Goal: Task Accomplishment & Management: Use online tool/utility

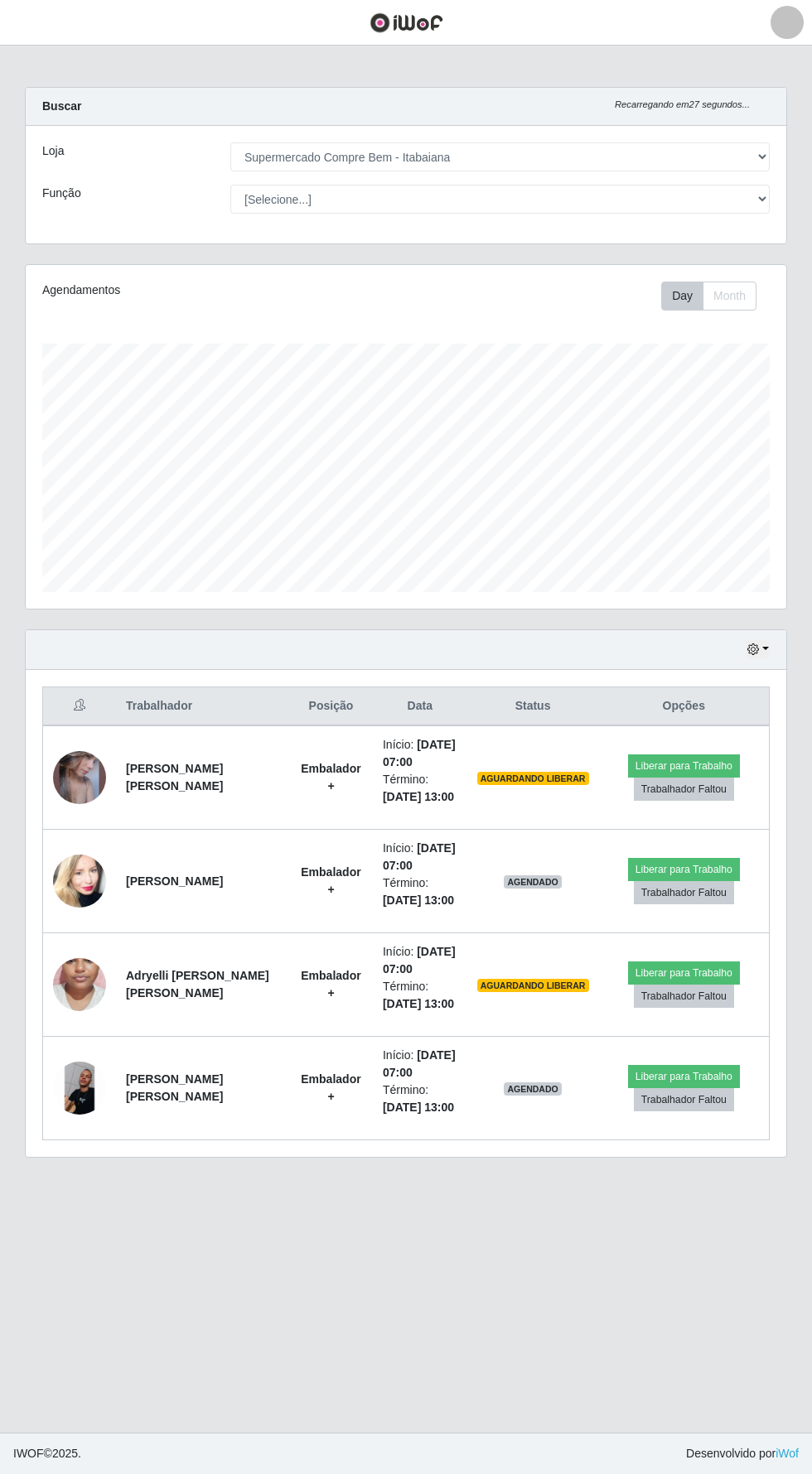
select select "264"
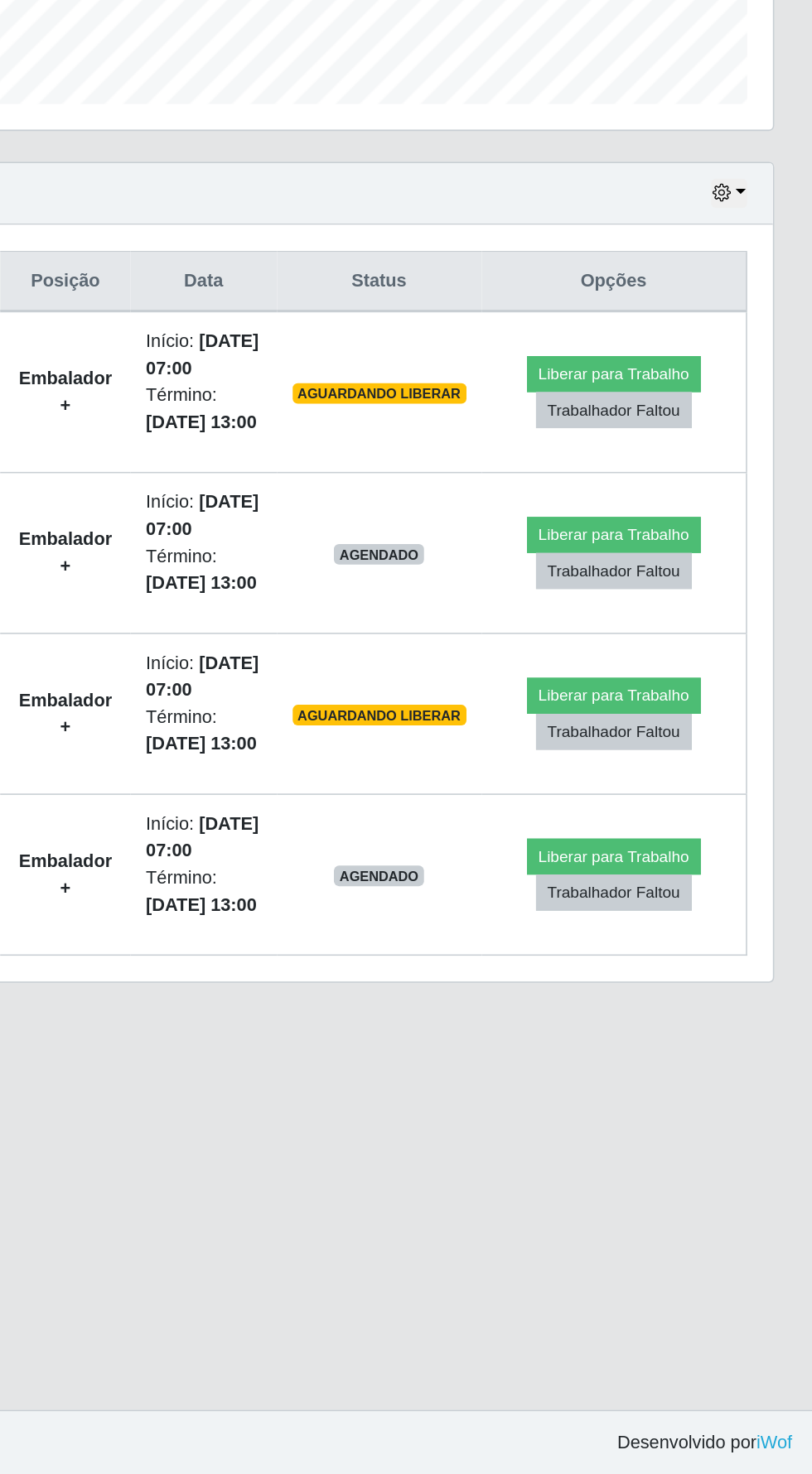
scroll to position [61, 0]
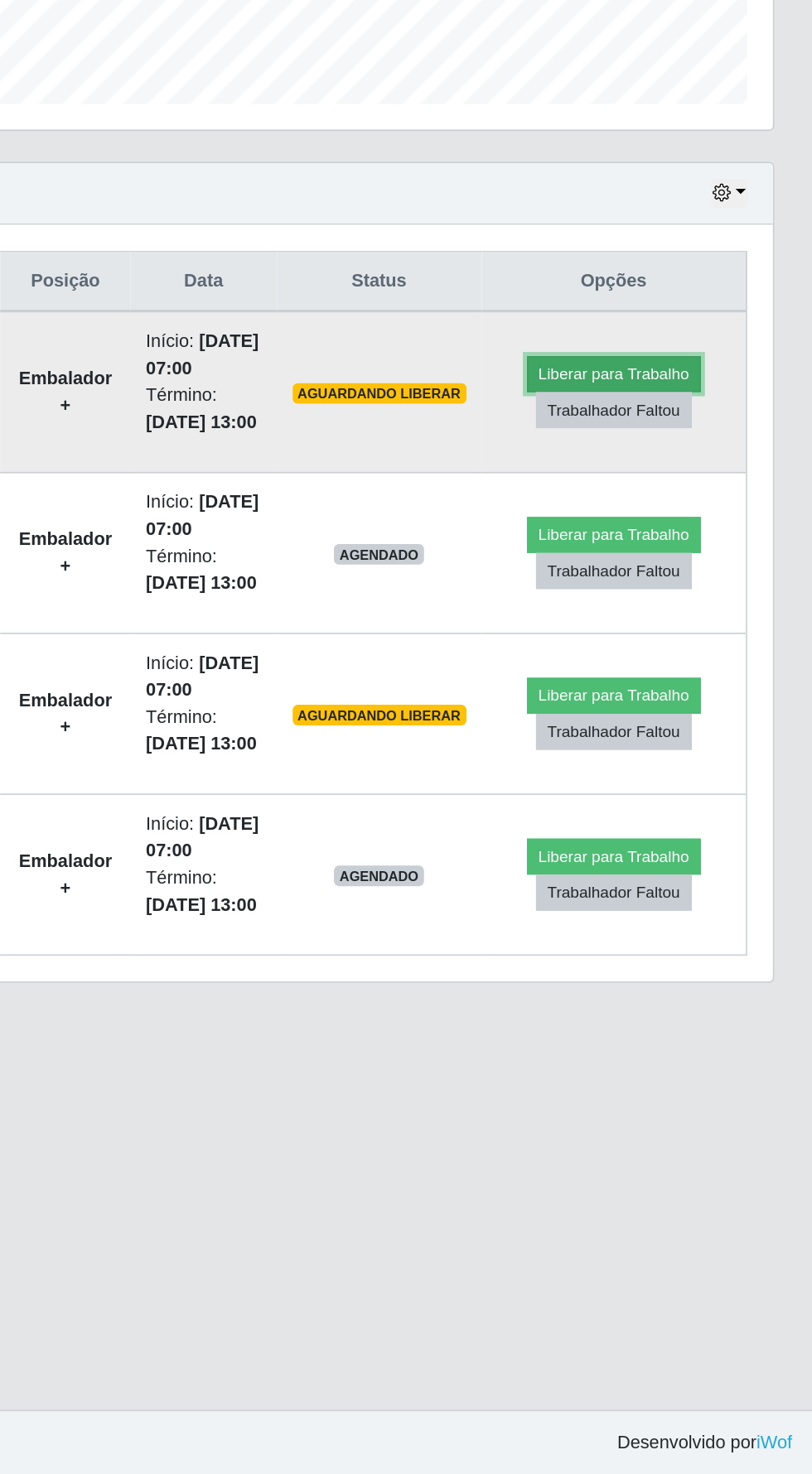
click at [686, 755] on button "Liberar para Trabalho" at bounding box center [684, 766] width 112 height 23
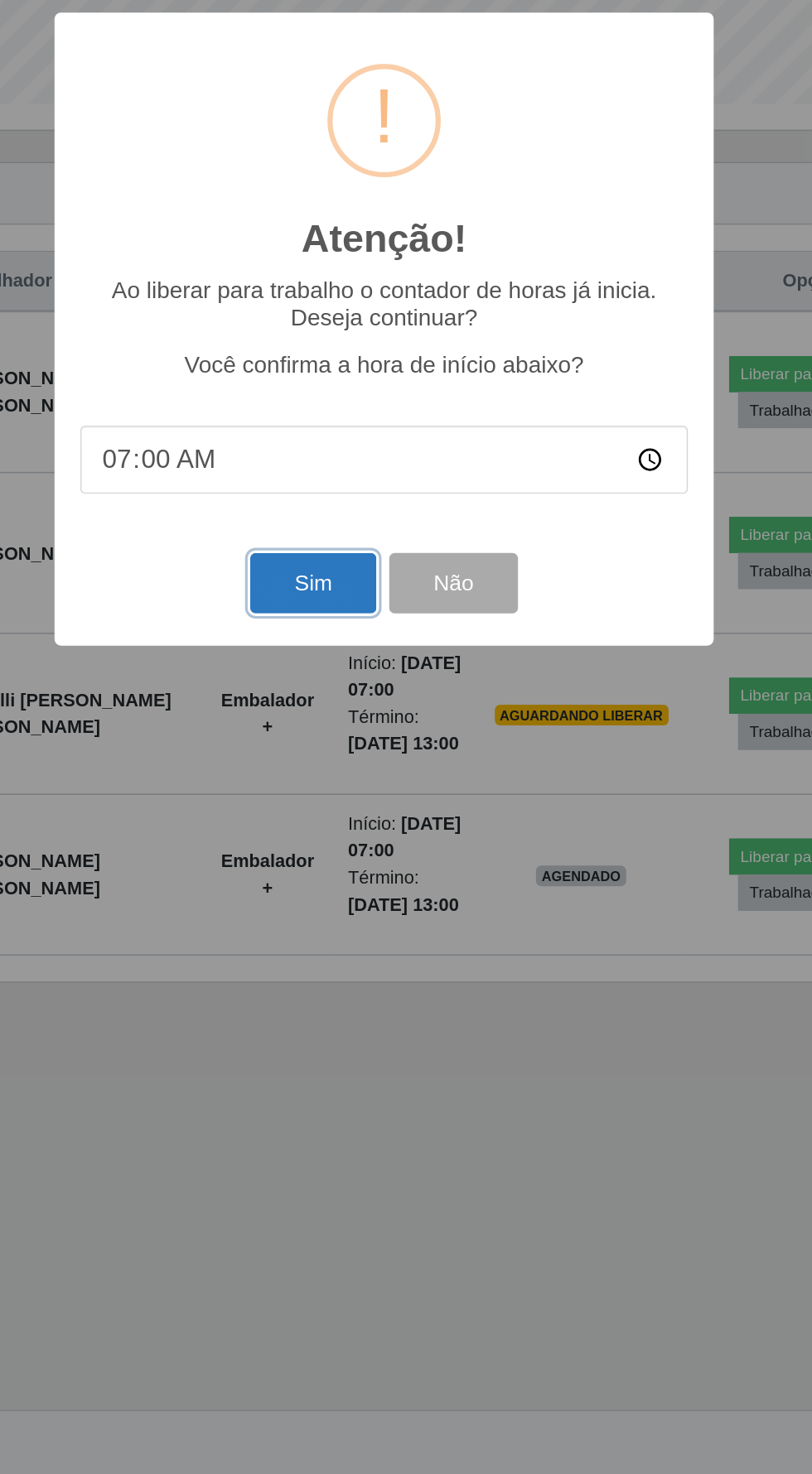
click at [347, 894] on button "Sim" at bounding box center [360, 900] width 80 height 39
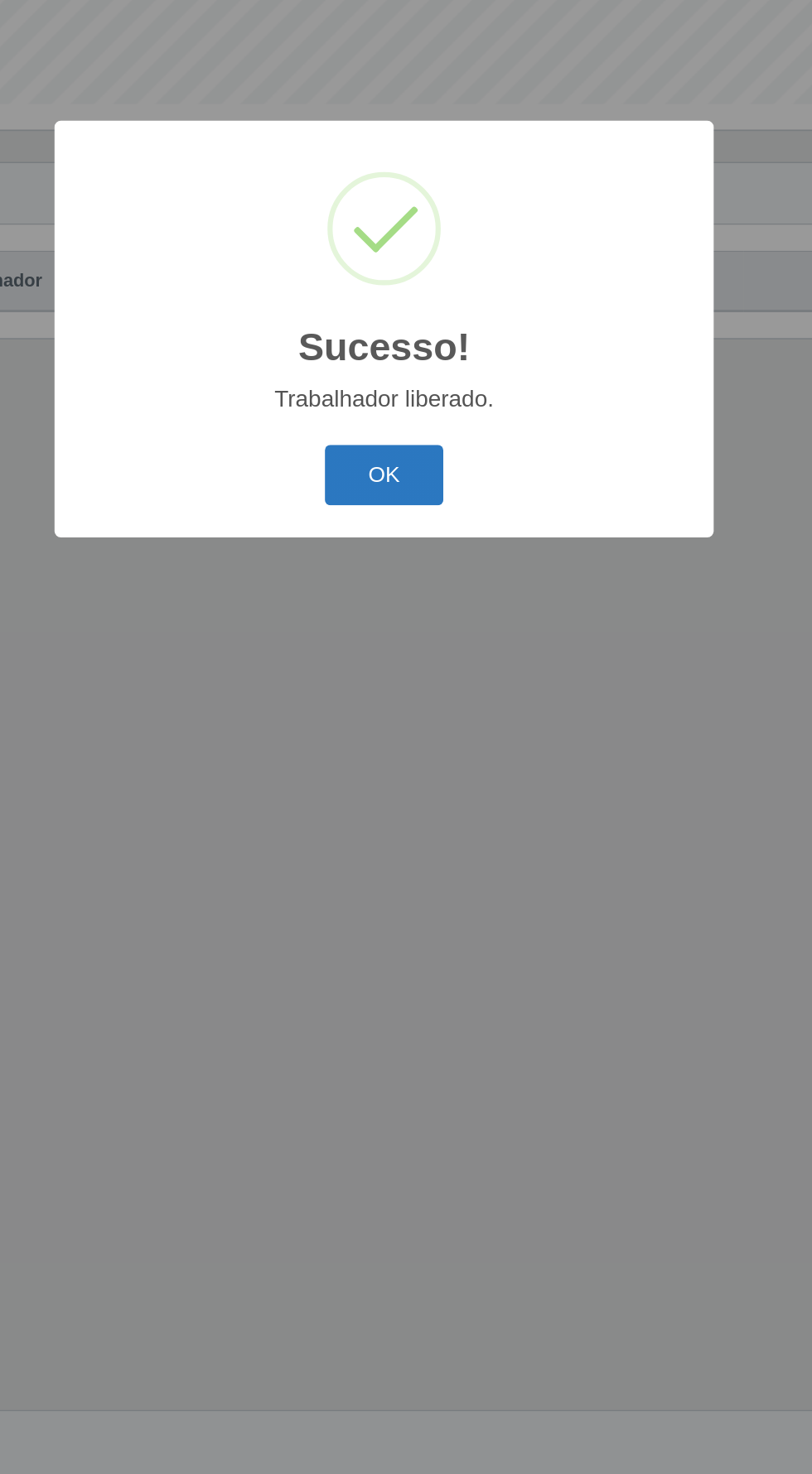
click at [400, 818] on button "OK" at bounding box center [406, 831] width 77 height 39
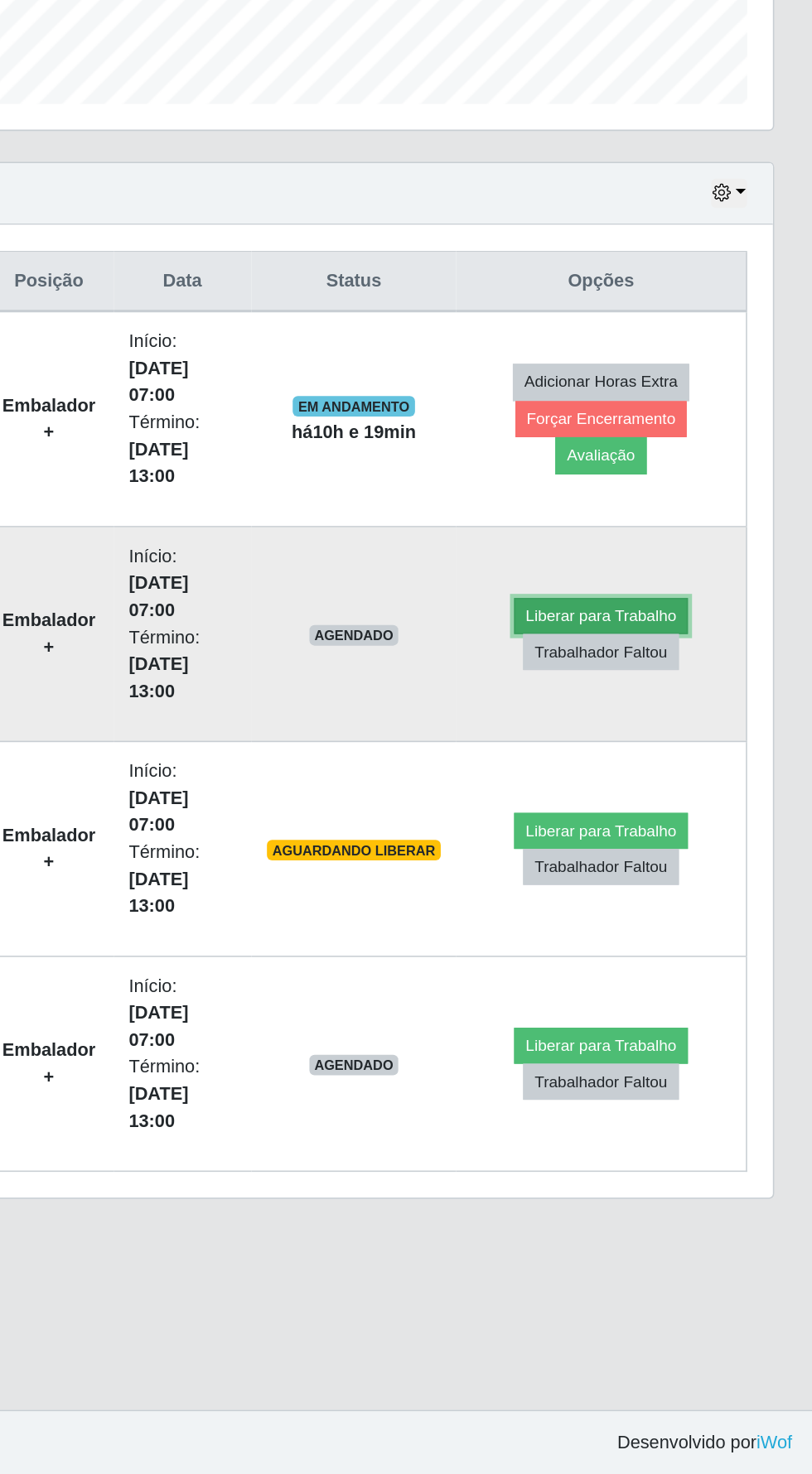
click at [657, 910] on button "Liberar para Trabalho" at bounding box center [675, 921] width 112 height 23
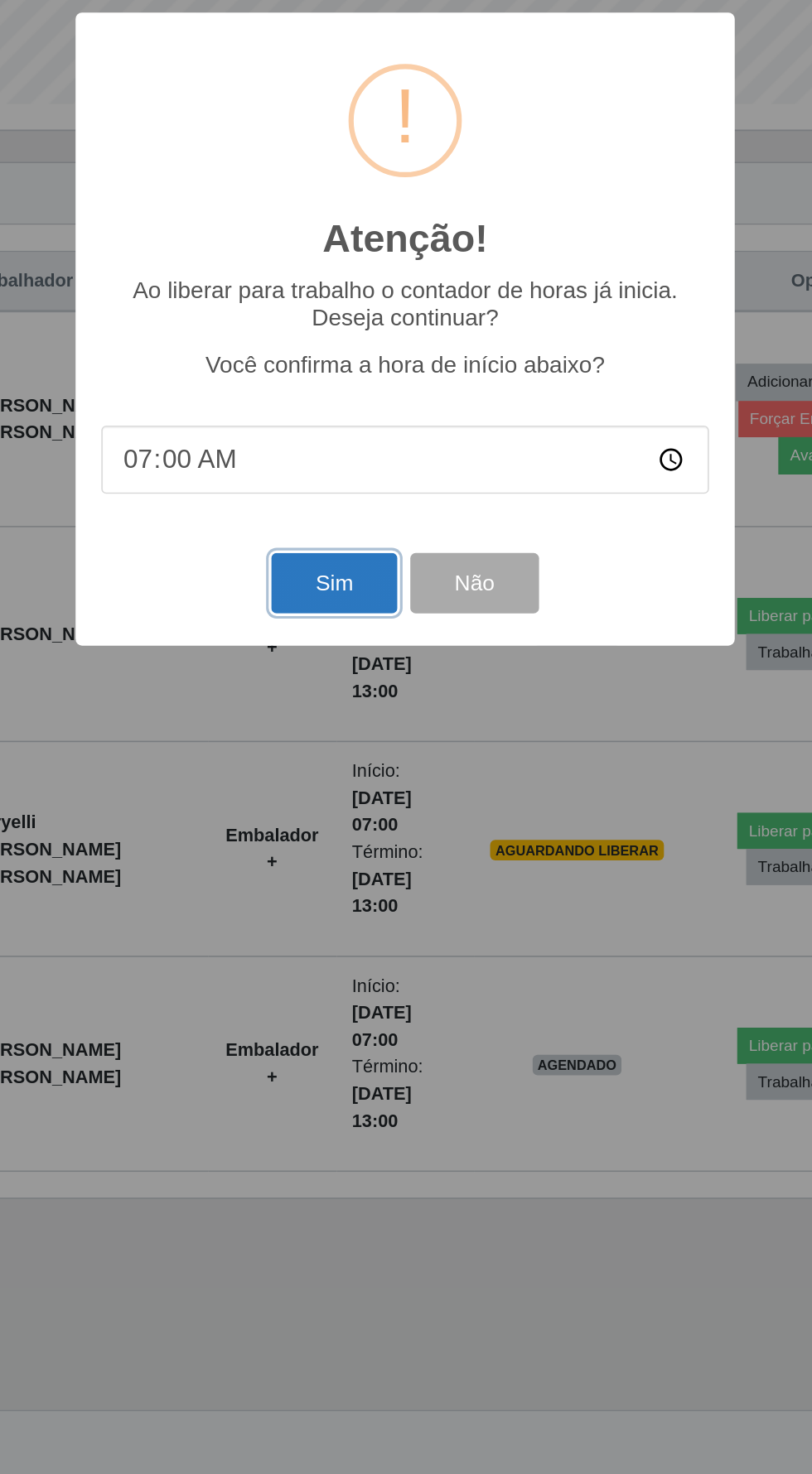
click at [341, 887] on button "Sim" at bounding box center [360, 900] width 80 height 39
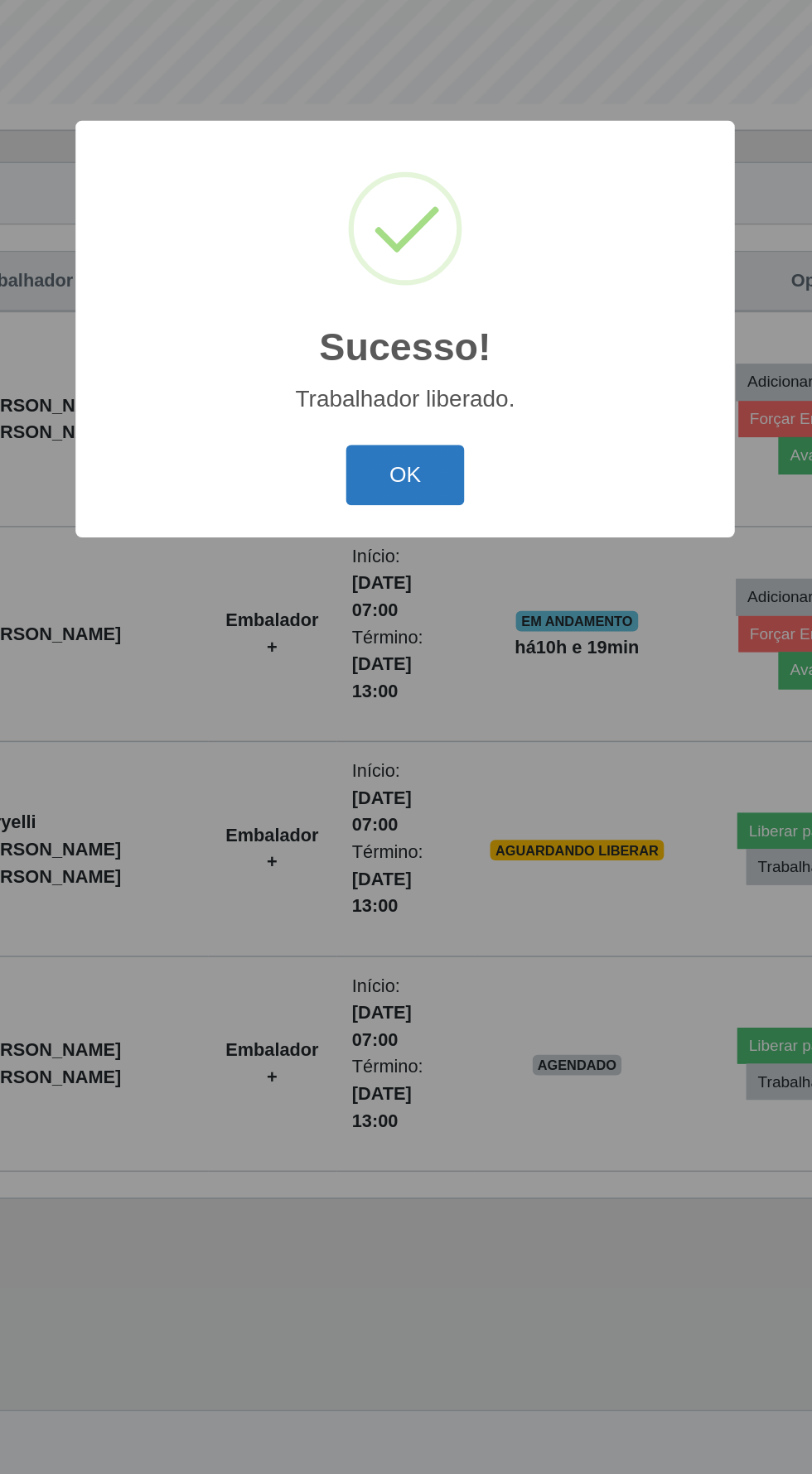
click at [400, 824] on button "OK" at bounding box center [406, 831] width 77 height 39
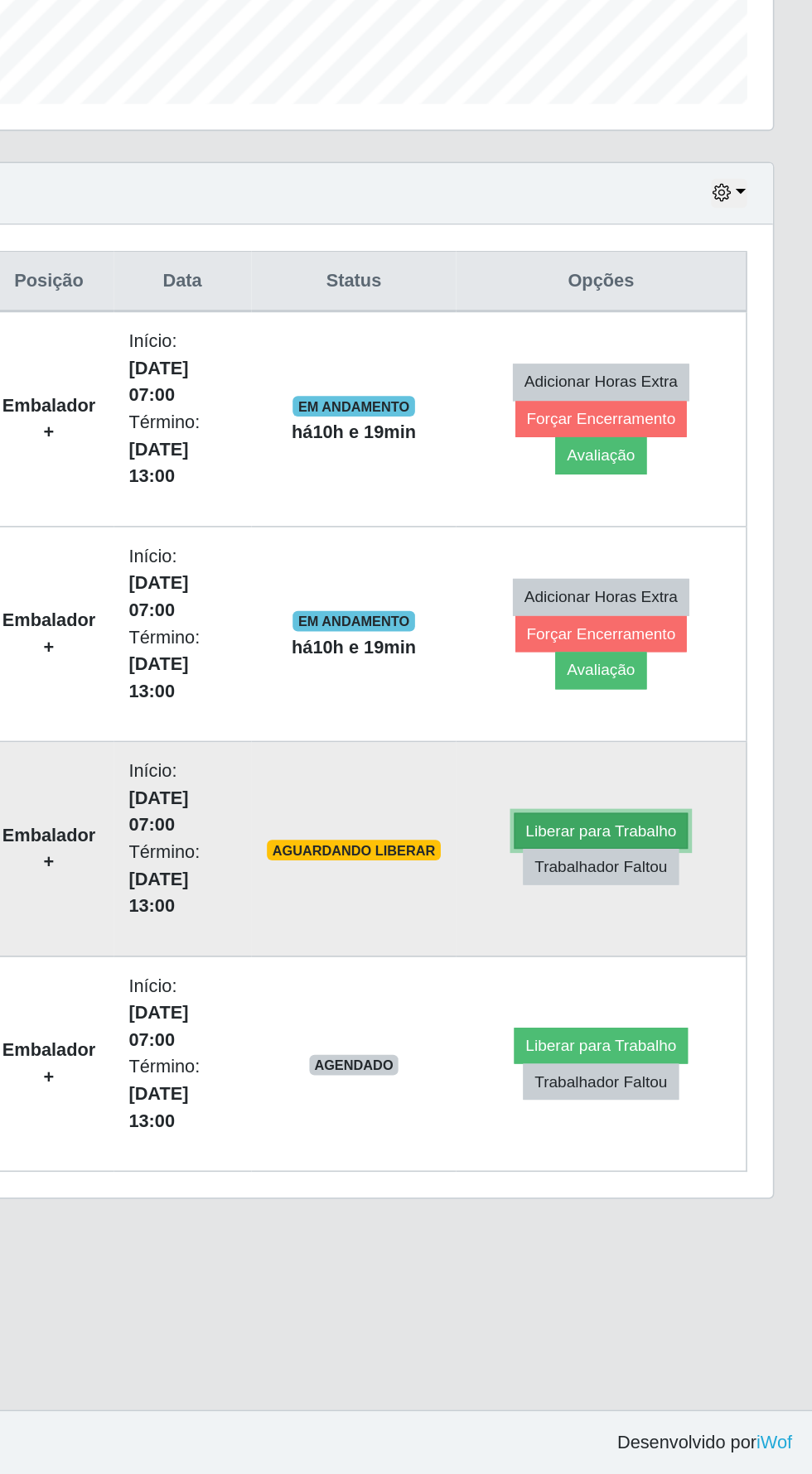
click at [676, 1049] on button "Liberar para Trabalho" at bounding box center [675, 1060] width 112 height 23
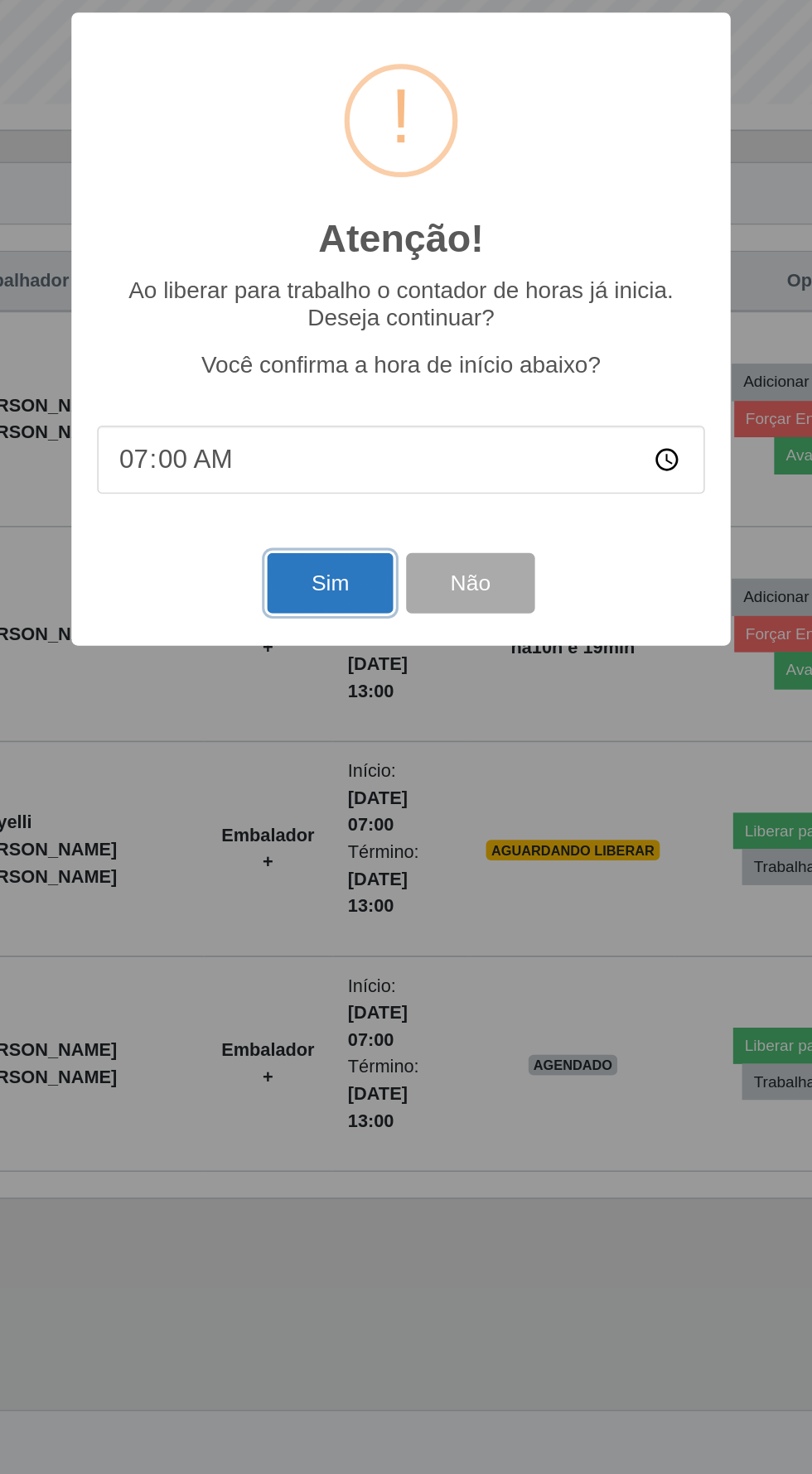
click at [338, 899] on button "Sim" at bounding box center [360, 900] width 80 height 39
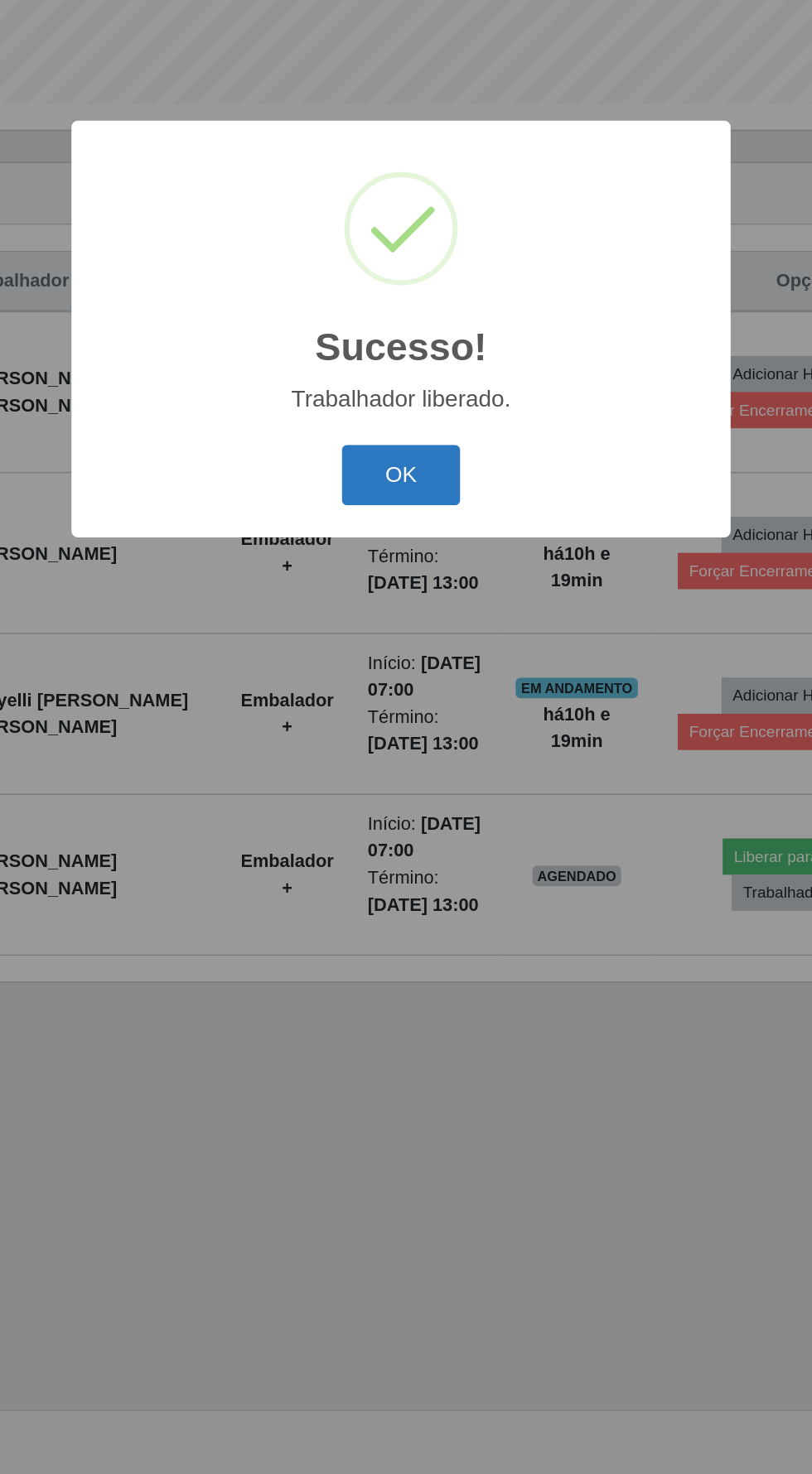
click at [387, 831] on button "OK" at bounding box center [406, 831] width 77 height 39
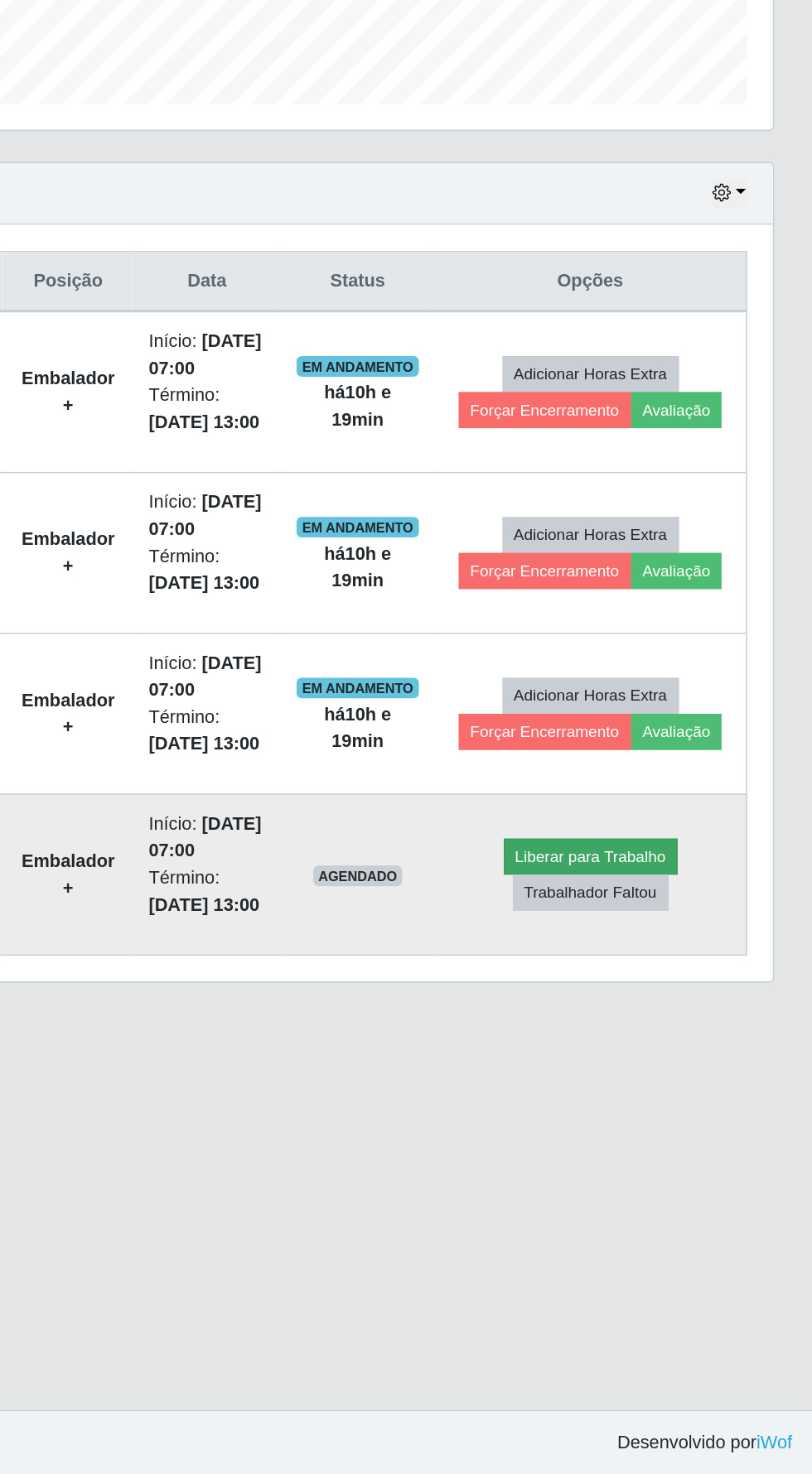
click at [664, 1065] on button "Liberar para Trabalho" at bounding box center [668, 1077] width 112 height 23
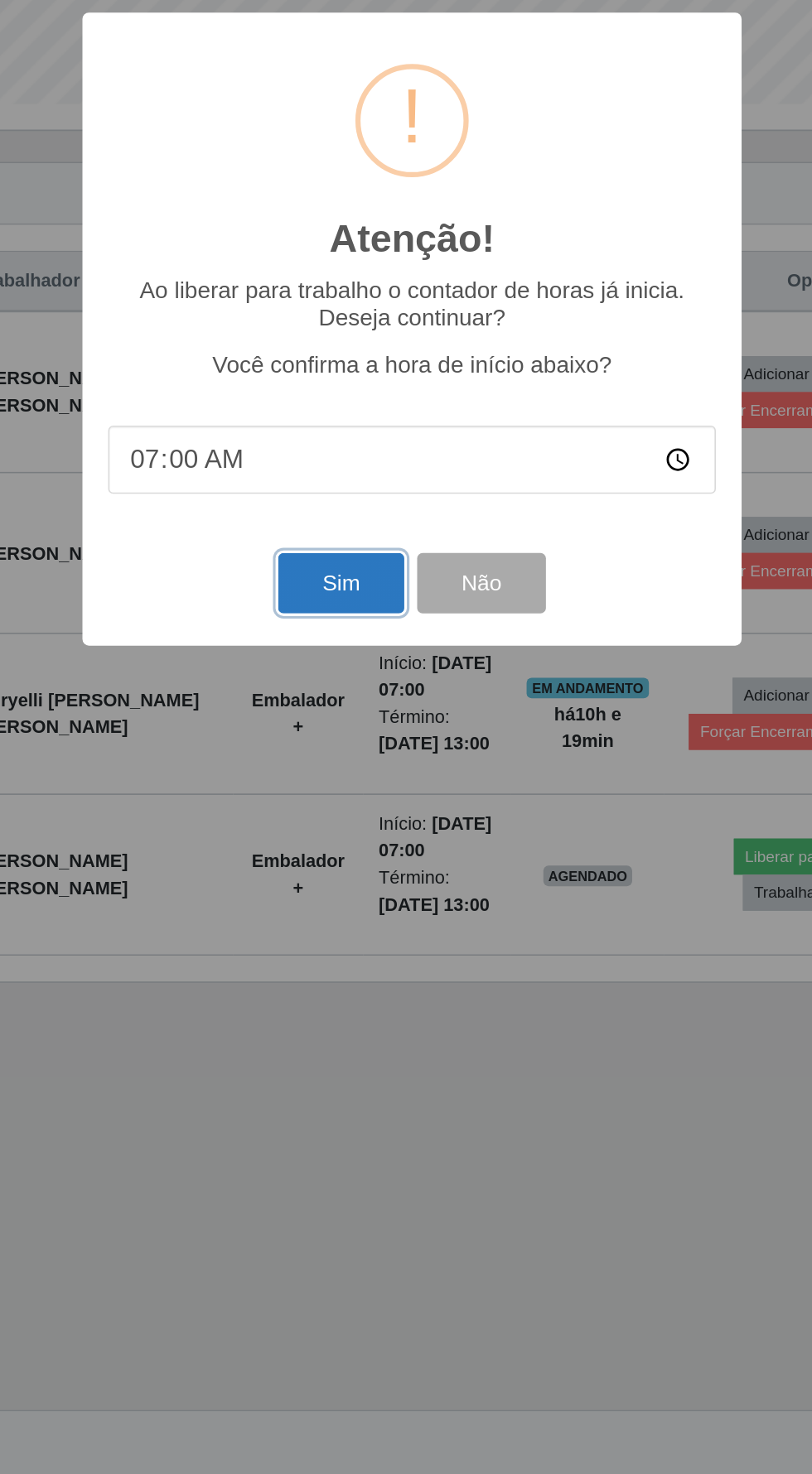
click at [352, 895] on button "Sim" at bounding box center [360, 900] width 80 height 39
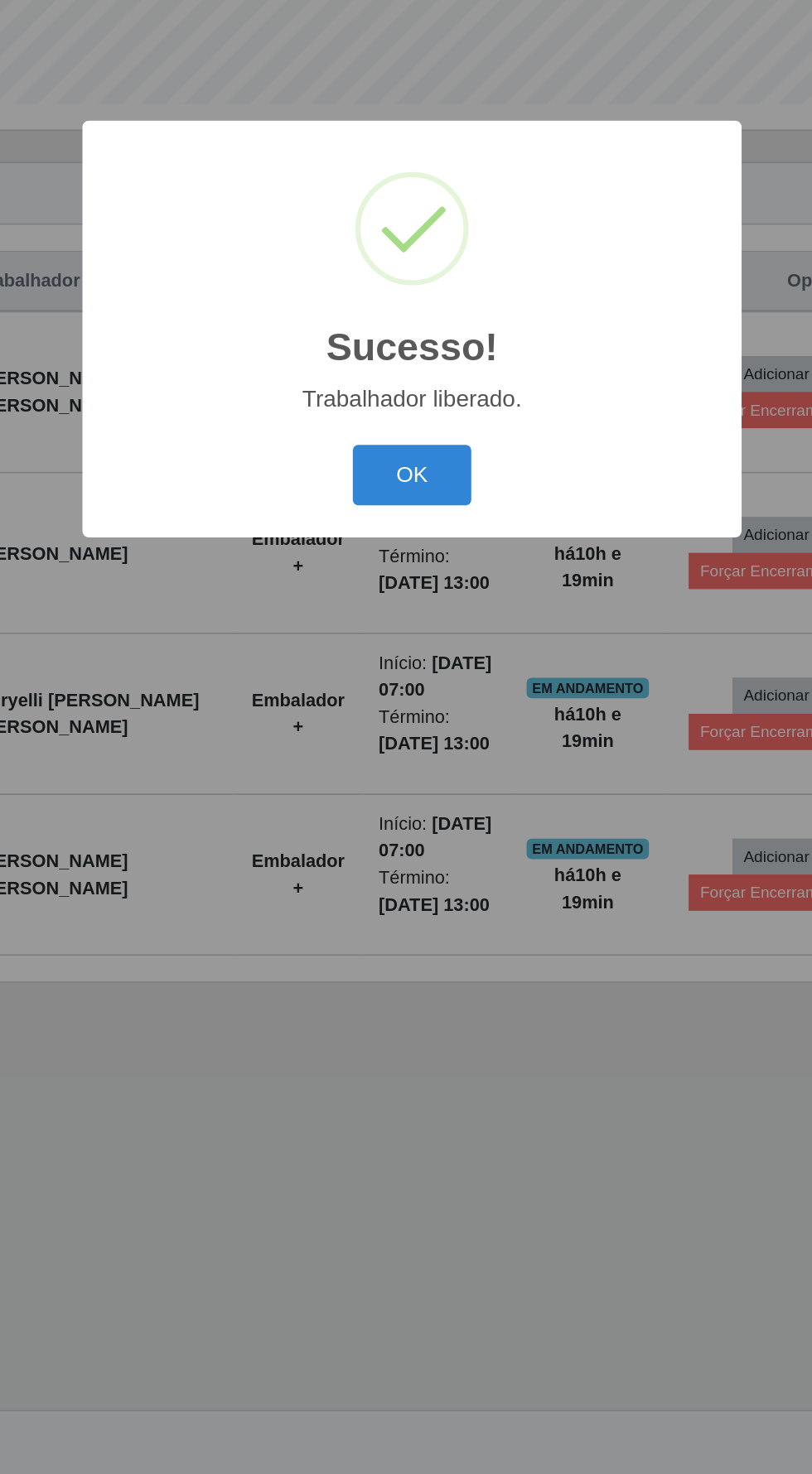
click at [398, 826] on button "OK" at bounding box center [406, 831] width 77 height 39
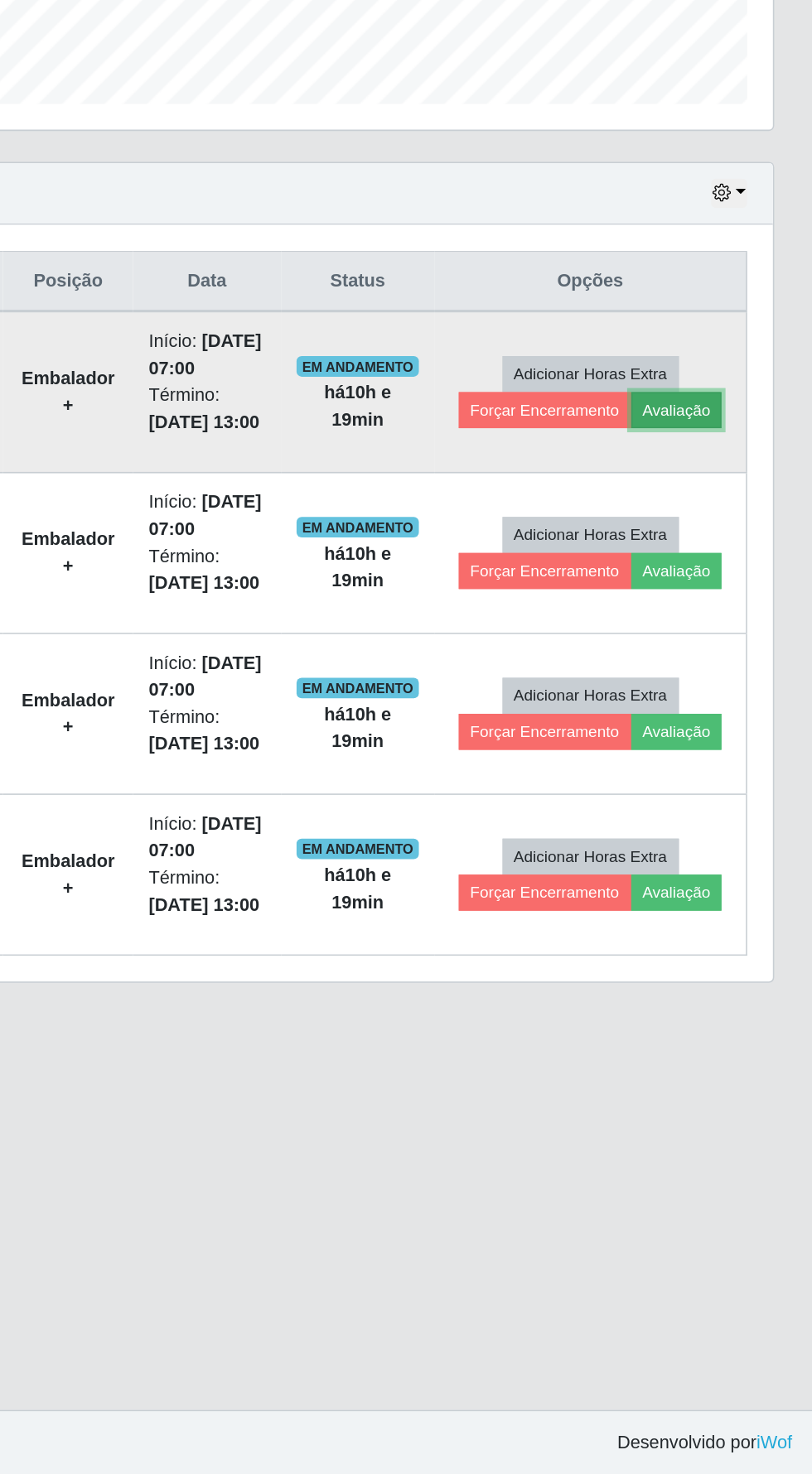
click at [733, 778] on button "Avaliação" at bounding box center [724, 789] width 58 height 23
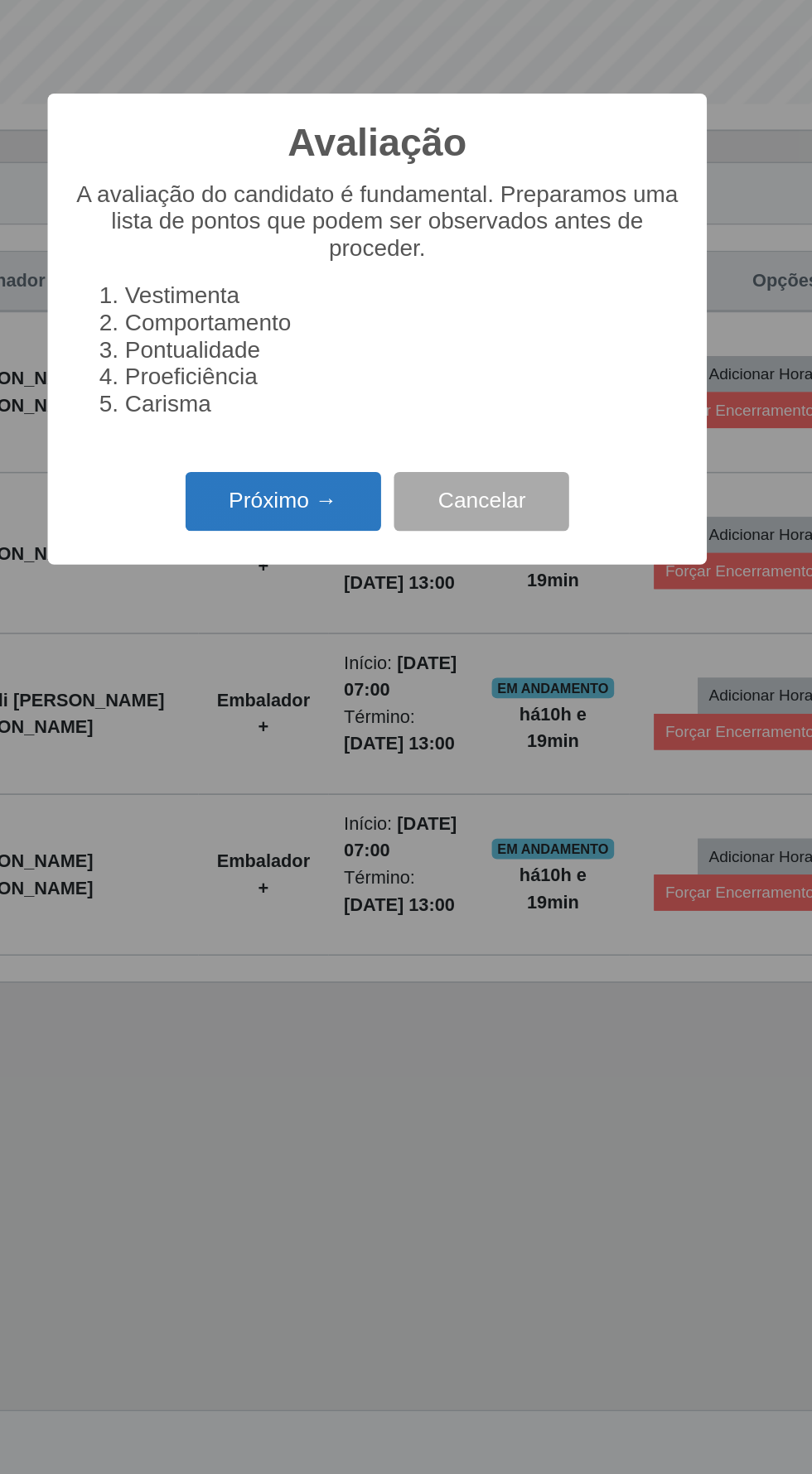
click at [333, 838] on button "Próximo →" at bounding box center [345, 849] width 125 height 39
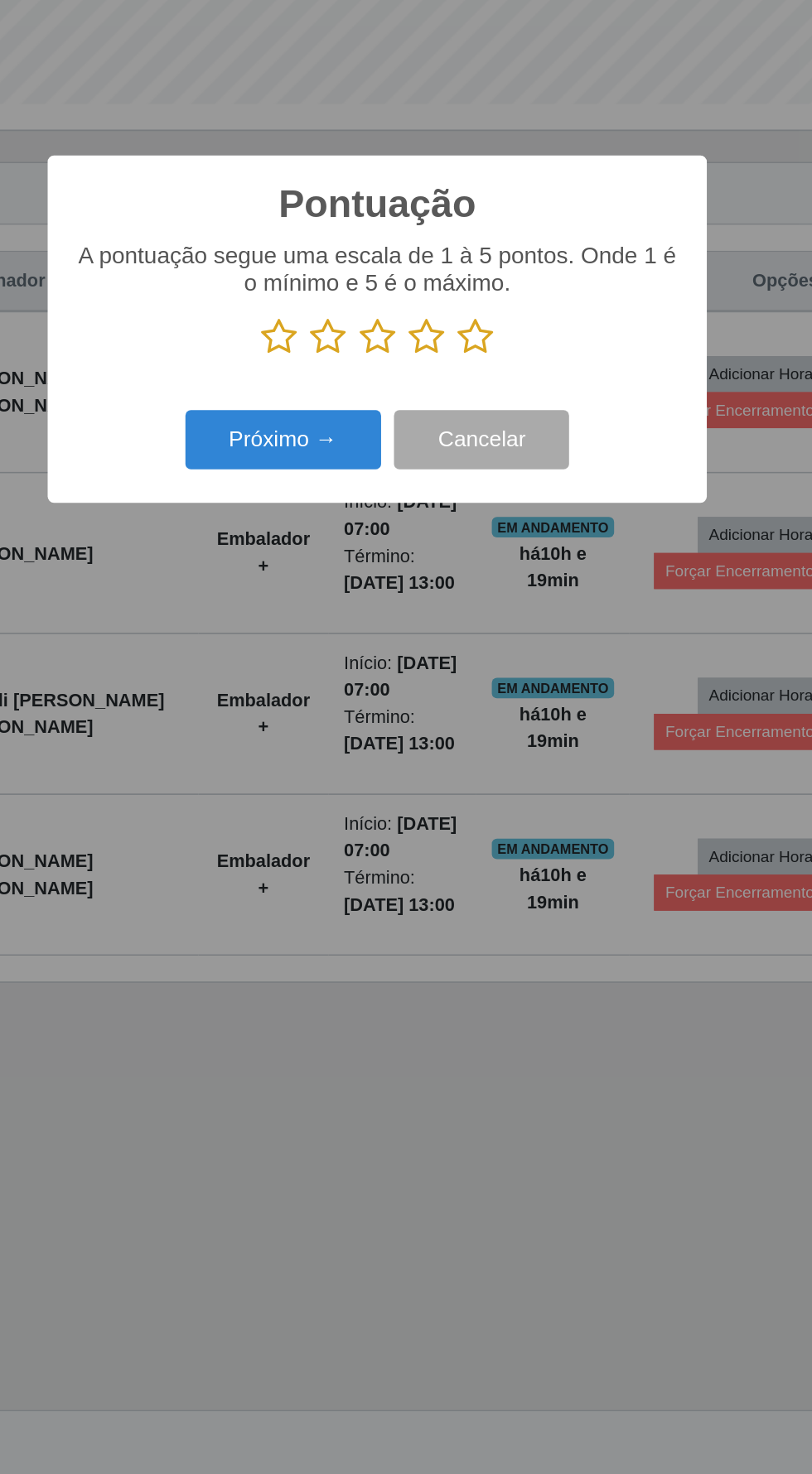
click at [432, 741] on icon at bounding box center [438, 742] width 23 height 25
click at [426, 755] on input "radio" at bounding box center [426, 755] width 0 height 0
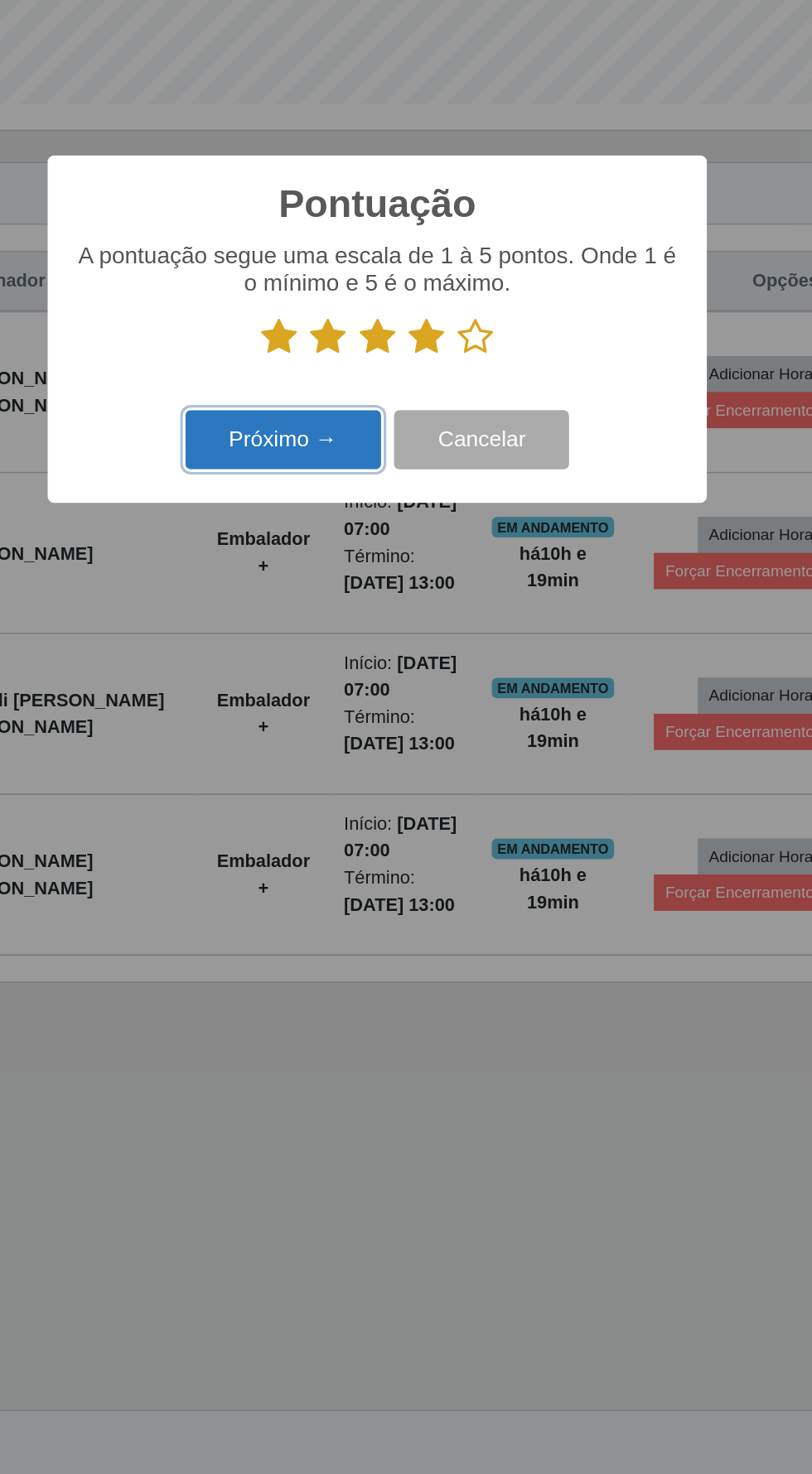
click at [334, 808] on button "Próximo →" at bounding box center [345, 808] width 125 height 39
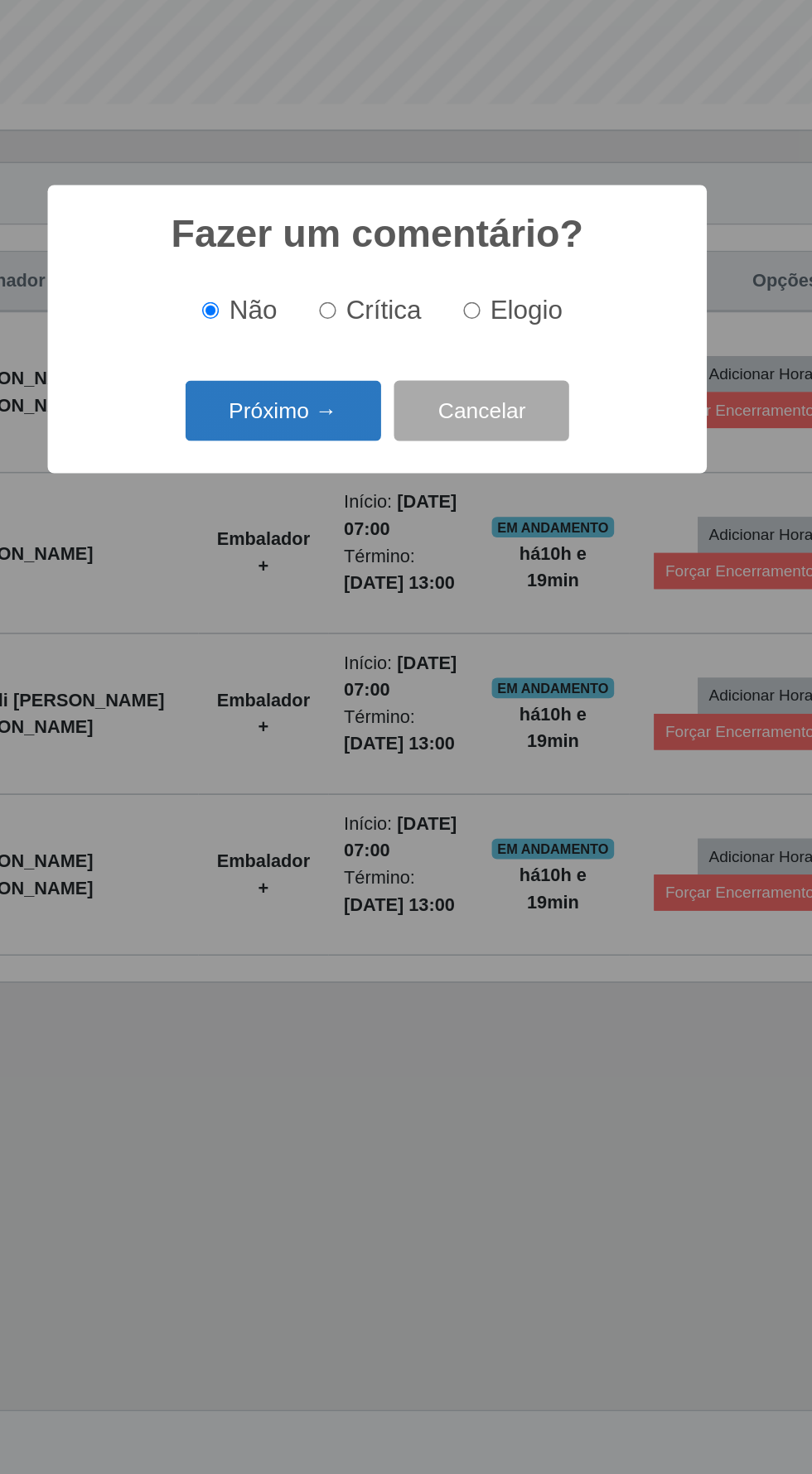
click at [343, 781] on button "Próximo →" at bounding box center [345, 789] width 125 height 39
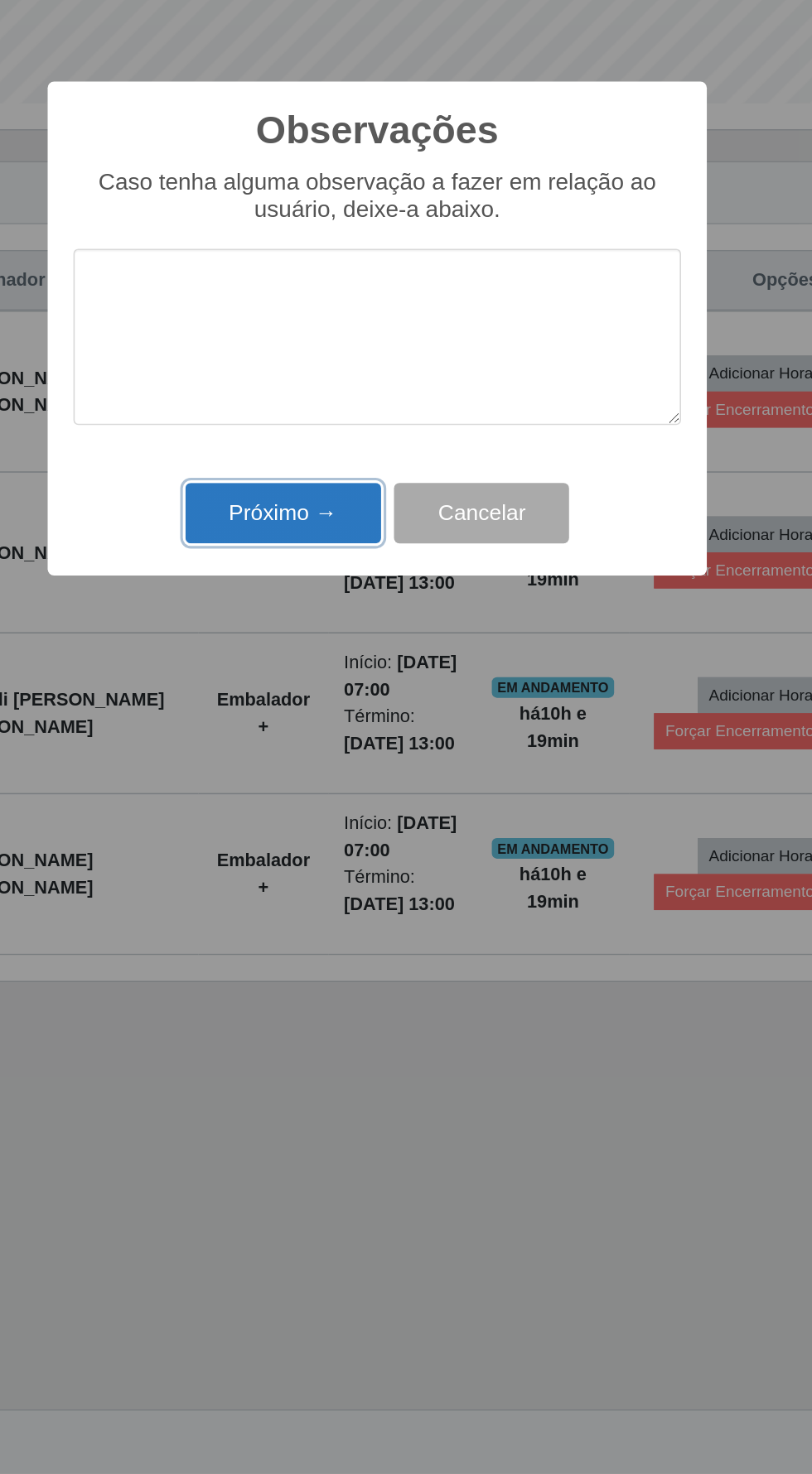
click at [350, 840] on button "Próximo →" at bounding box center [345, 856] width 125 height 39
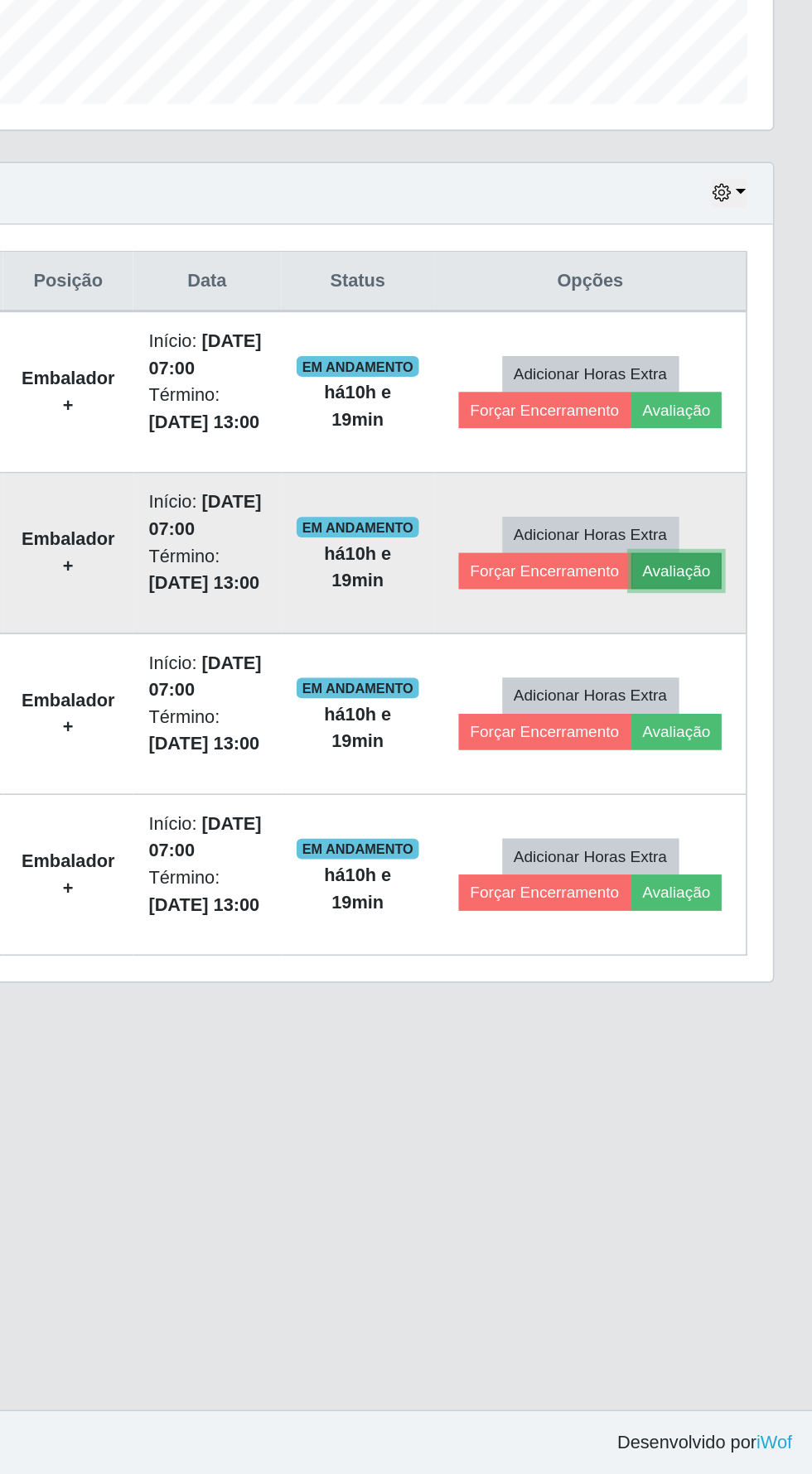
click at [725, 881] on button "Avaliação" at bounding box center [724, 893] width 58 height 23
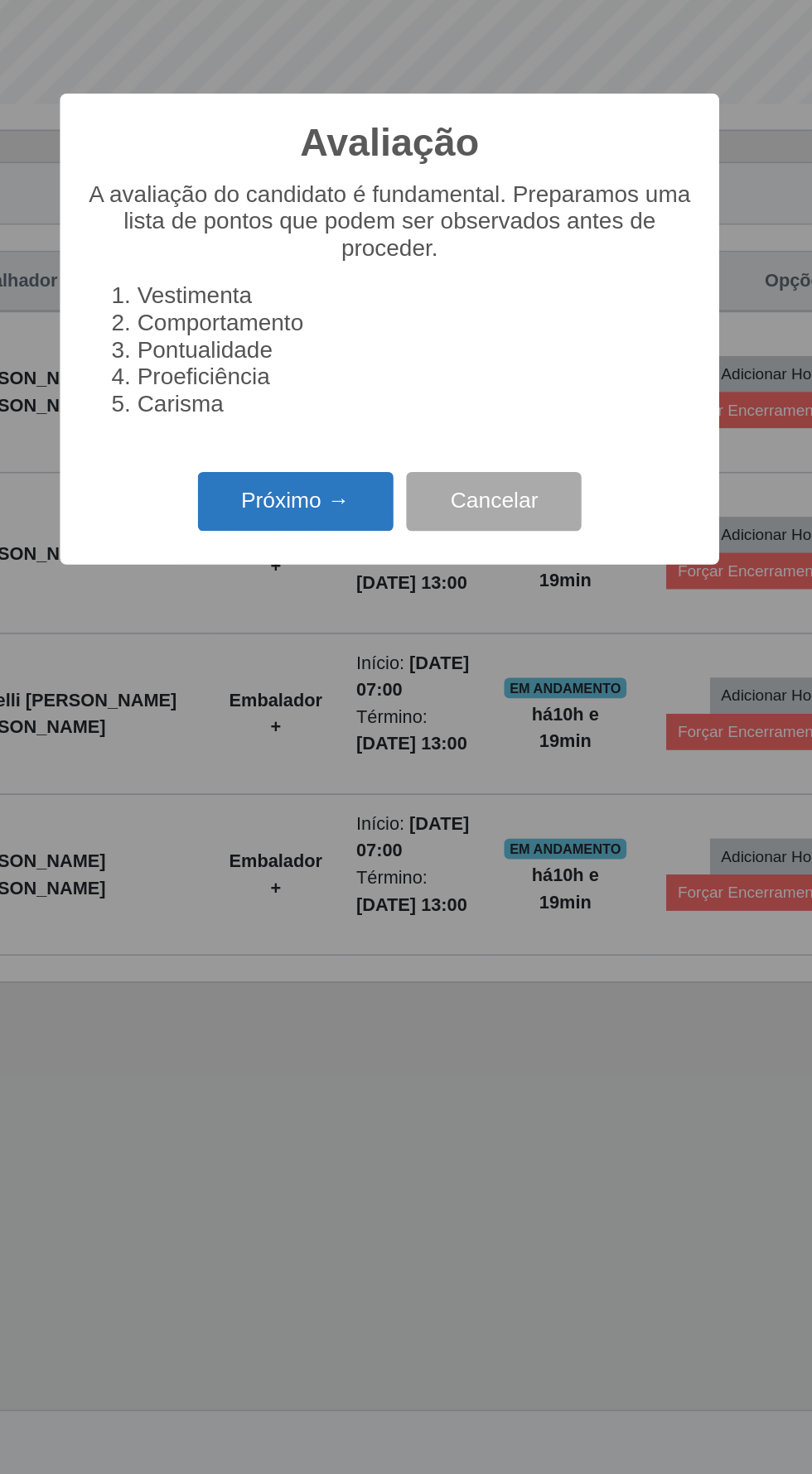
click at [324, 834] on button "Próximo →" at bounding box center [345, 849] width 125 height 39
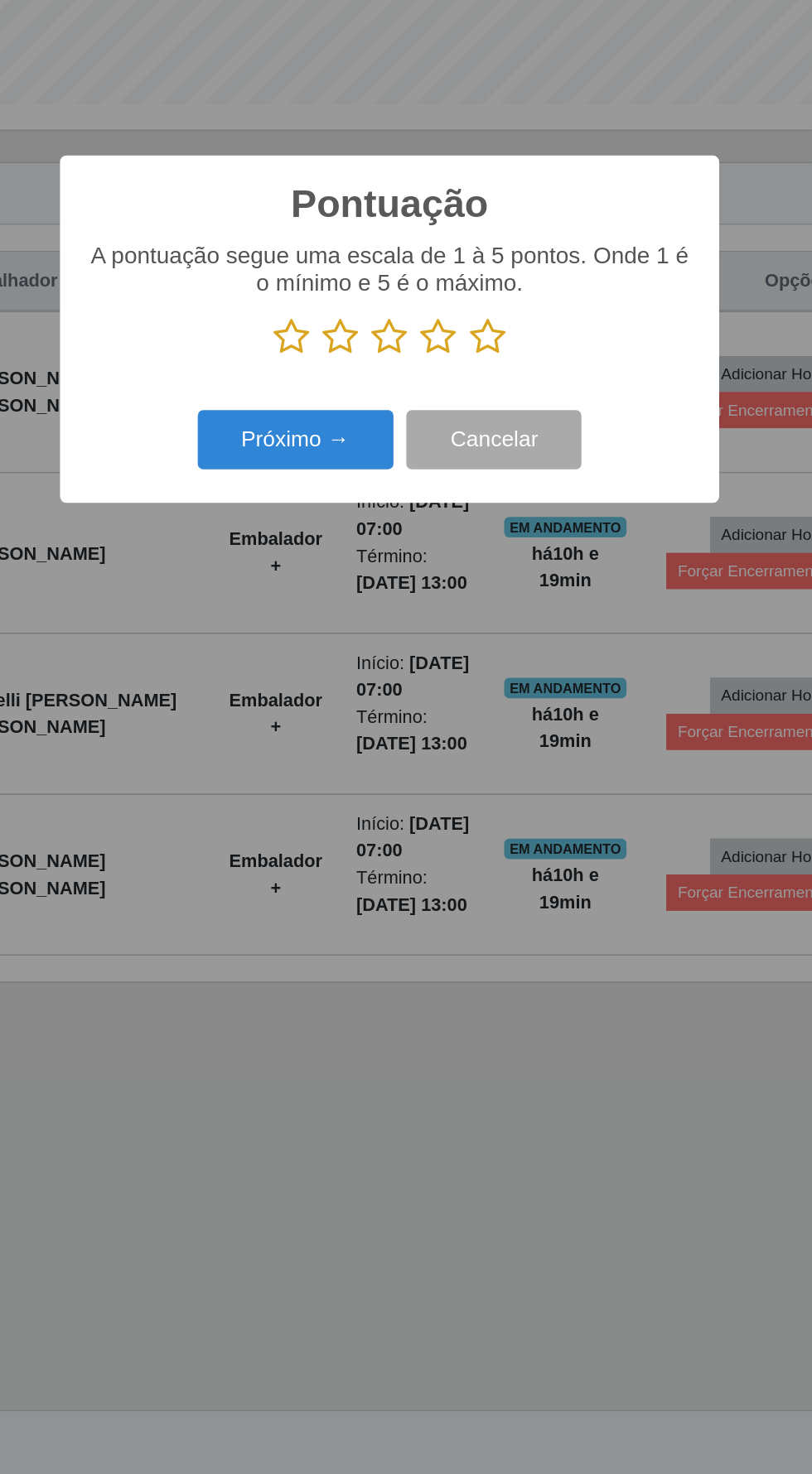
click at [435, 737] on icon at bounding box center [438, 742] width 23 height 25
click at [426, 755] on input "radio" at bounding box center [426, 755] width 0 height 0
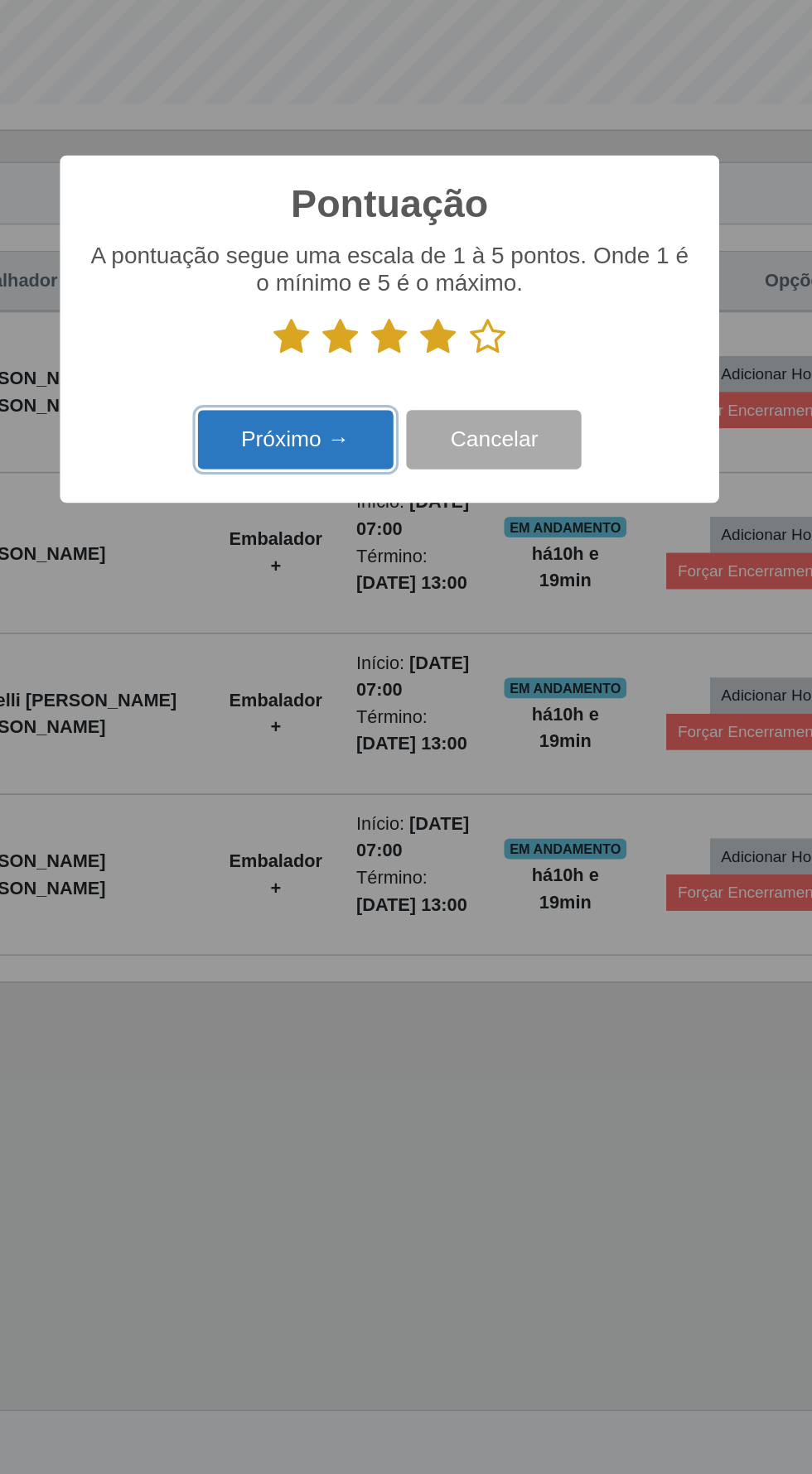
click at [341, 825] on button "Próximo →" at bounding box center [345, 808] width 125 height 39
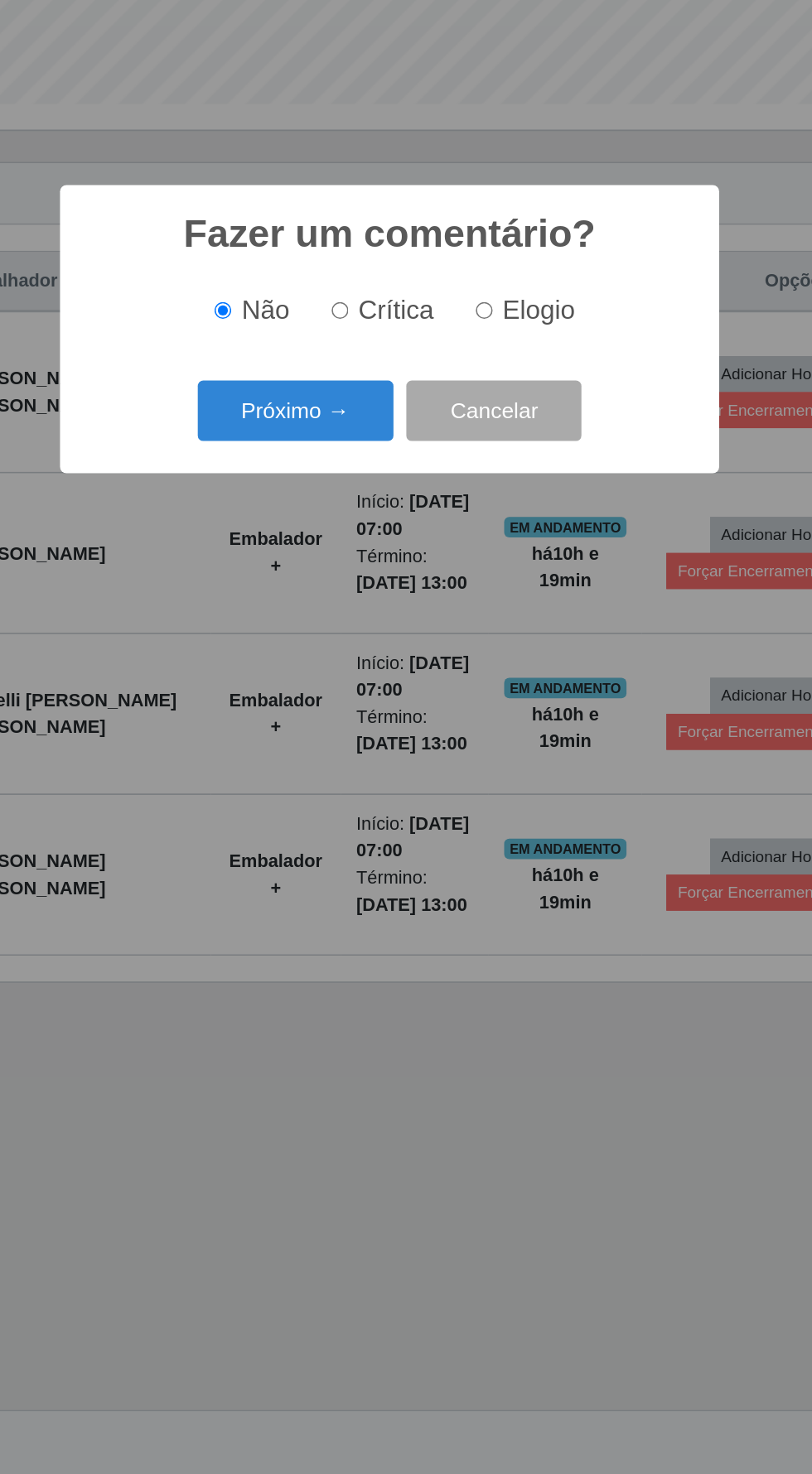
click at [336, 790] on button "Próximo →" at bounding box center [345, 789] width 125 height 39
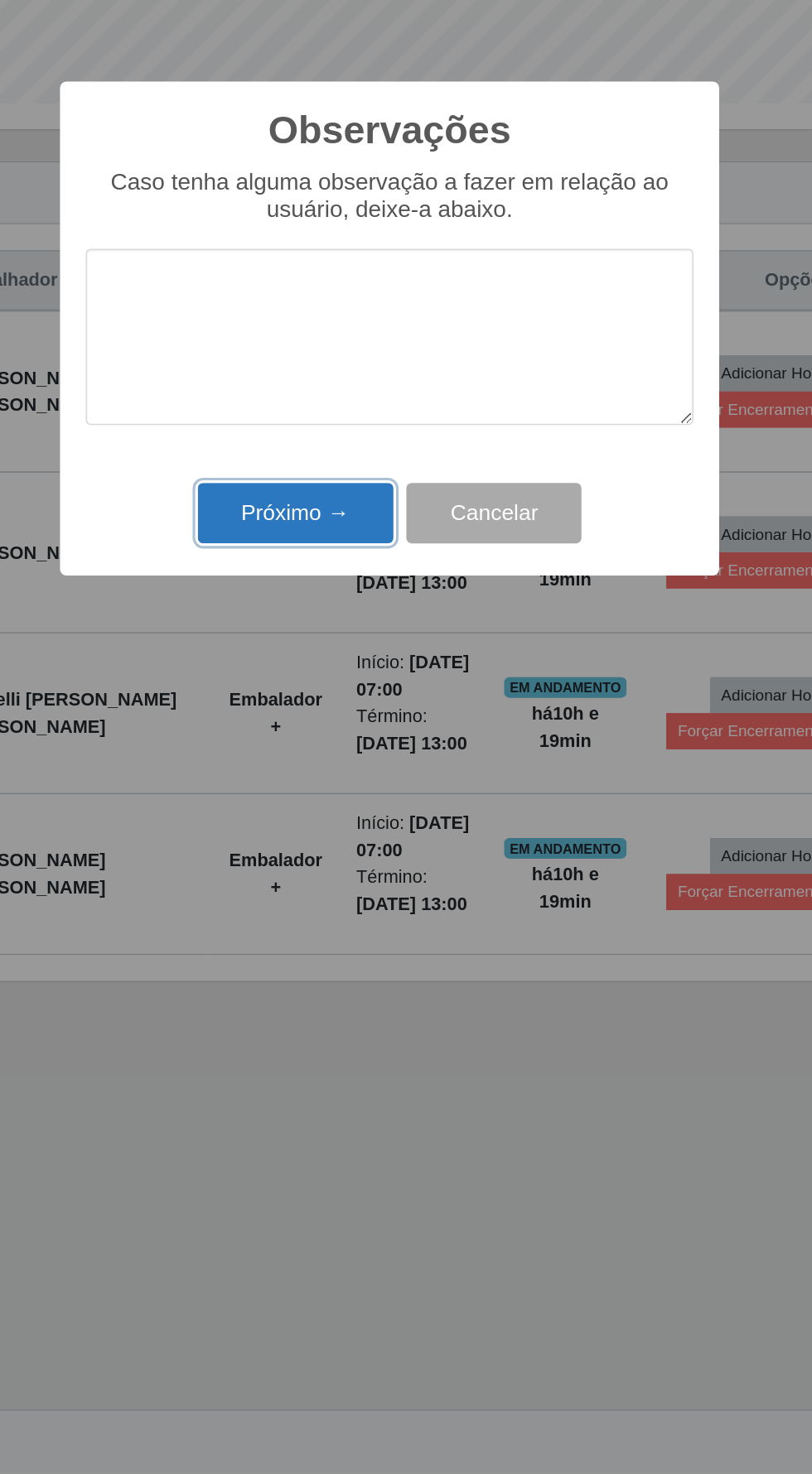
click at [322, 843] on button "Próximo →" at bounding box center [345, 856] width 125 height 39
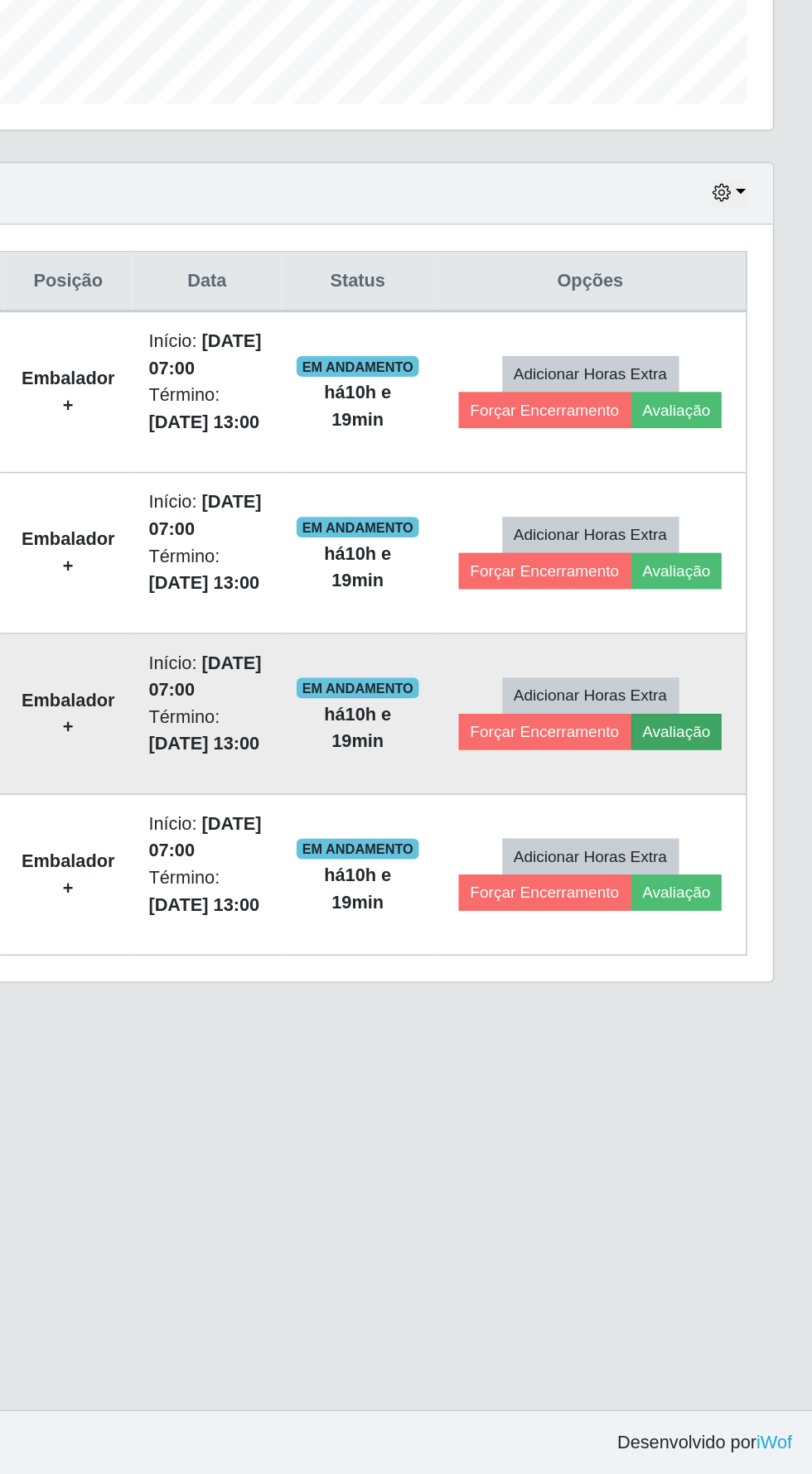
click at [733, 985] on button "Avaliação" at bounding box center [724, 996] width 58 height 23
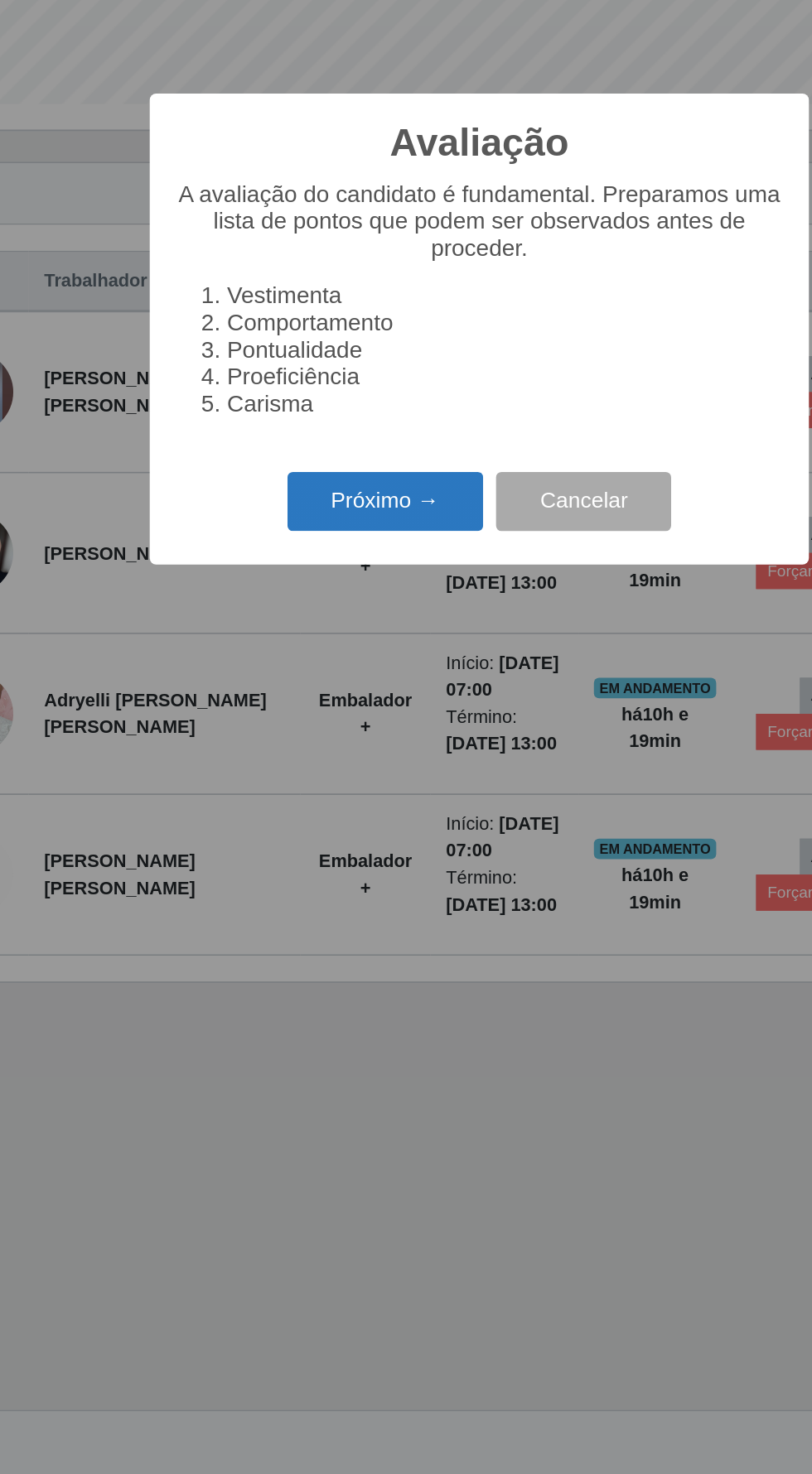
click at [347, 837] on button "Próximo →" at bounding box center [345, 849] width 125 height 39
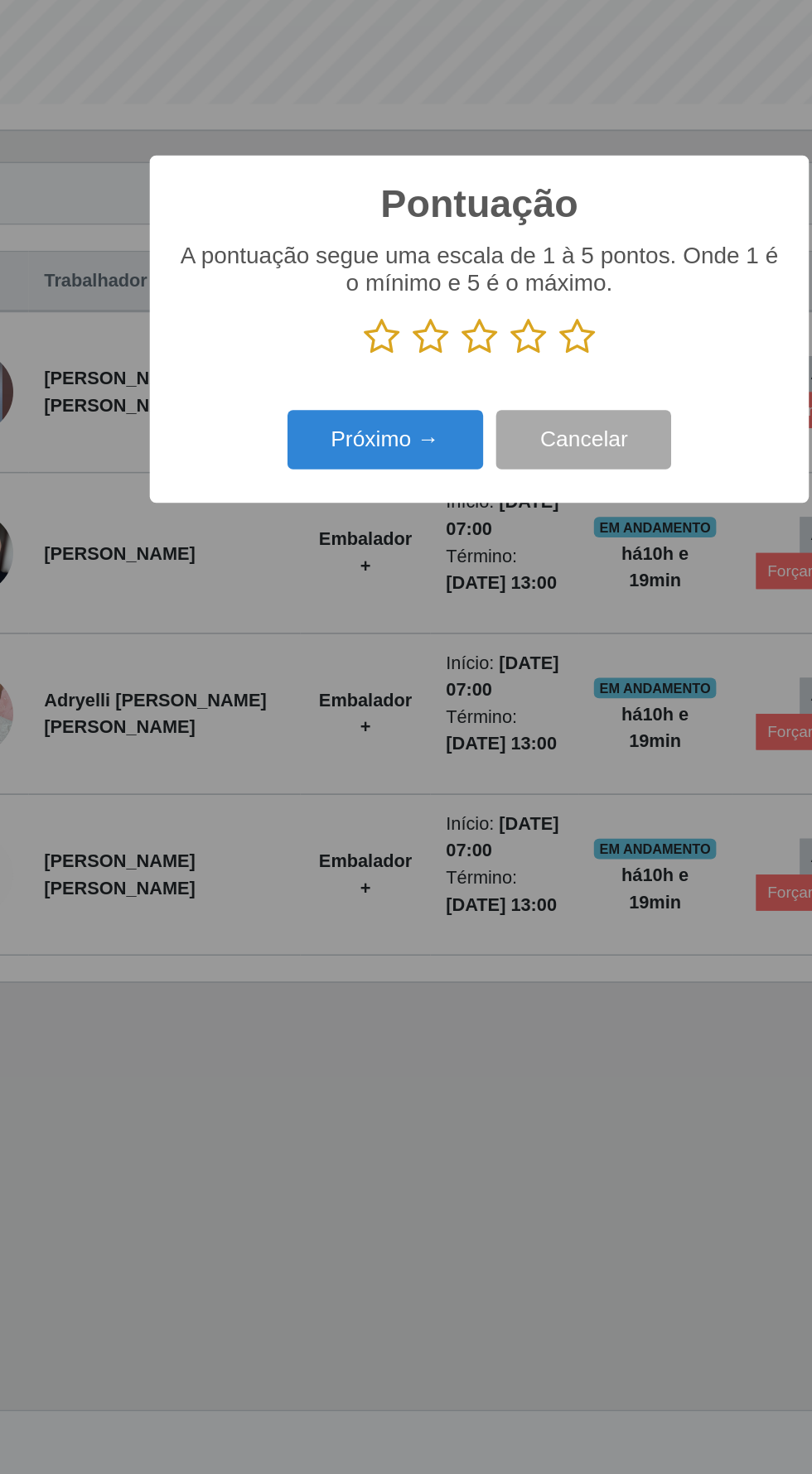
click at [434, 740] on icon at bounding box center [438, 742] width 23 height 25
click at [426, 755] on input "radio" at bounding box center [426, 755] width 0 height 0
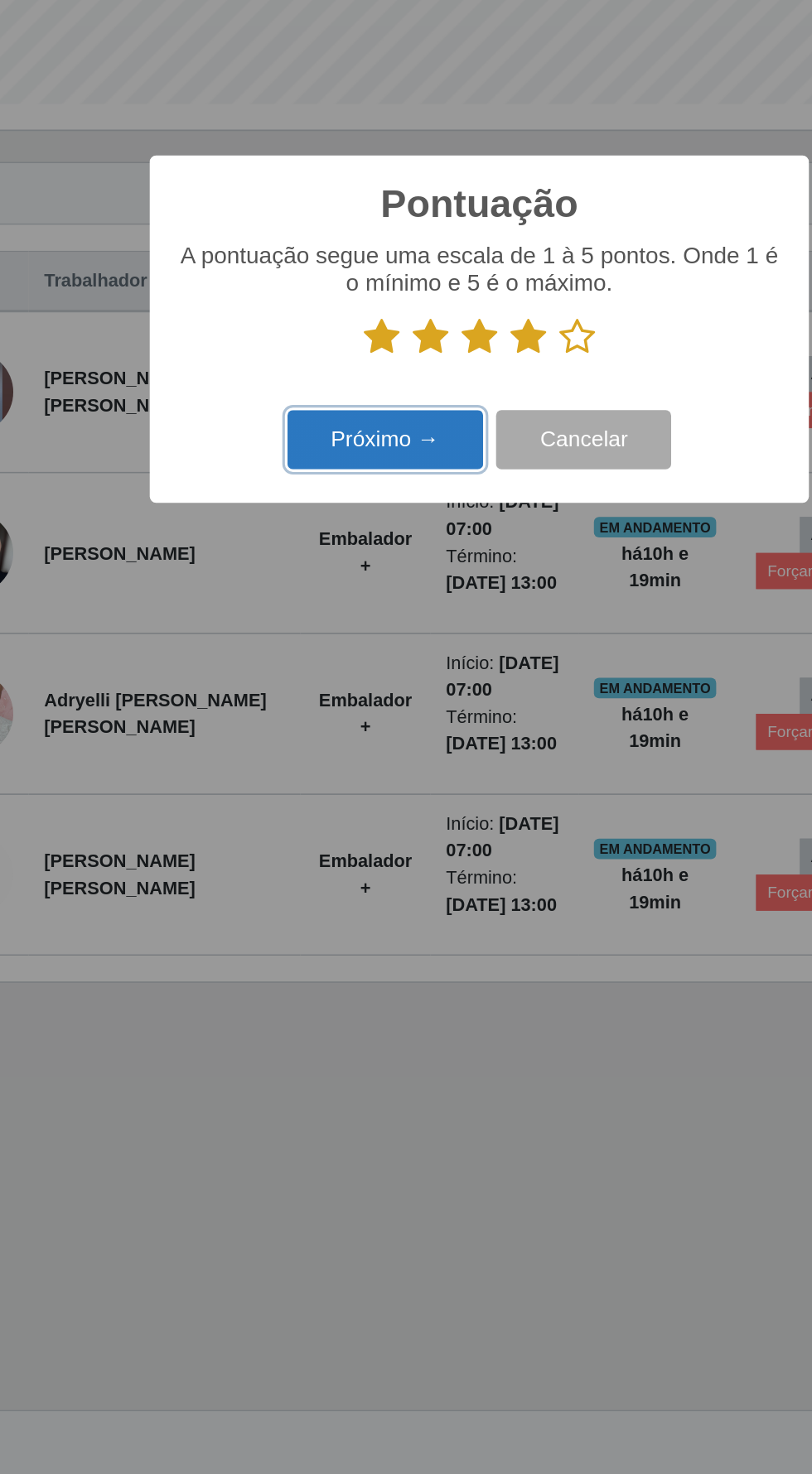
click at [336, 812] on button "Próximo →" at bounding box center [345, 808] width 125 height 39
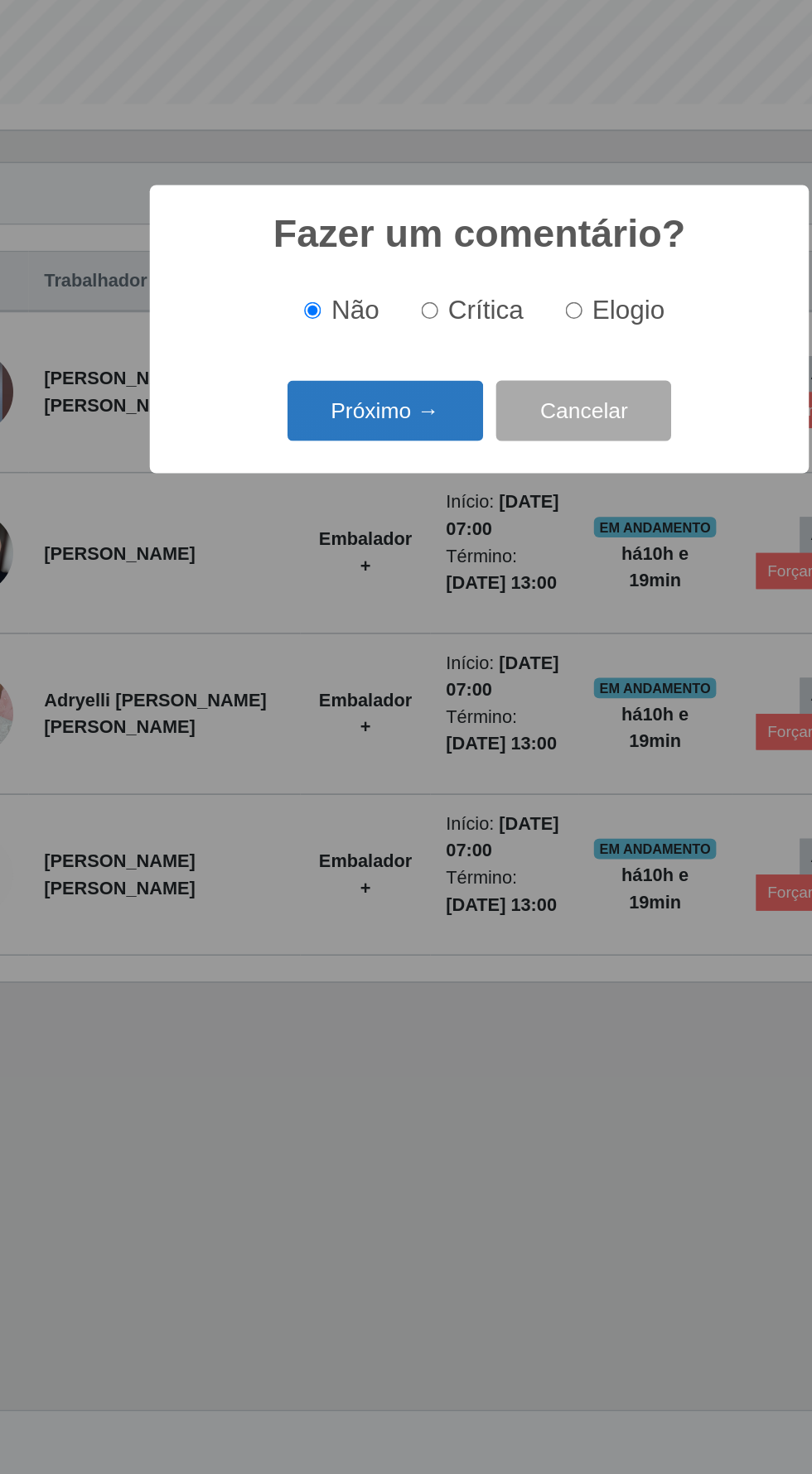
click at [336, 772] on button "Próximo →" at bounding box center [345, 789] width 125 height 39
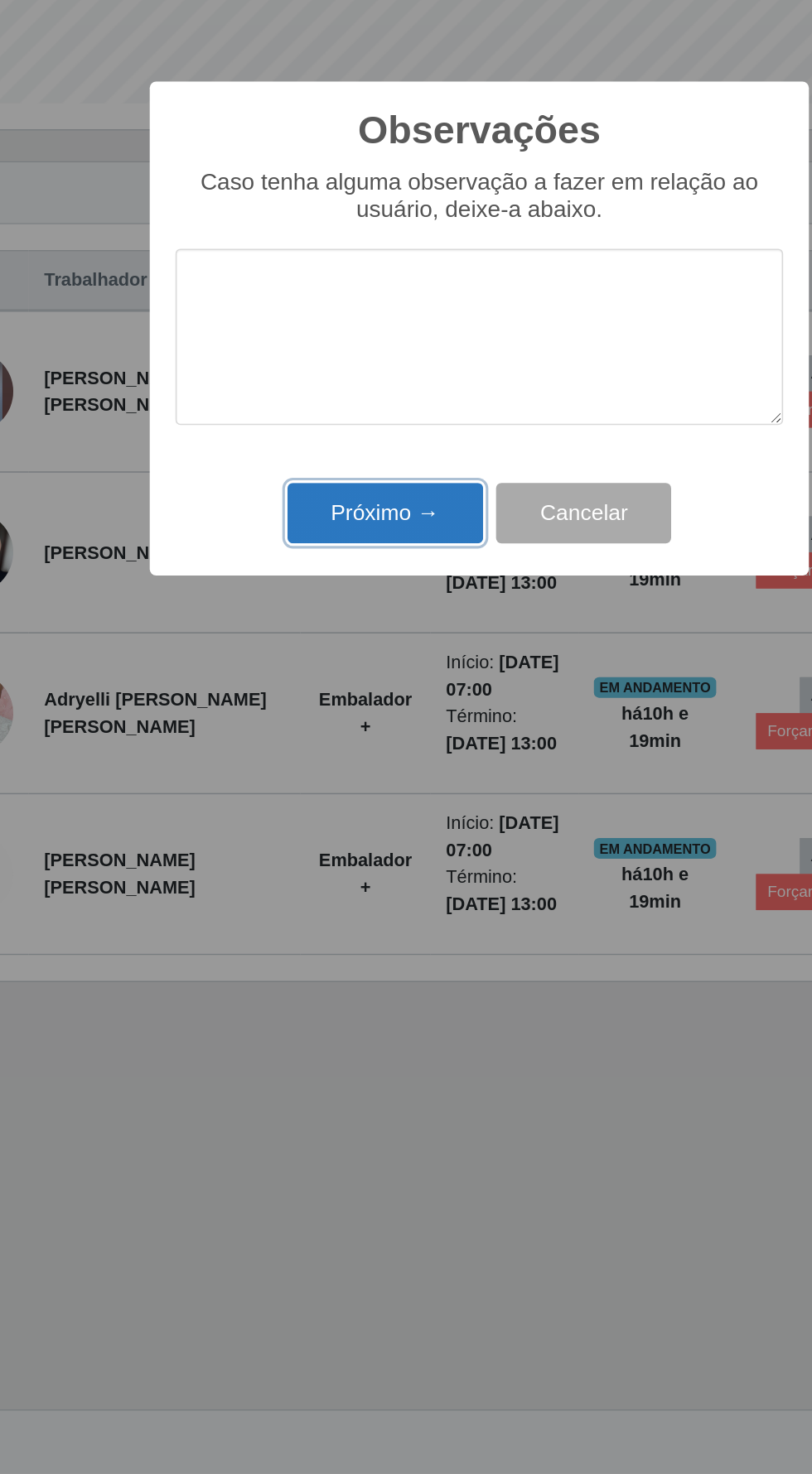
click at [318, 850] on button "Próximo →" at bounding box center [345, 856] width 125 height 39
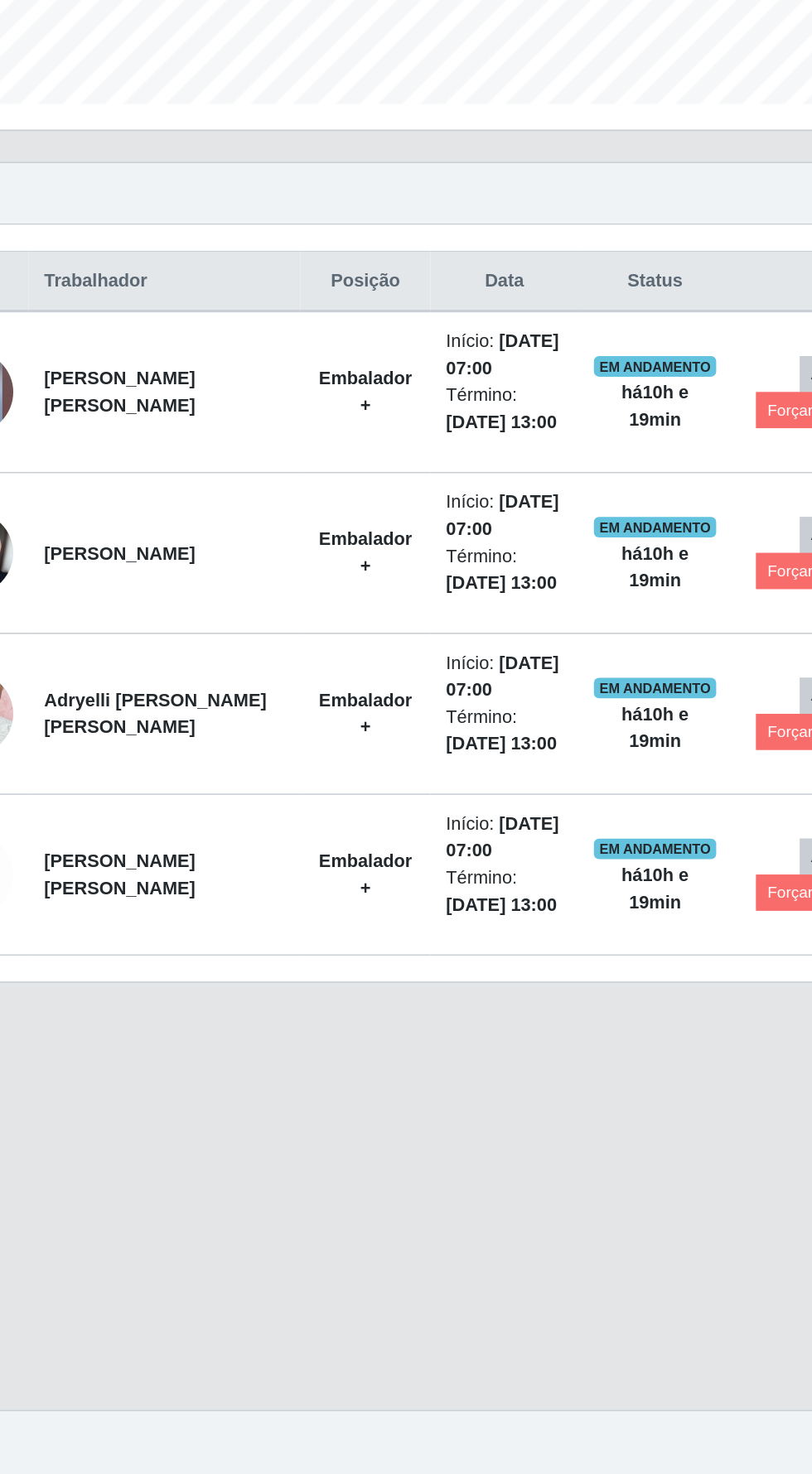
scroll to position [60, 0]
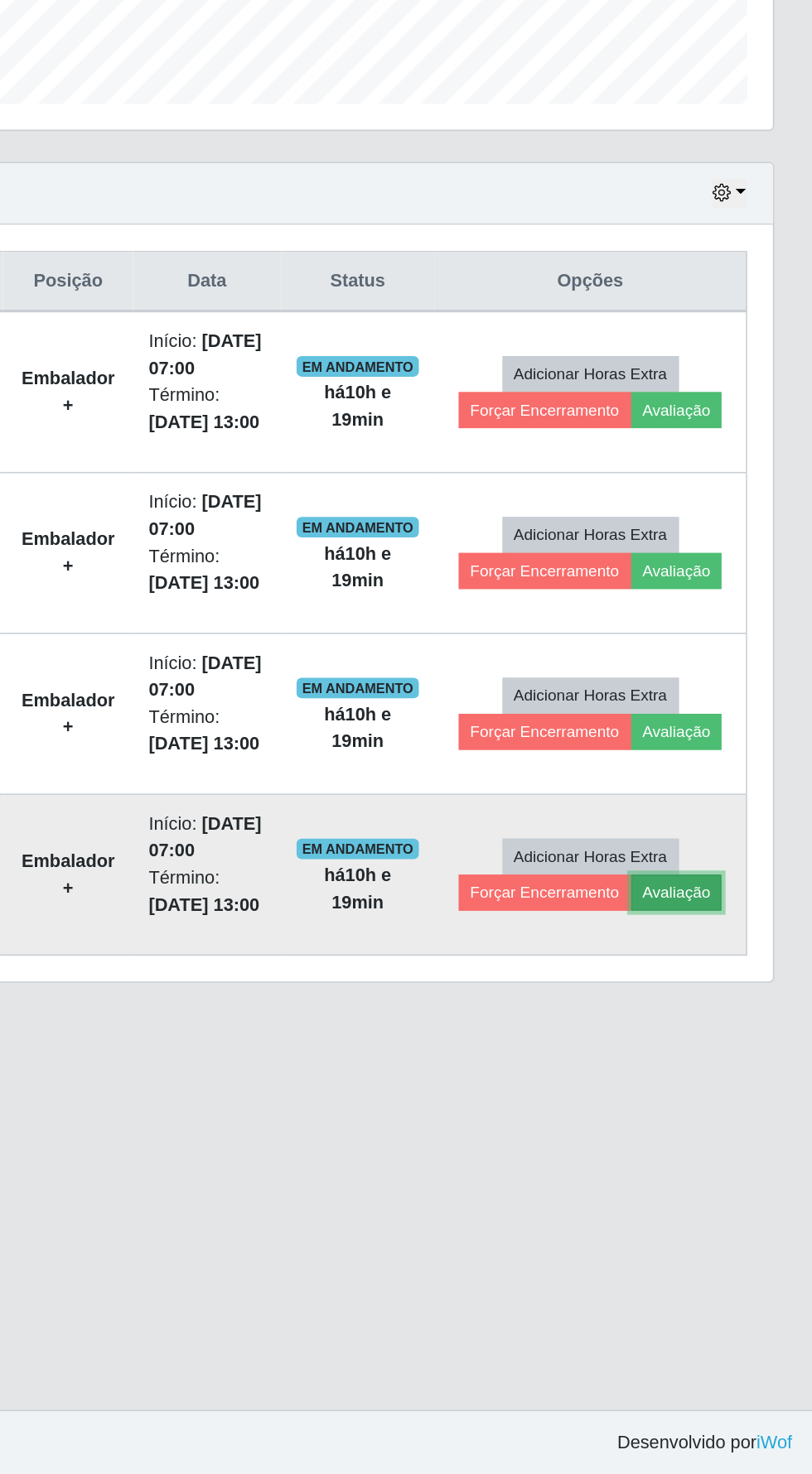
click at [735, 1088] on button "Avaliação" at bounding box center [724, 1100] width 58 height 23
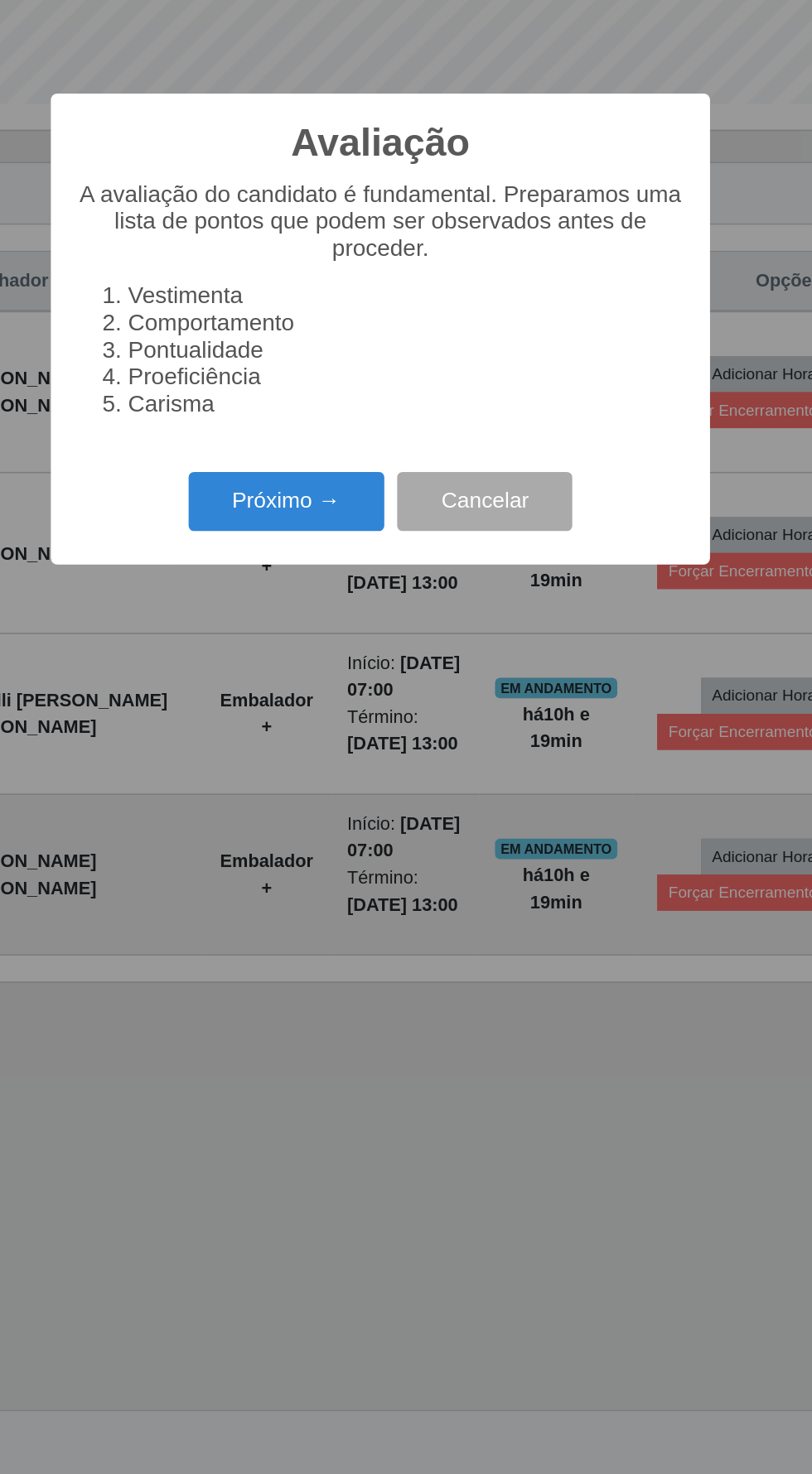
click at [333, 837] on button "Próximo →" at bounding box center [345, 849] width 125 height 39
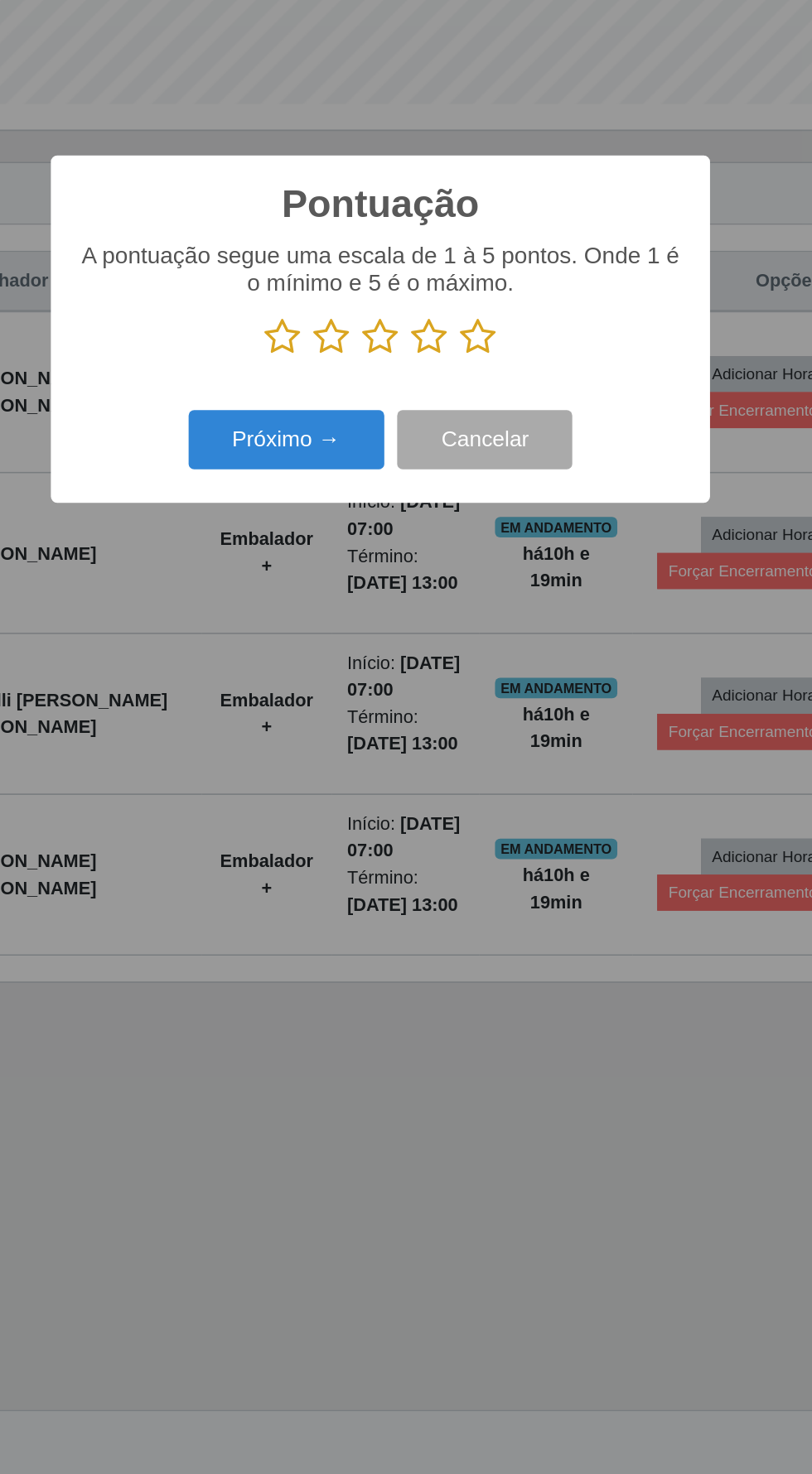
click at [430, 742] on icon at bounding box center [438, 742] width 23 height 25
click at [426, 755] on input "radio" at bounding box center [426, 755] width 0 height 0
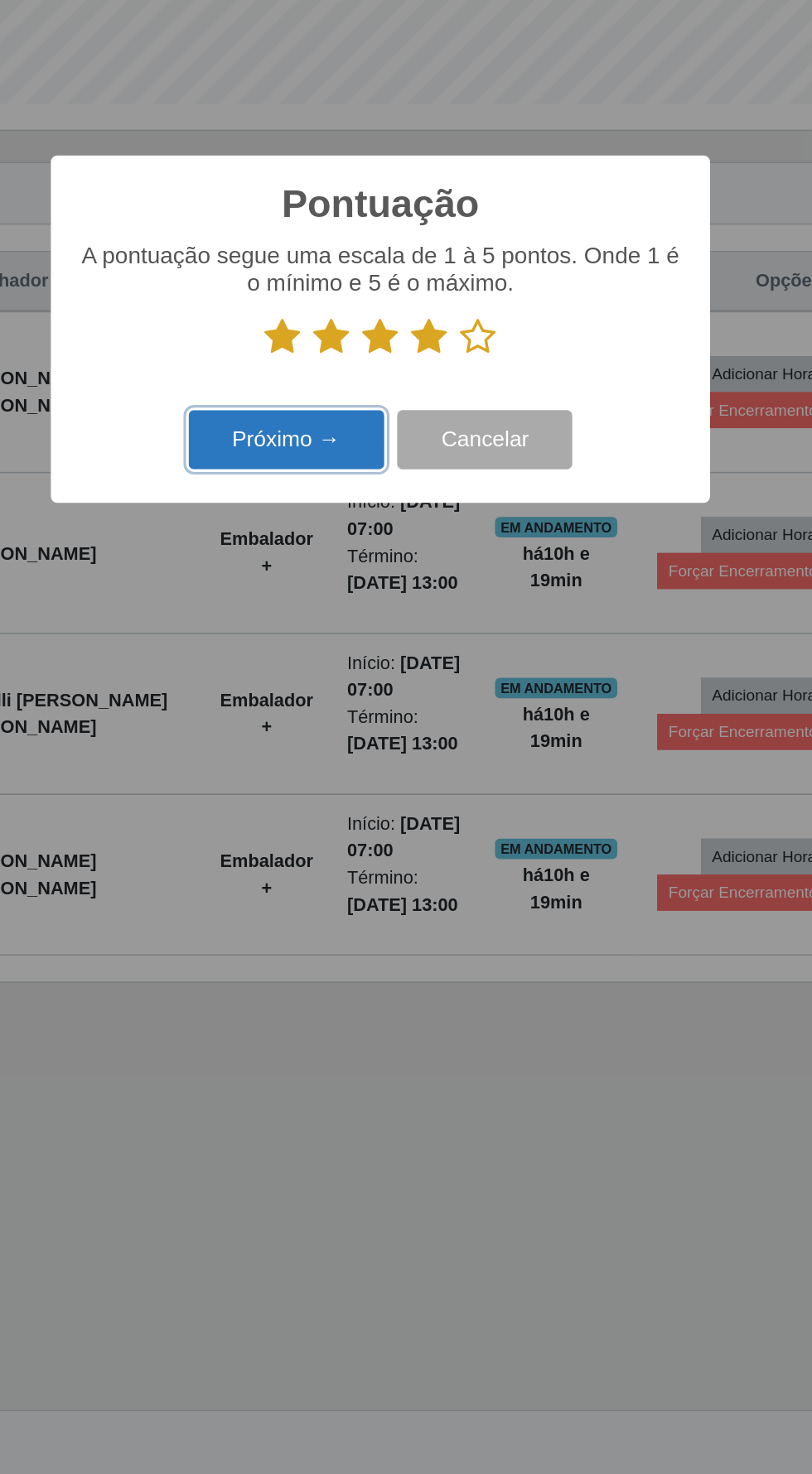
click at [332, 808] on button "Próximo →" at bounding box center [345, 808] width 125 height 39
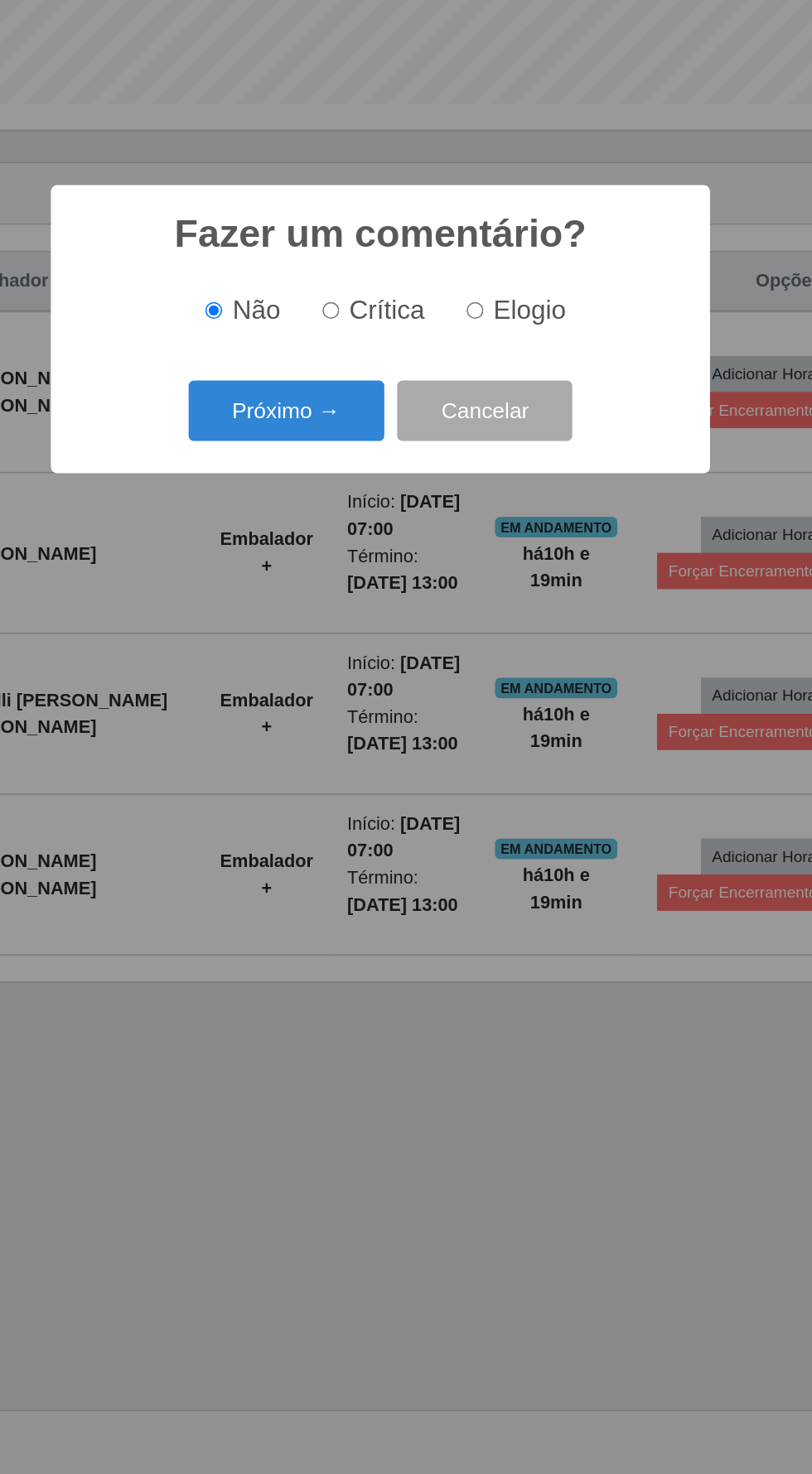
click at [358, 781] on button "Próximo →" at bounding box center [345, 789] width 125 height 39
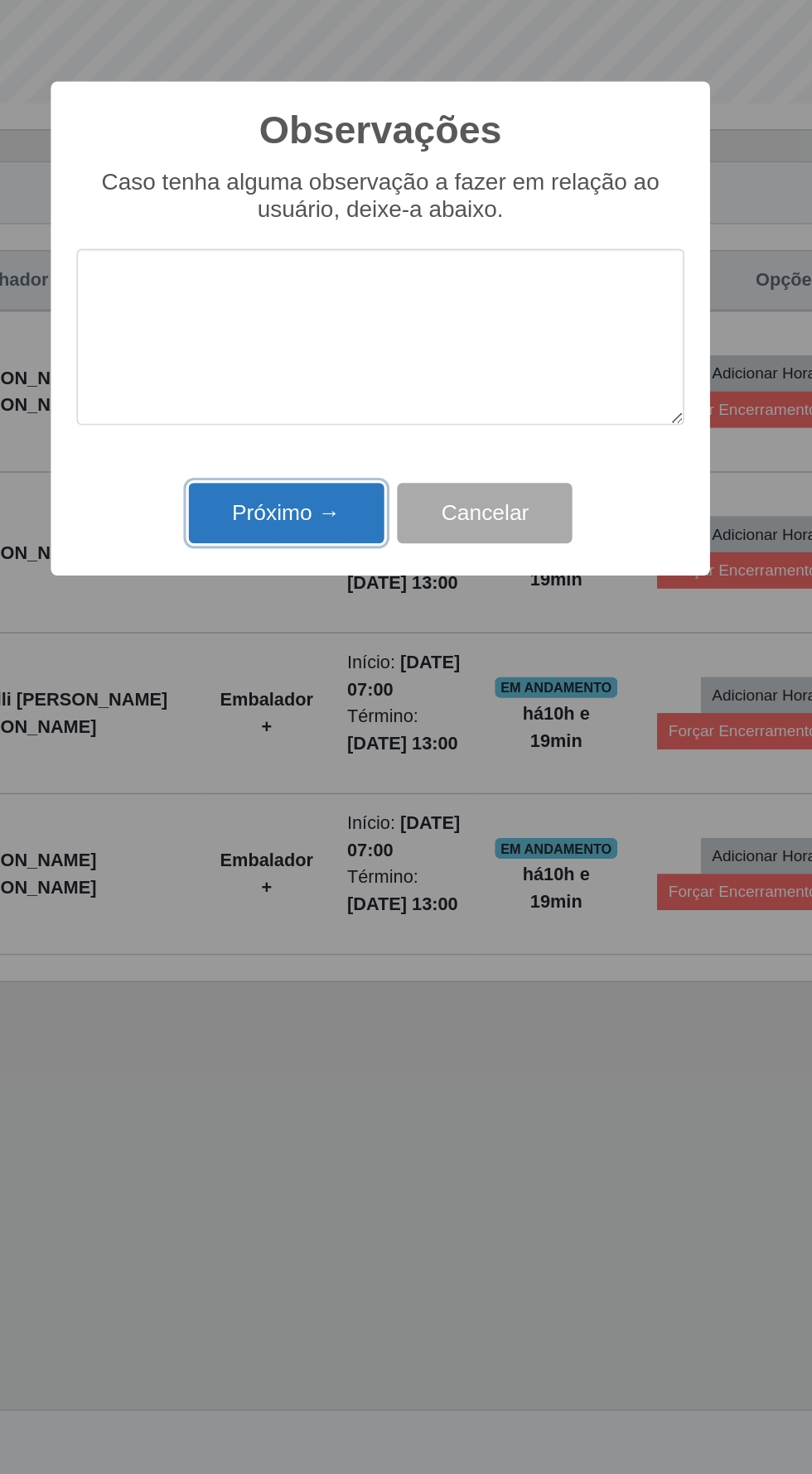
click at [338, 854] on button "Próximo →" at bounding box center [345, 856] width 125 height 39
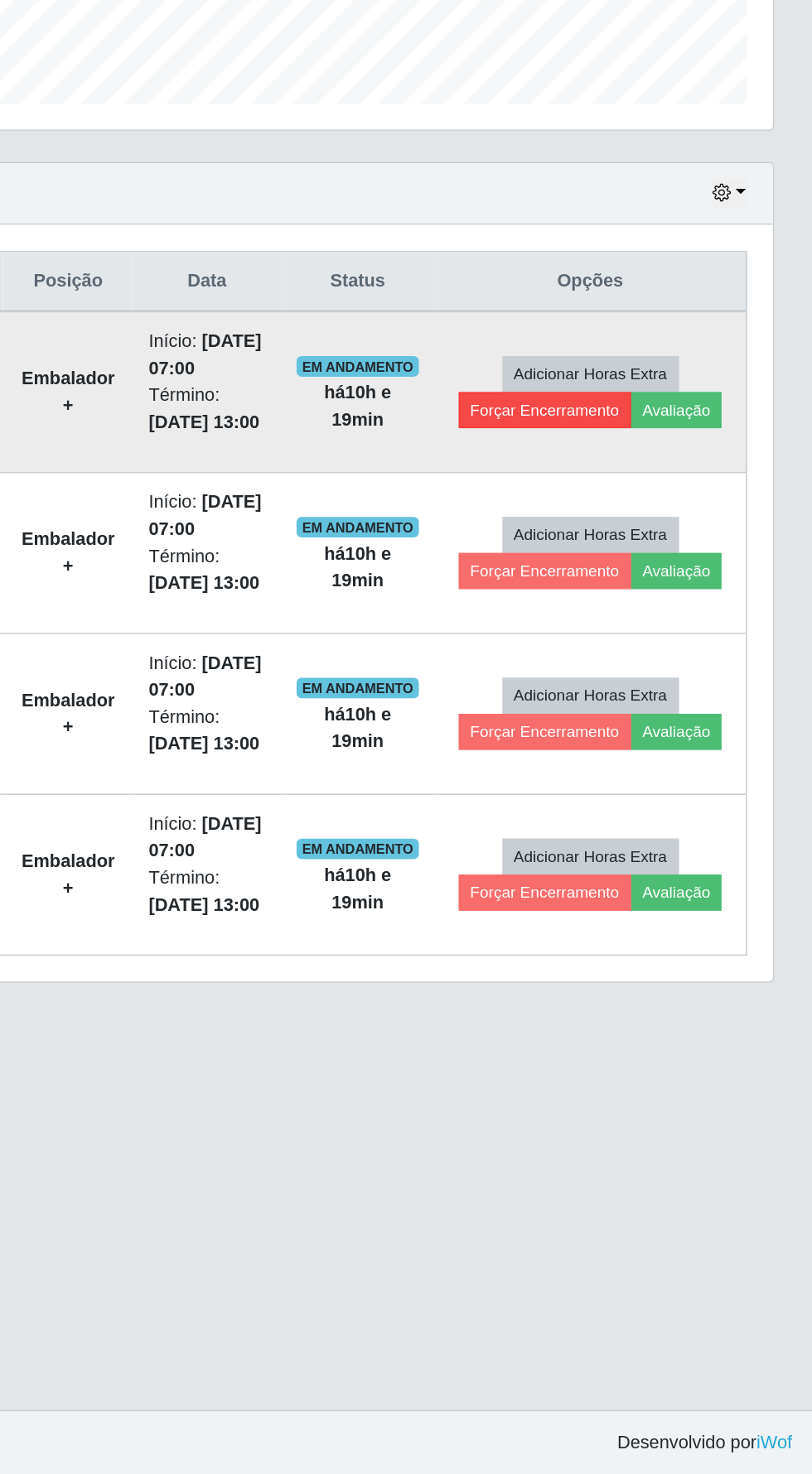
click at [619, 778] on button "Forçar Encerramento" at bounding box center [640, 789] width 111 height 23
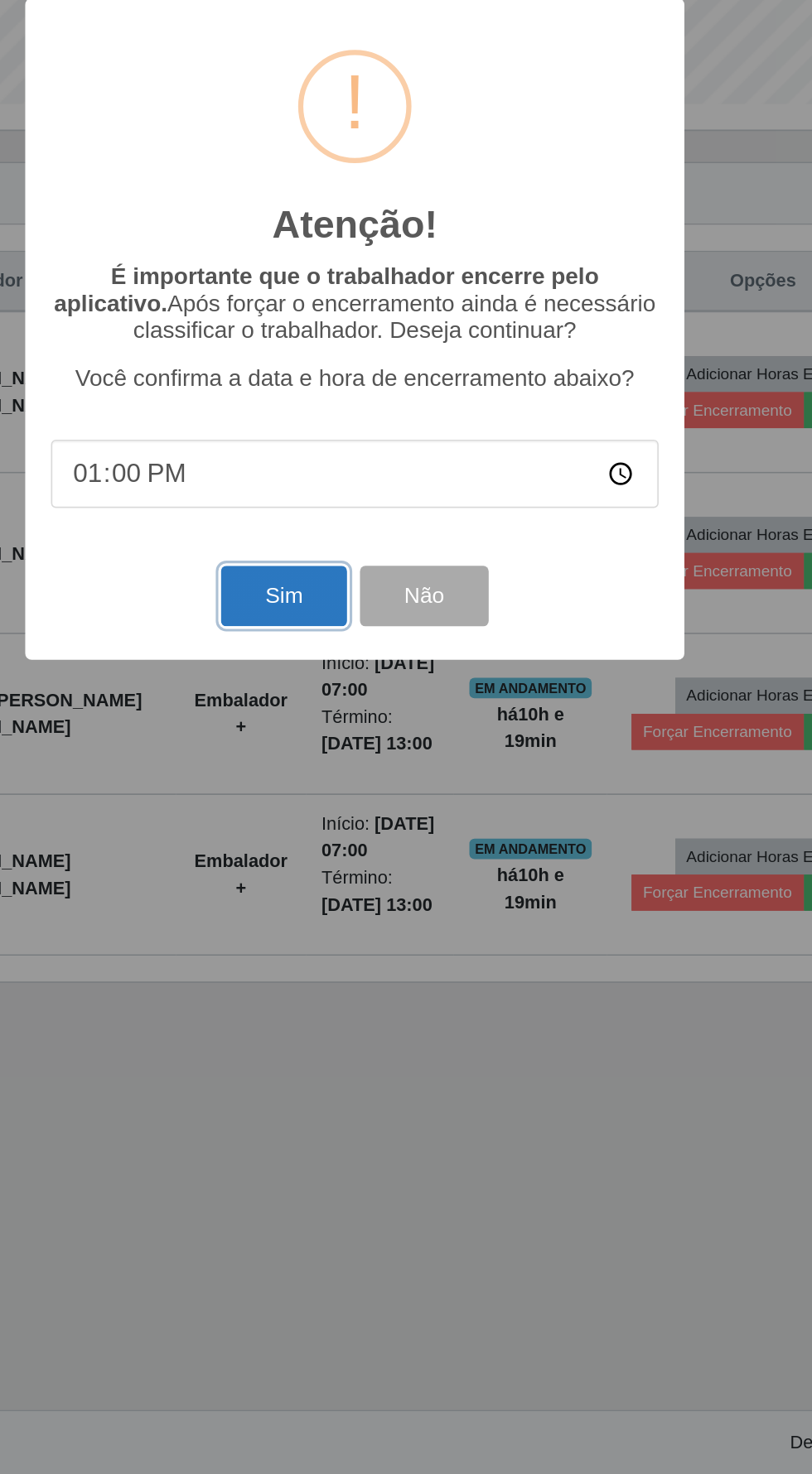
click at [347, 902] on button "Sim" at bounding box center [360, 909] width 80 height 39
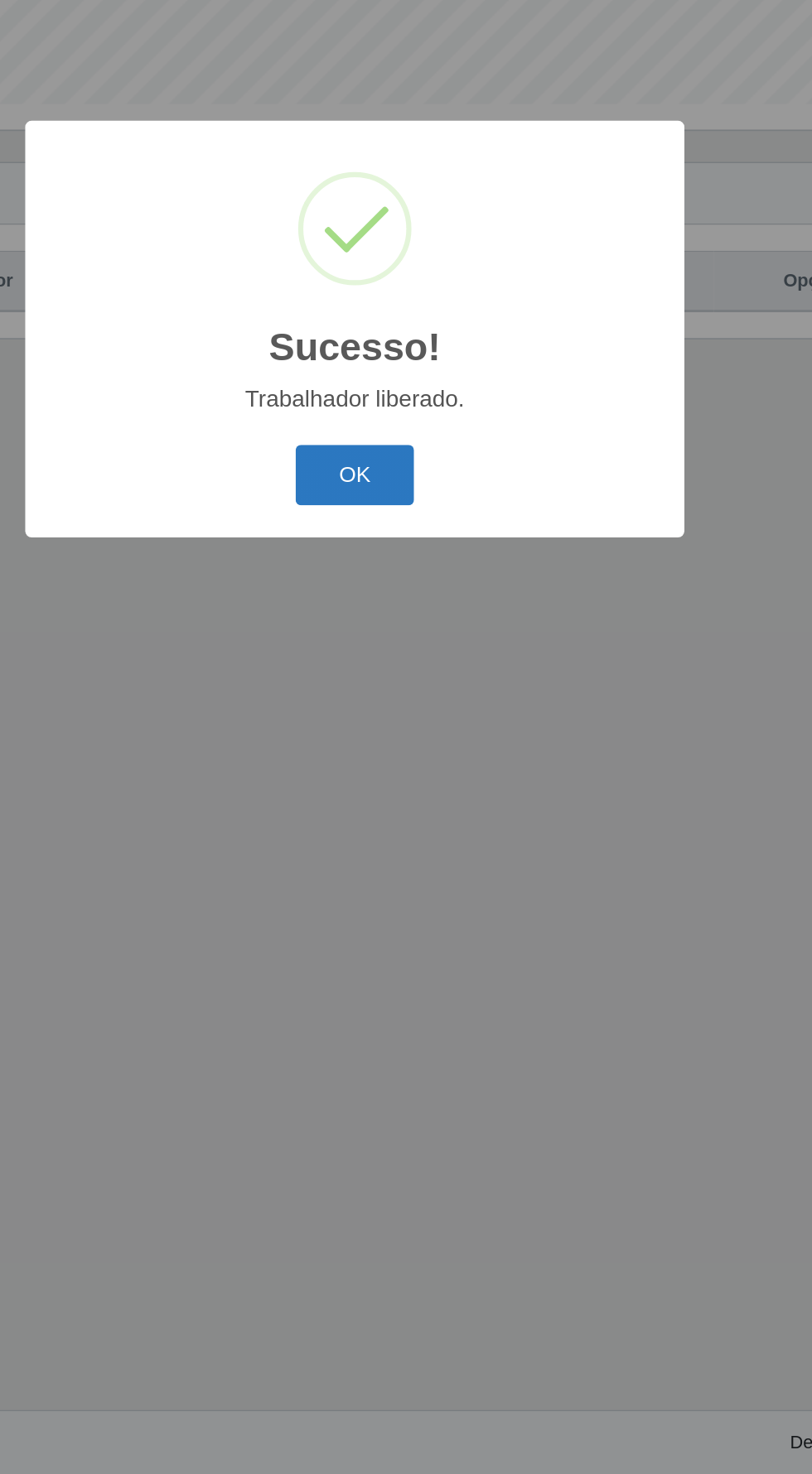
click at [395, 817] on button "OK" at bounding box center [406, 831] width 77 height 39
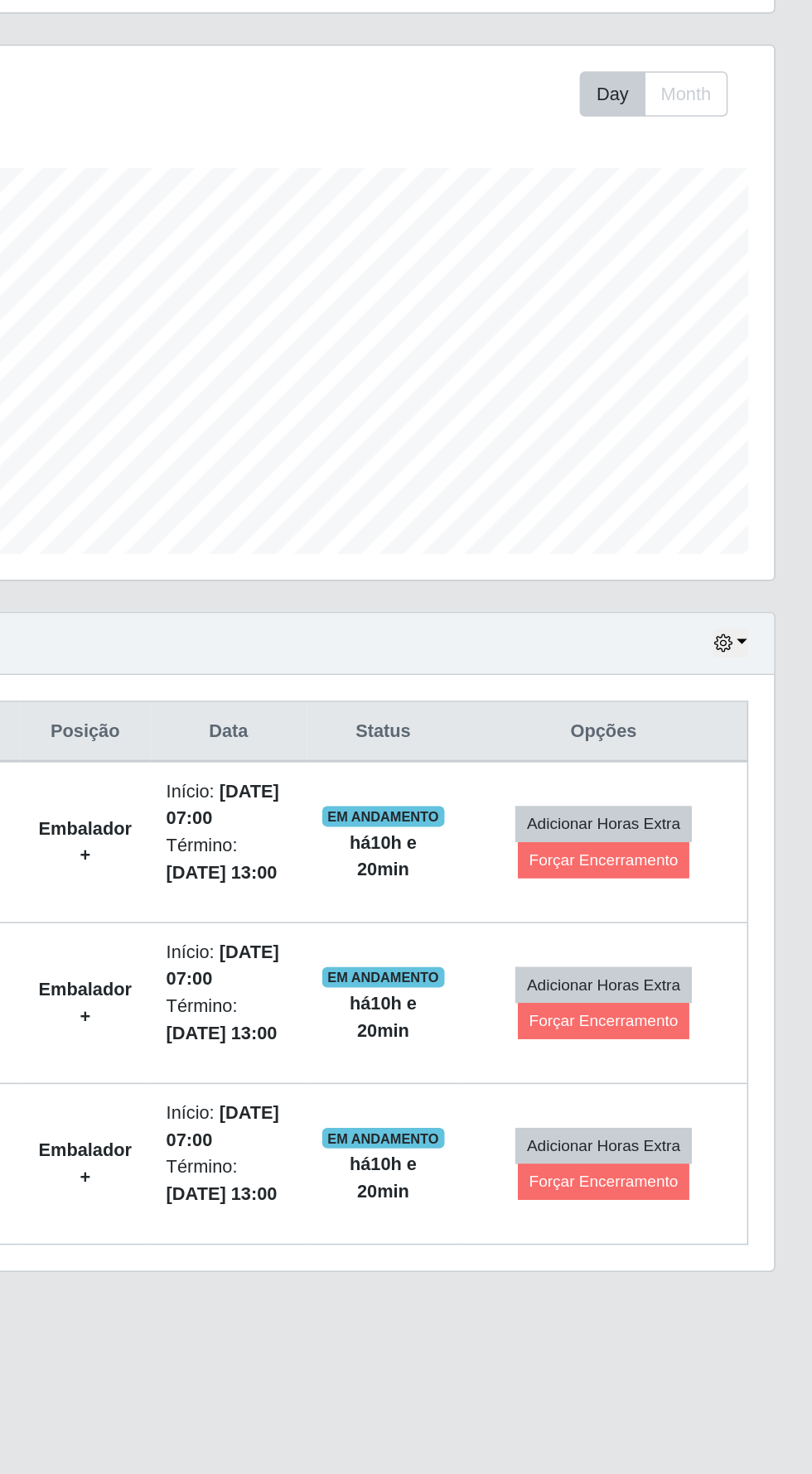
scroll to position [0, 0]
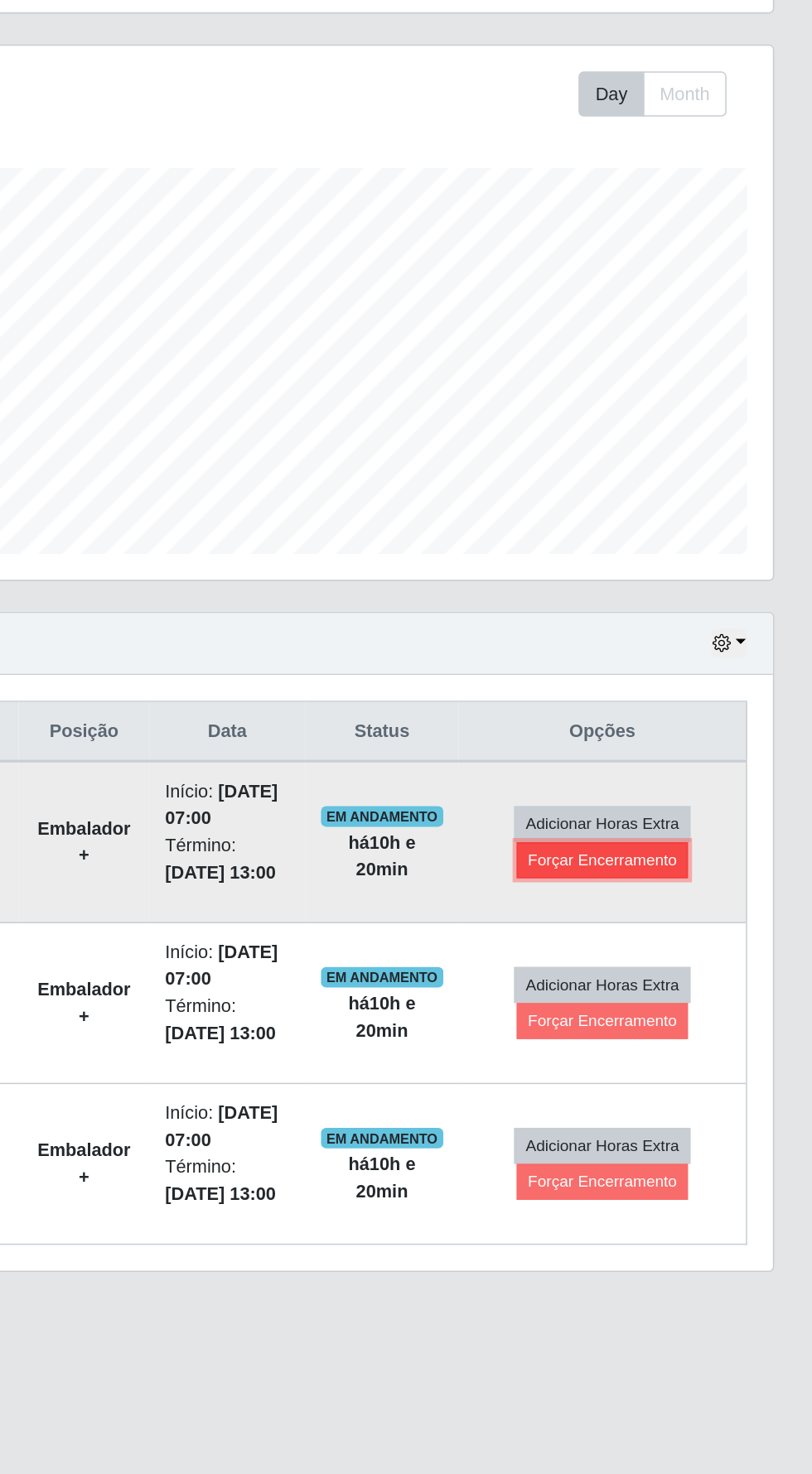
click at [693, 793] on button "Forçar Encerramento" at bounding box center [677, 789] width 111 height 23
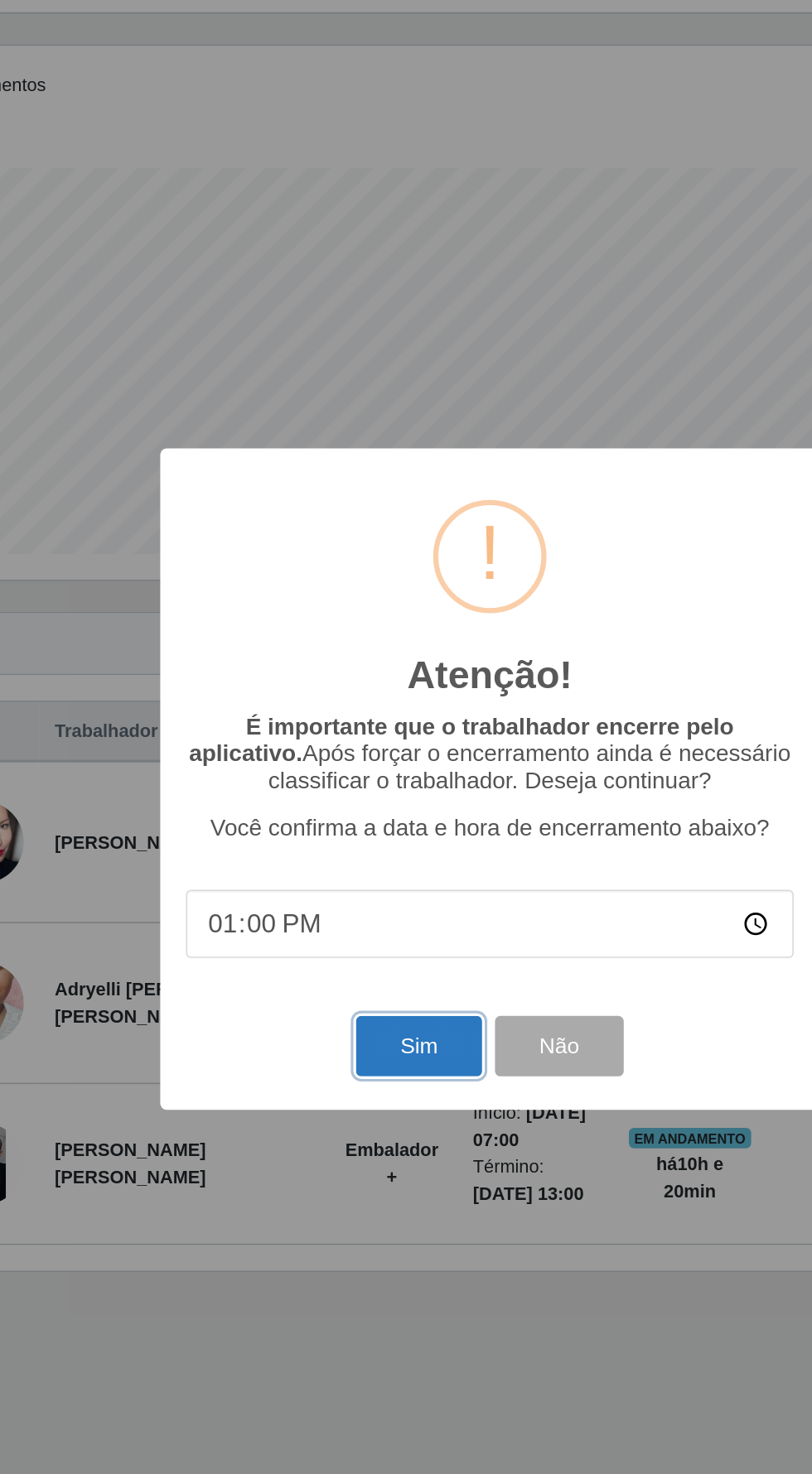
click at [331, 929] on button "Sim" at bounding box center [360, 909] width 80 height 39
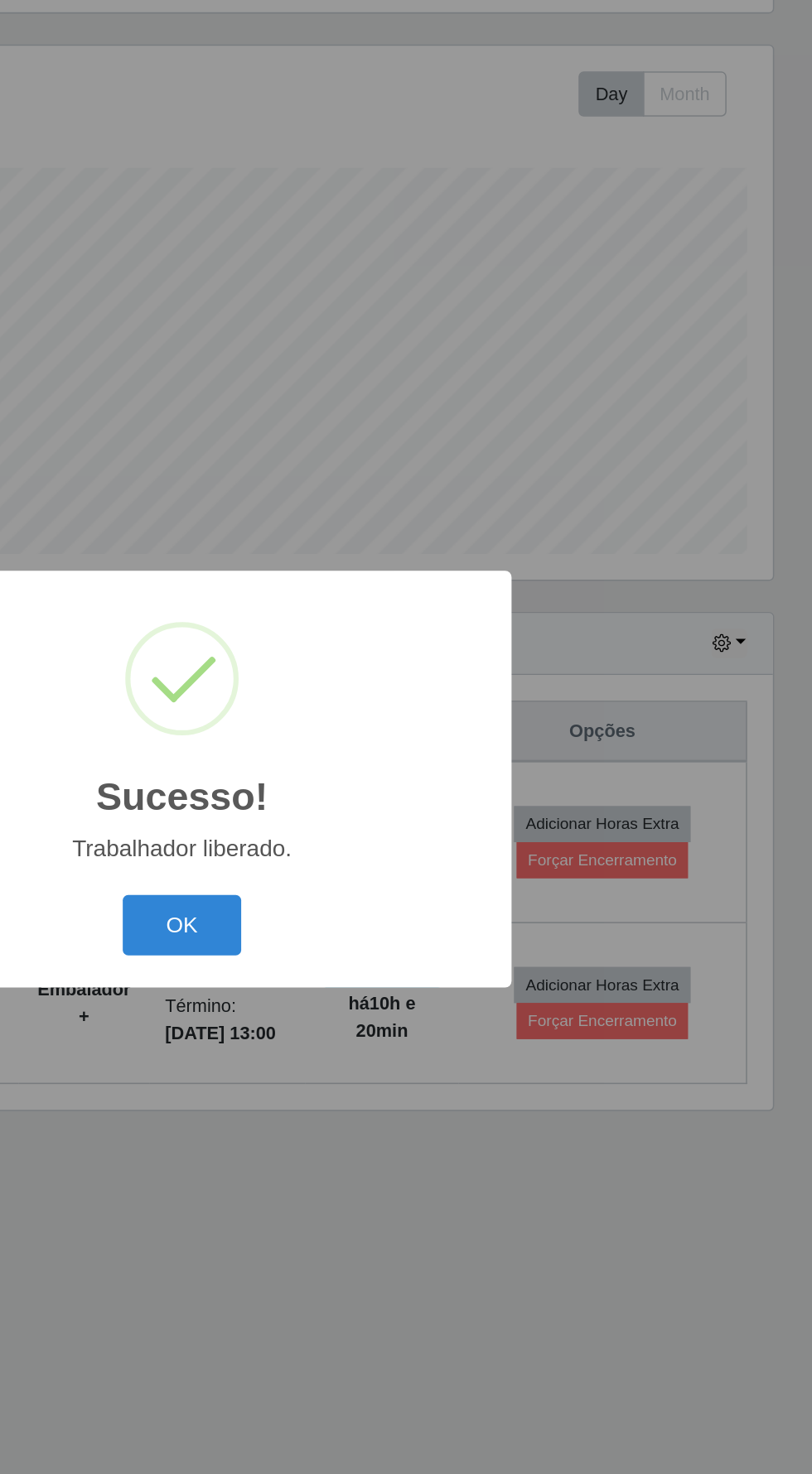
click at [395, 850] on button "OK" at bounding box center [406, 831] width 77 height 39
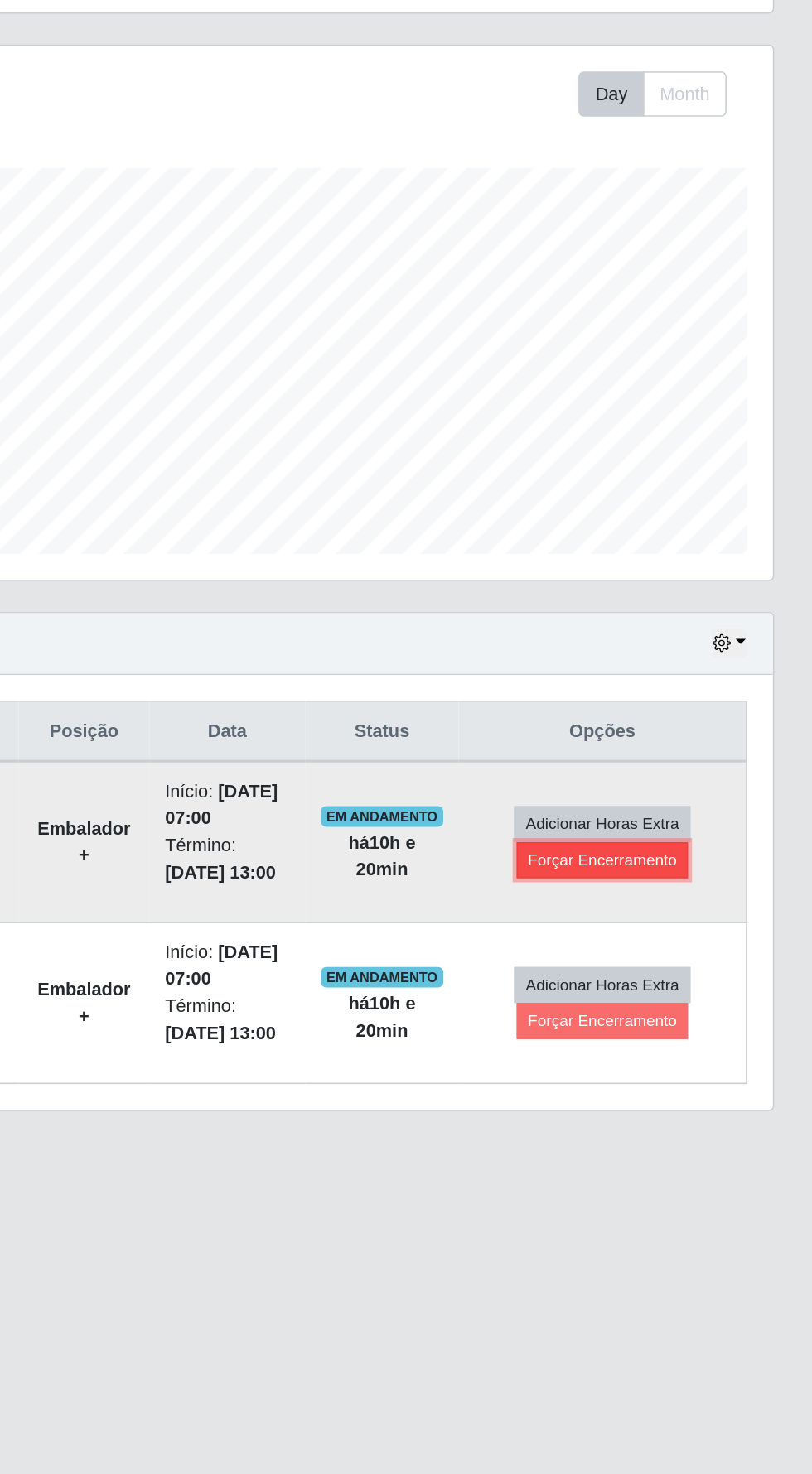
click at [693, 794] on button "Forçar Encerramento" at bounding box center [677, 789] width 111 height 23
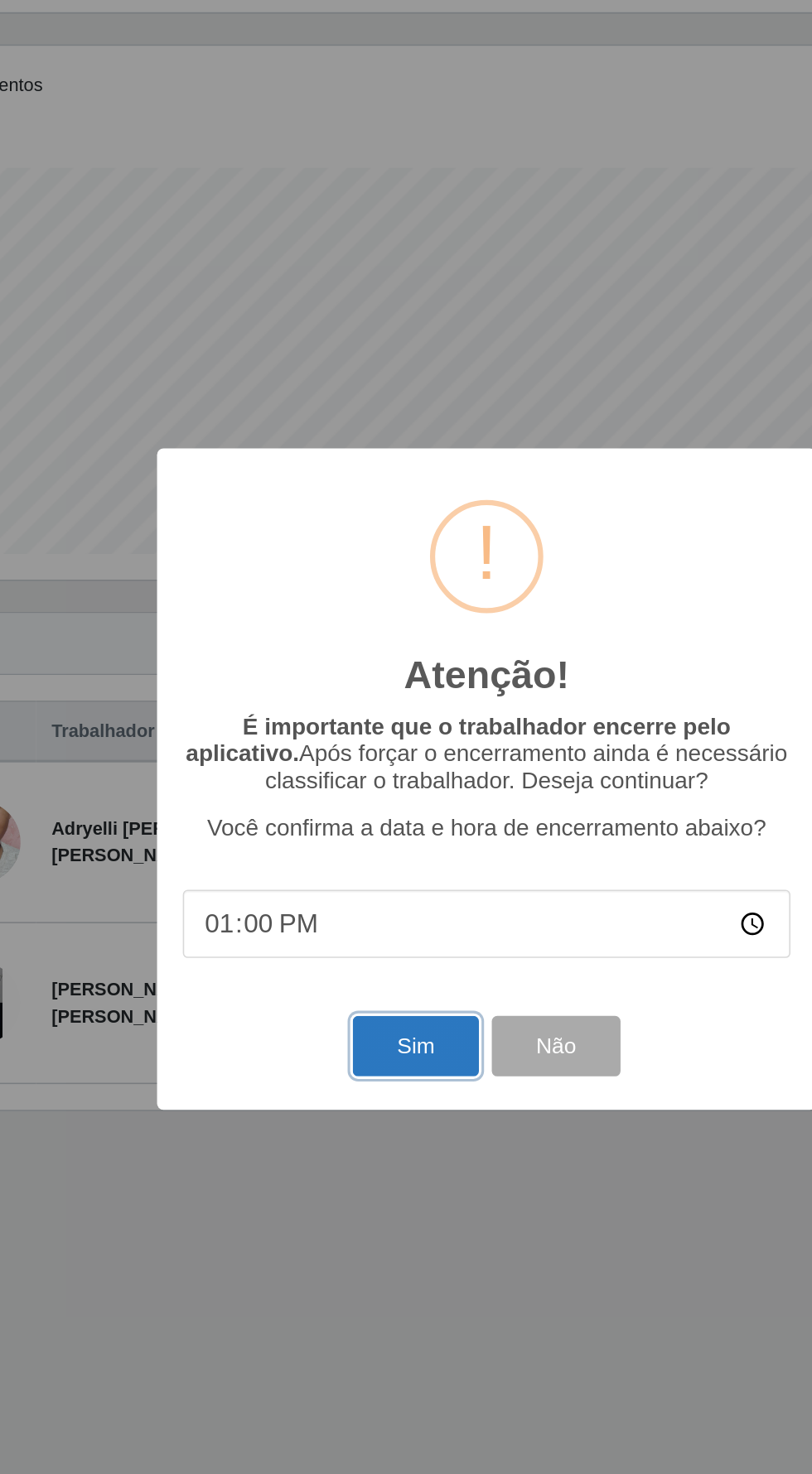
click at [340, 929] on button "Sim" at bounding box center [360, 909] width 80 height 39
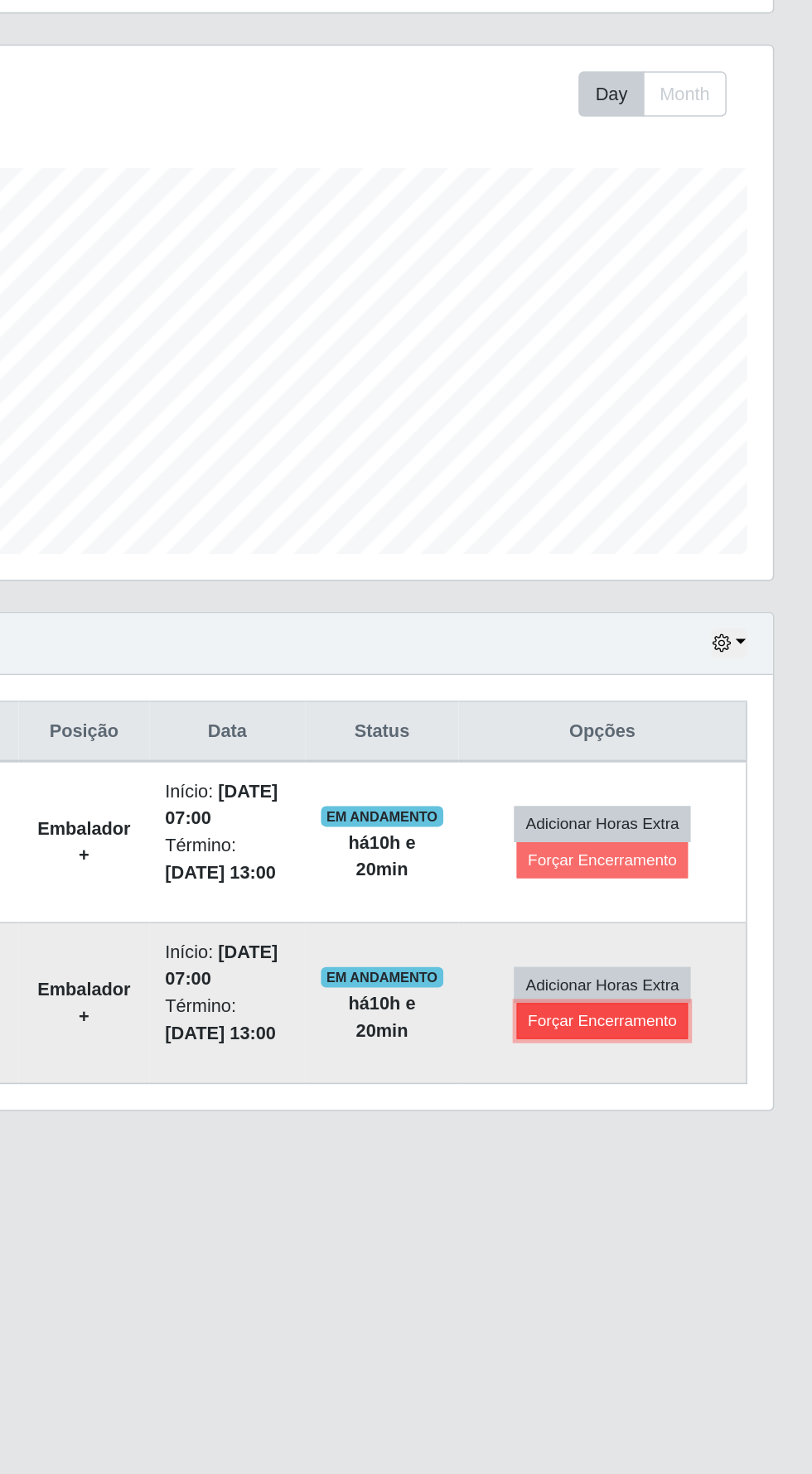
click at [672, 891] on button "Forçar Encerramento" at bounding box center [677, 893] width 111 height 23
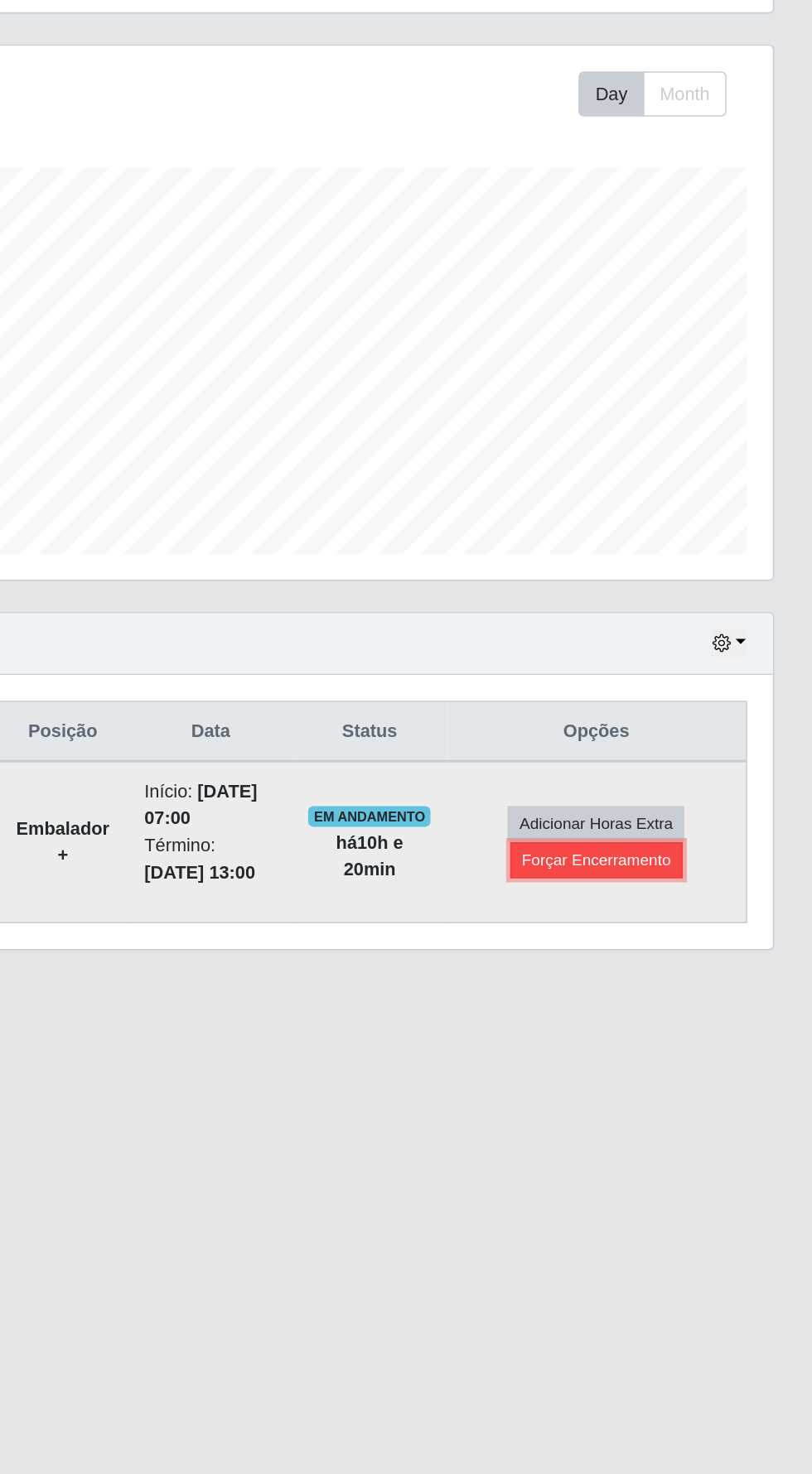
click at [687, 786] on button "Forçar Encerramento" at bounding box center [672, 789] width 111 height 23
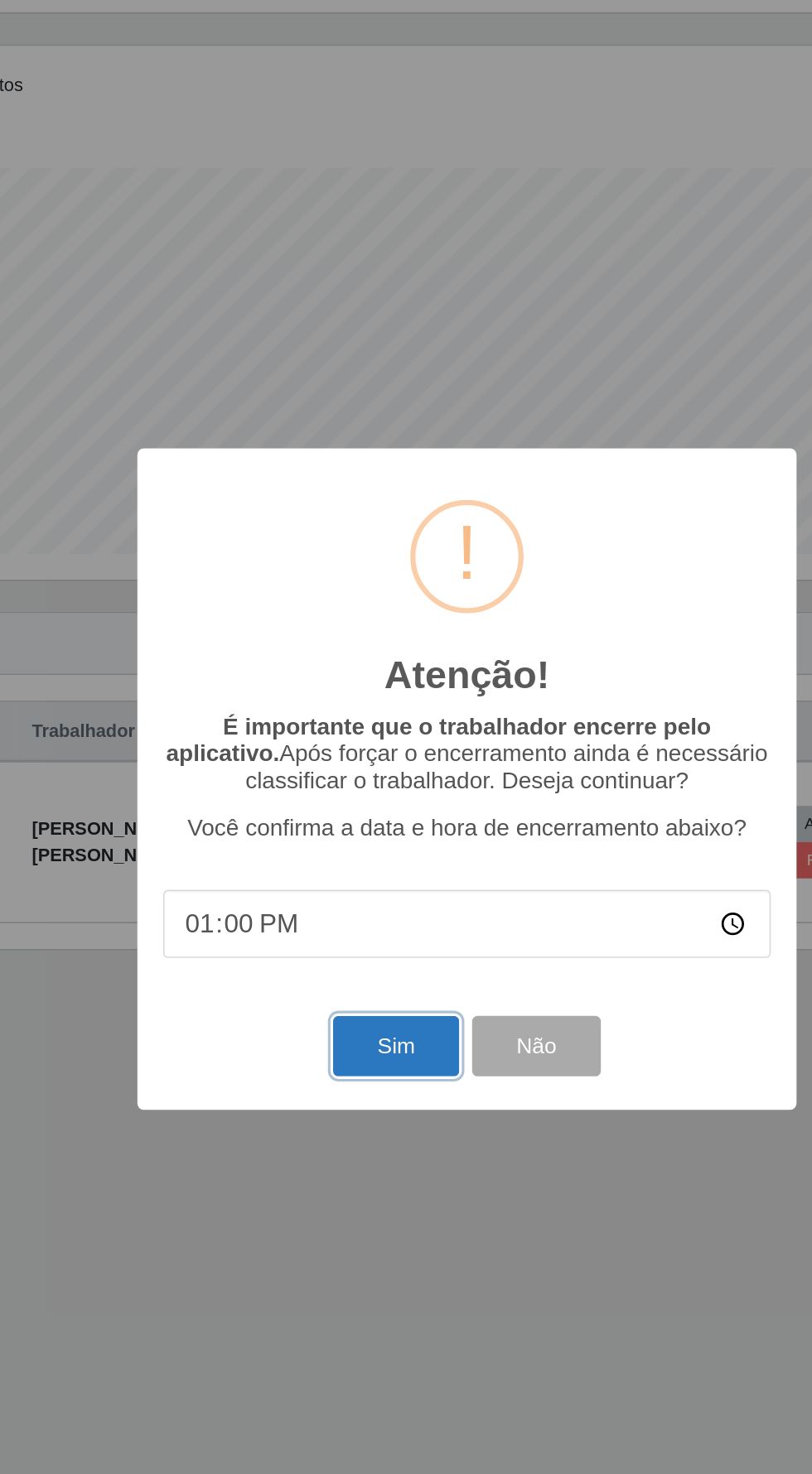
click at [322, 929] on button "Sim" at bounding box center [360, 909] width 80 height 39
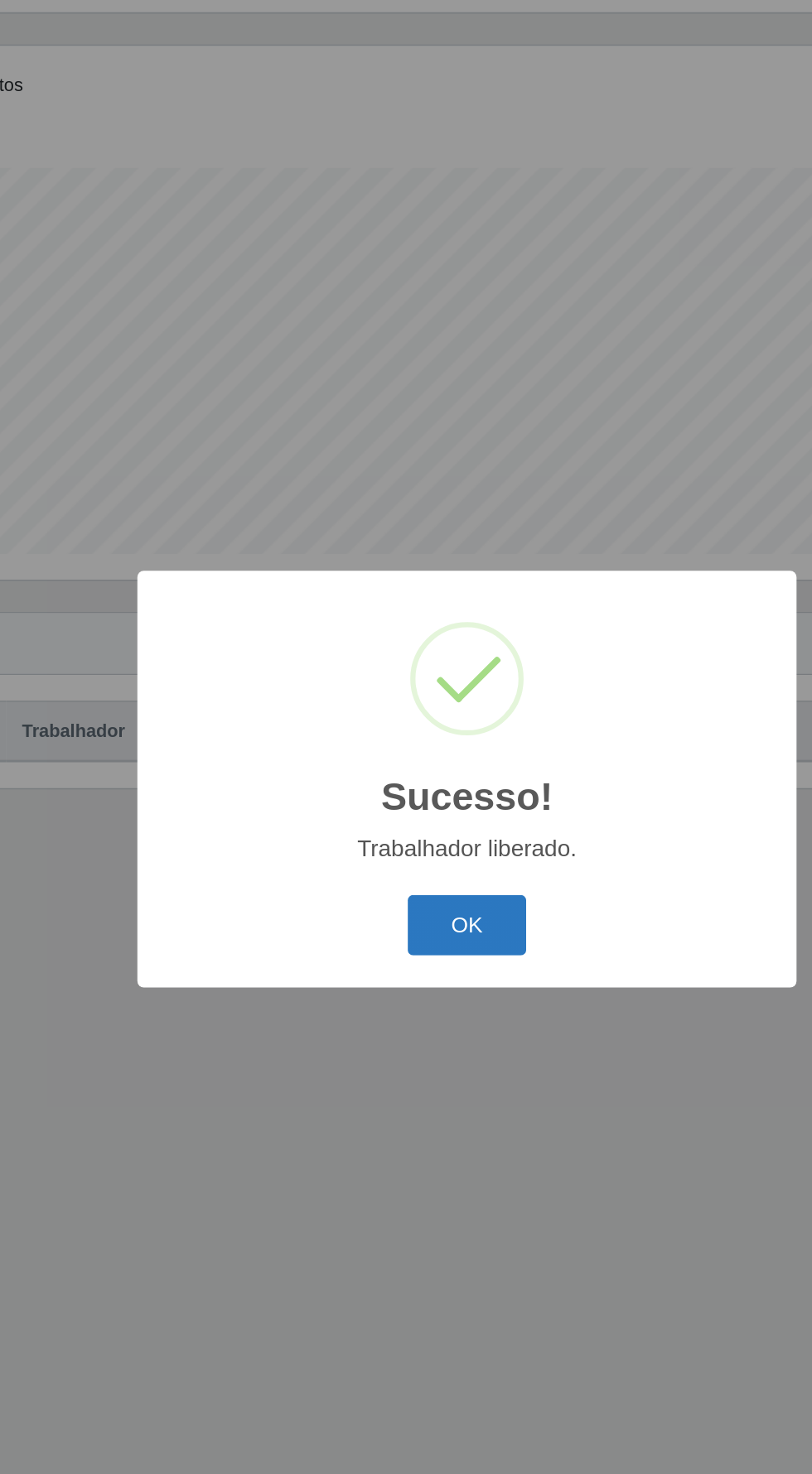
click at [395, 850] on button "OK" at bounding box center [406, 831] width 77 height 39
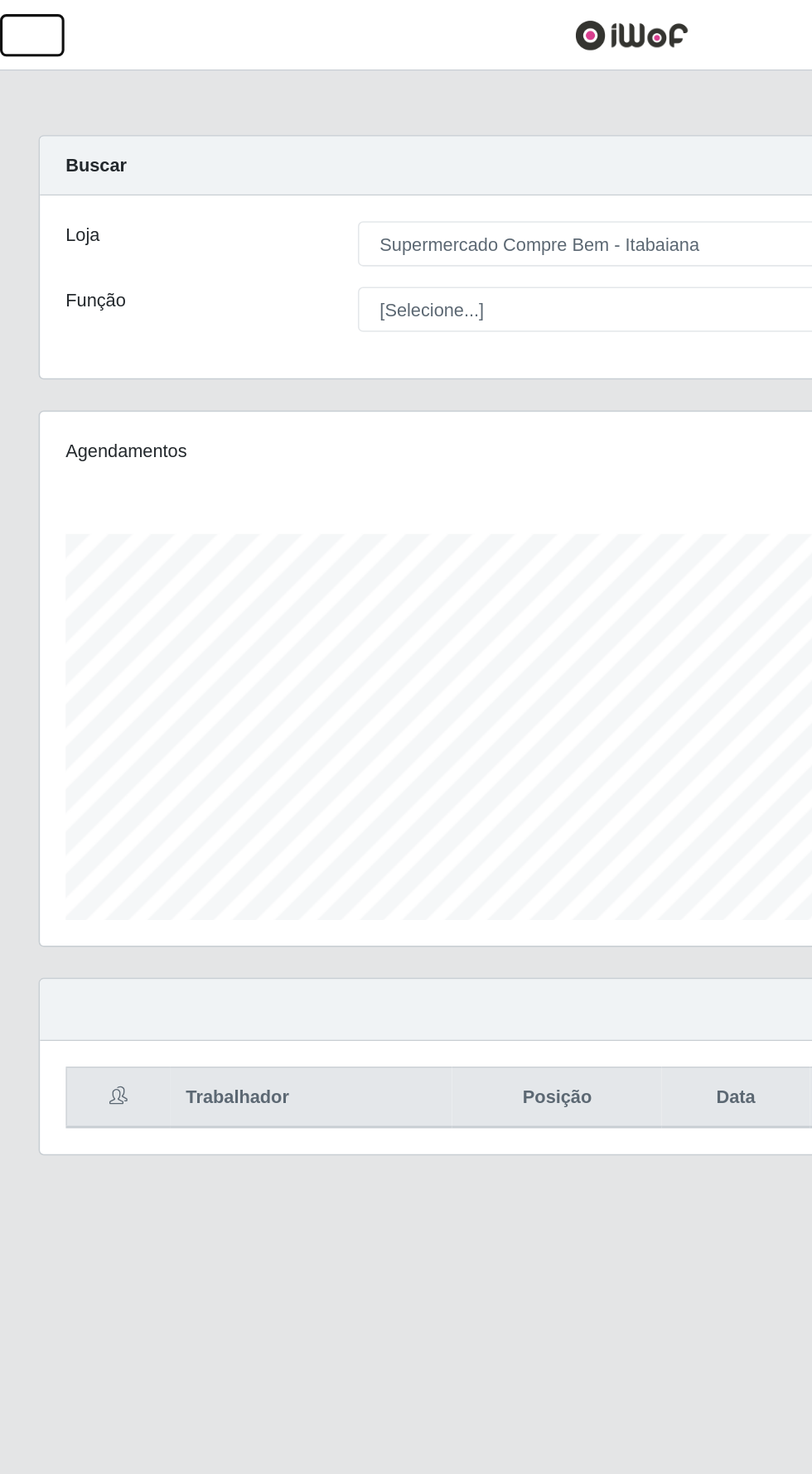
click at [17, 14] on span "button" at bounding box center [20, 23] width 21 height 19
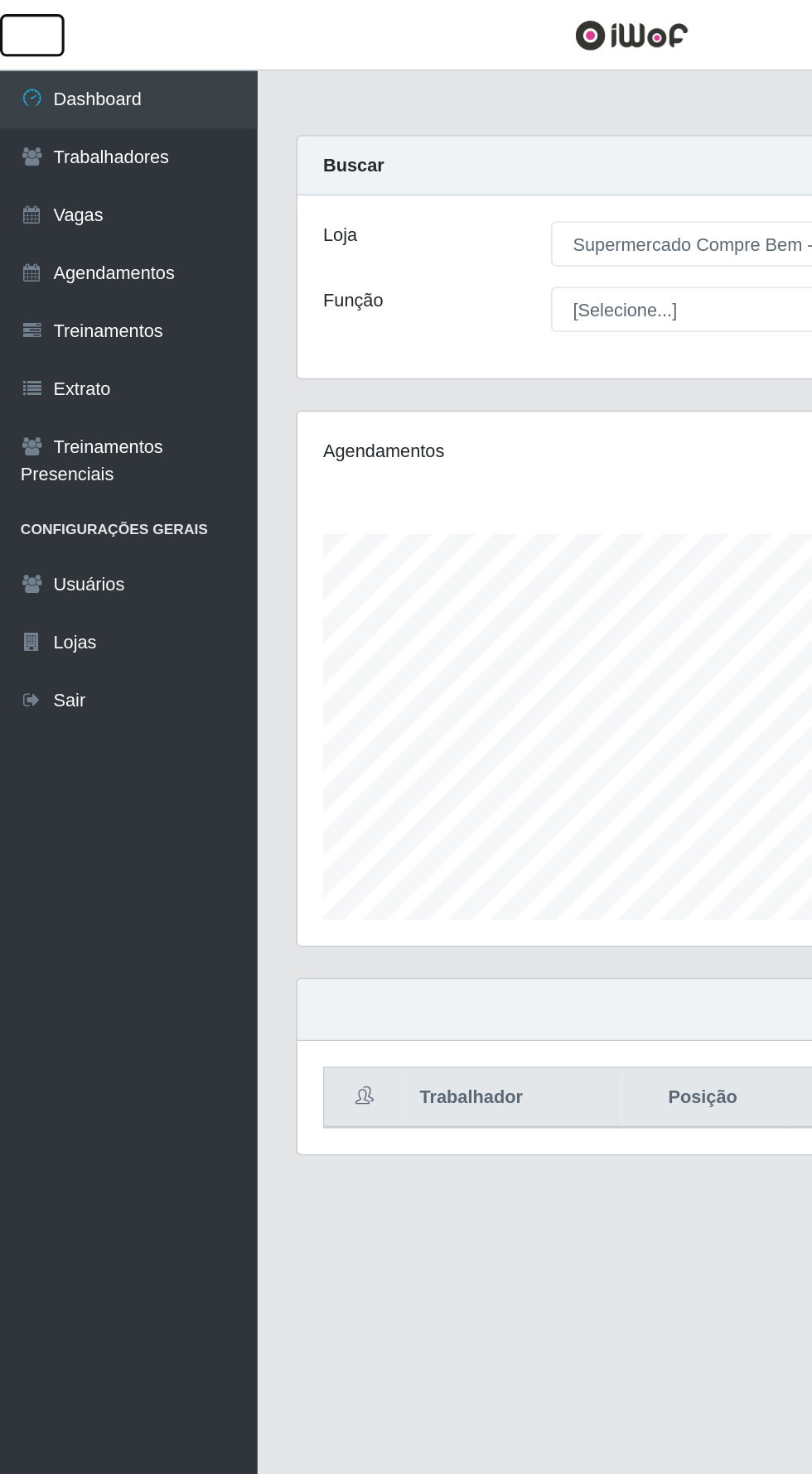
scroll to position [828002, 827562]
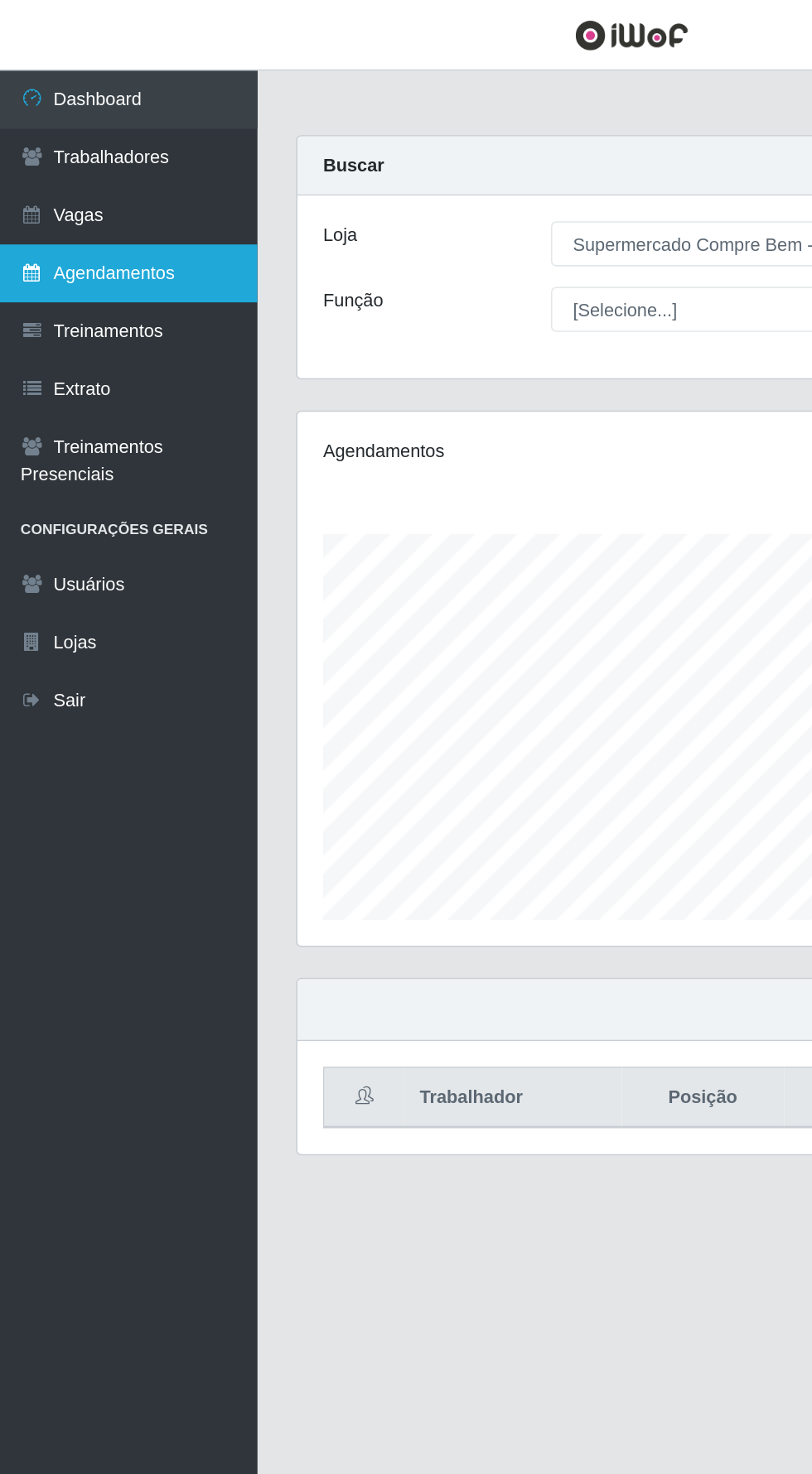
click at [46, 180] on link "Agendamentos" at bounding box center [82, 175] width 166 height 37
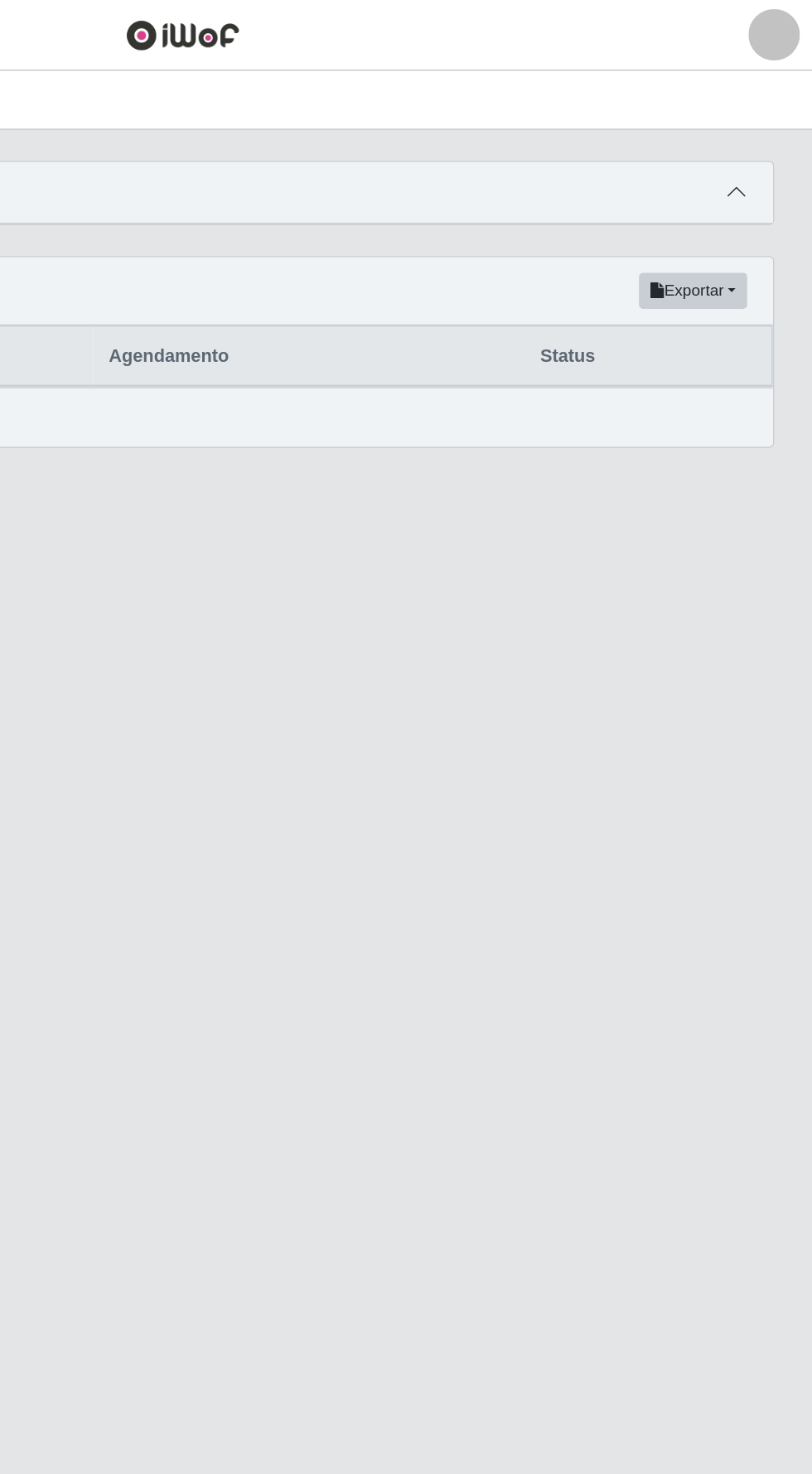
click at [763, 122] on icon at bounding box center [762, 124] width 11 height 11
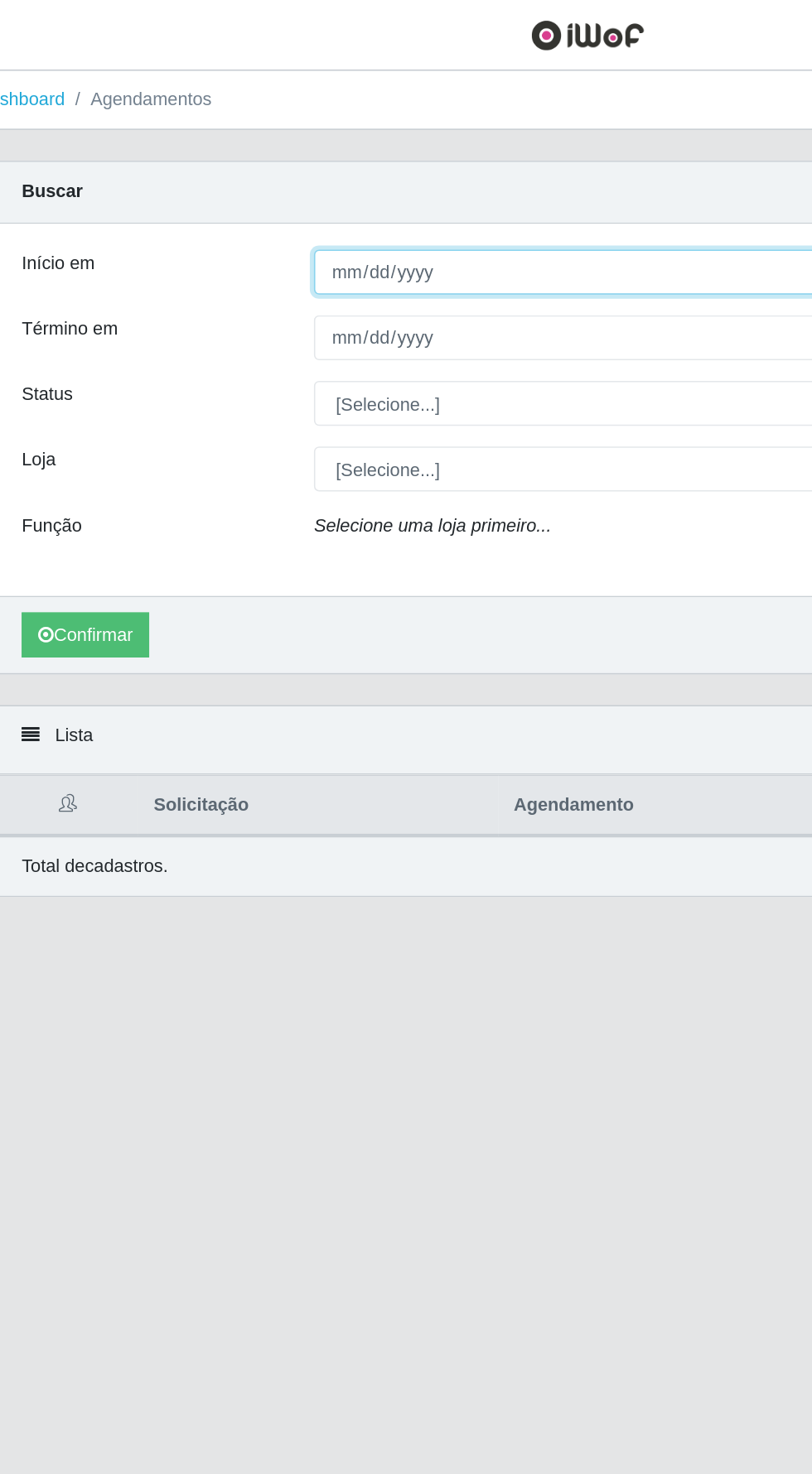
click at [352, 171] on input "Início em" at bounding box center [499, 175] width 539 height 29
type input "[DATE]"
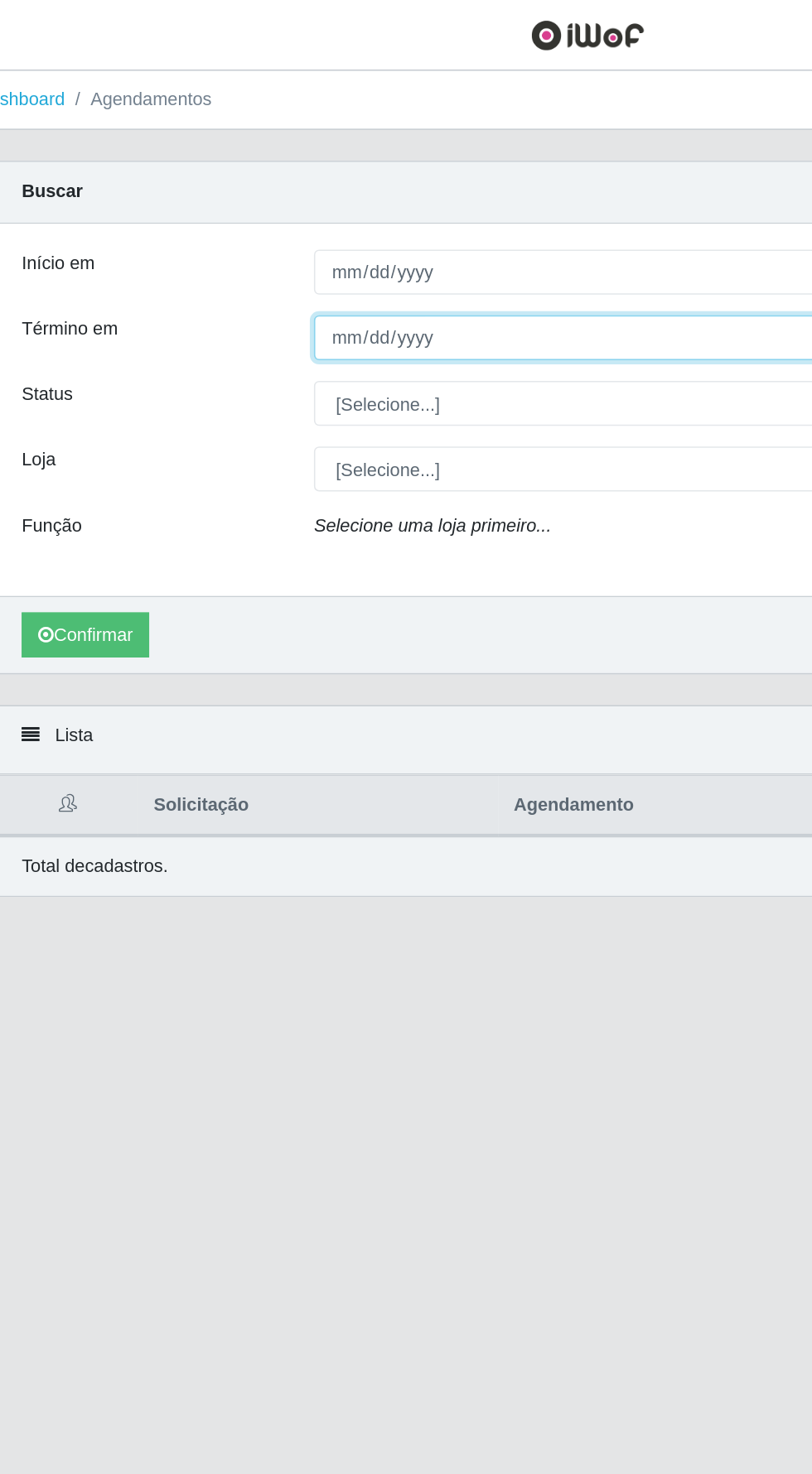
click at [299, 212] on input "Término em" at bounding box center [499, 217] width 539 height 29
type input "[DATE]"
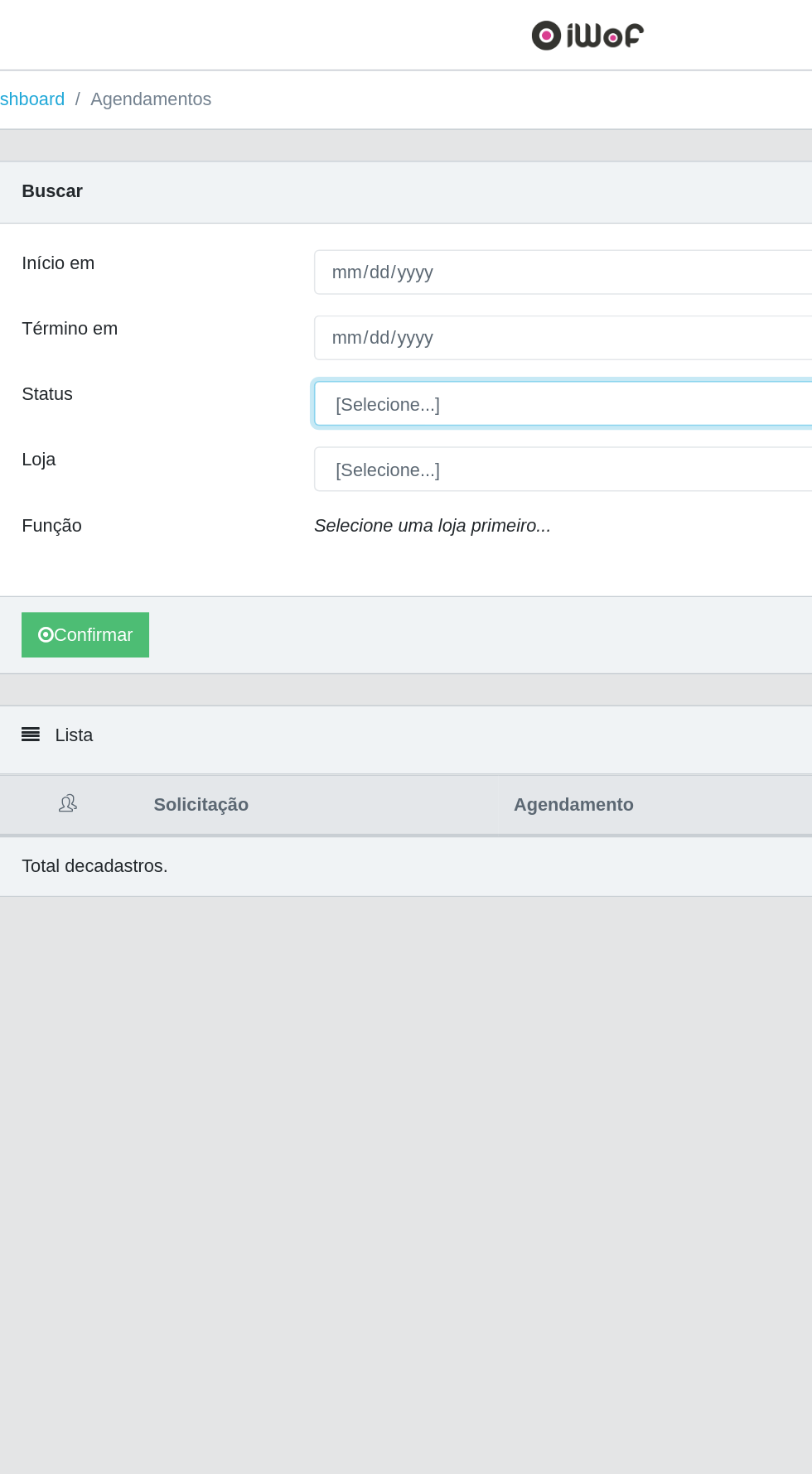
click at [365, 260] on select "[Selecione...] AGENDADO AGUARDANDO LIBERAR EM ANDAMENTO EM REVISÃO FINALIZADO C…" at bounding box center [499, 260] width 539 height 29
click at [230, 245] on select "[Selecione...] AGENDADO AGUARDANDO LIBERAR EM ANDAMENTO EM REVISÃO FINALIZADO C…" at bounding box center [499, 260] width 539 height 29
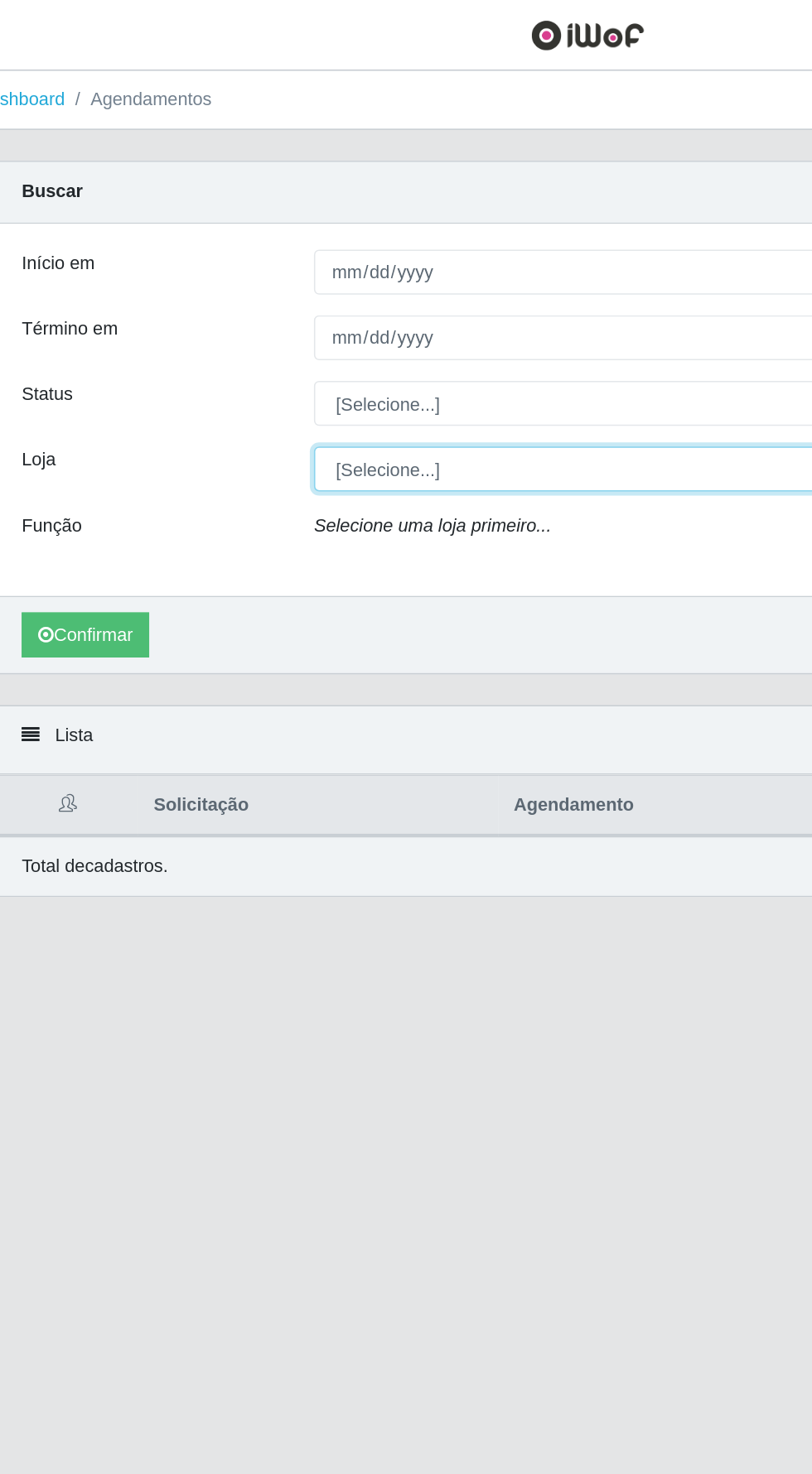
click at [327, 293] on select "[Selecione...] Supermercado Compre Bem - Itabaiana" at bounding box center [499, 302] width 539 height 29
select select "264"
click at [230, 287] on select "[Selecione...] Supermercado Compre Bem - Itabaiana" at bounding box center [499, 302] width 539 height 29
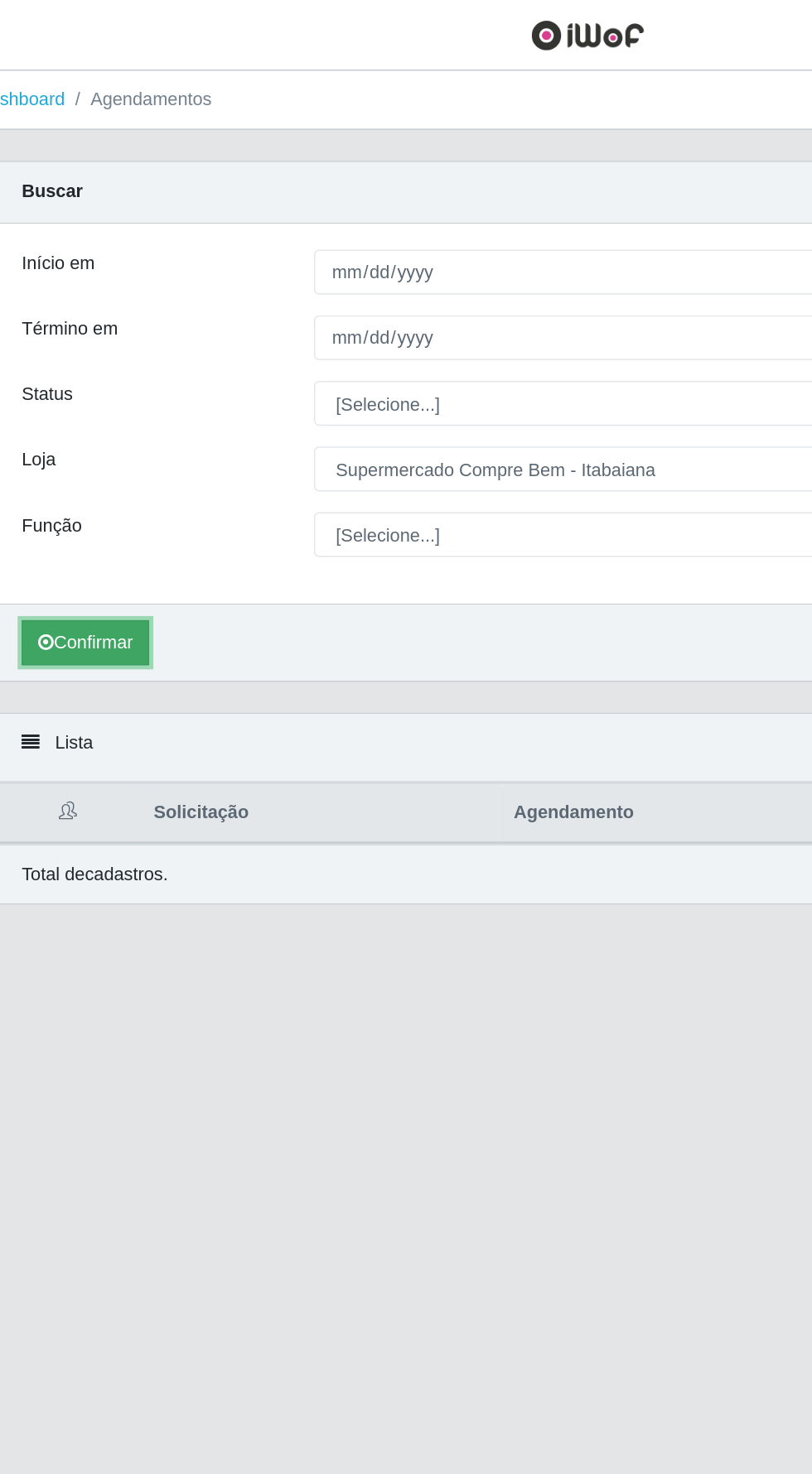
click at [74, 412] on button "Confirmar" at bounding box center [83, 414] width 82 height 29
